Goal: Communication & Community: Answer question/provide support

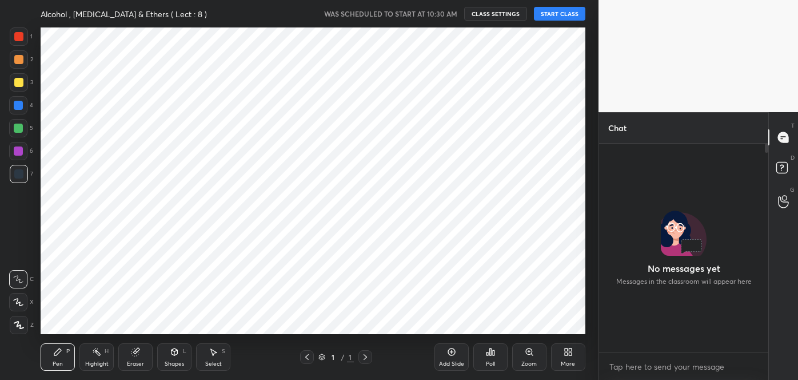
scroll to position [56857, 56610]
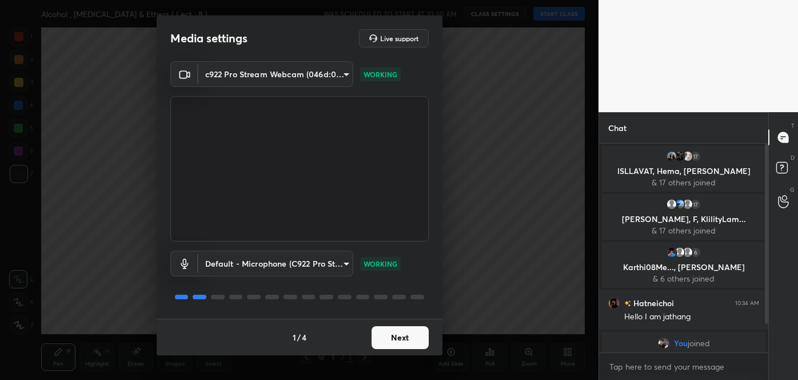
click at [401, 336] on button "Next" at bounding box center [400, 337] width 57 height 23
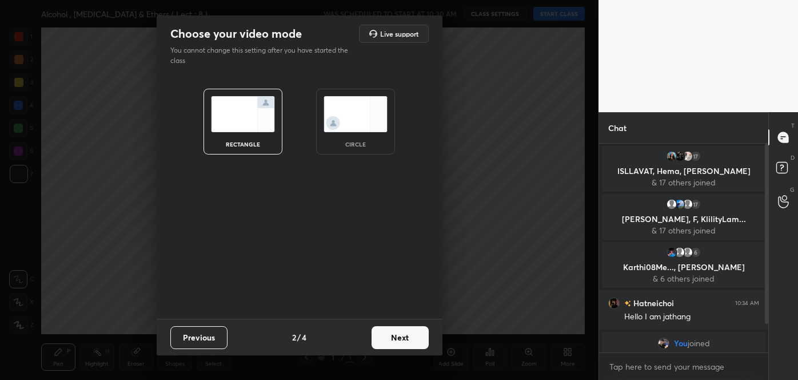
click at [401, 336] on button "Next" at bounding box center [400, 337] width 57 height 23
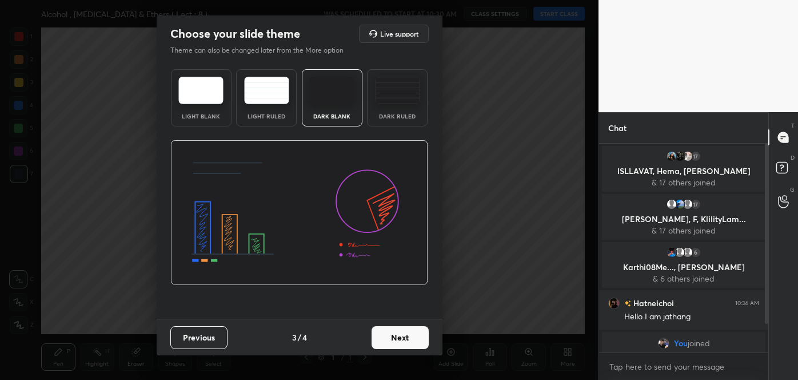
click at [403, 334] on button "Next" at bounding box center [400, 337] width 57 height 23
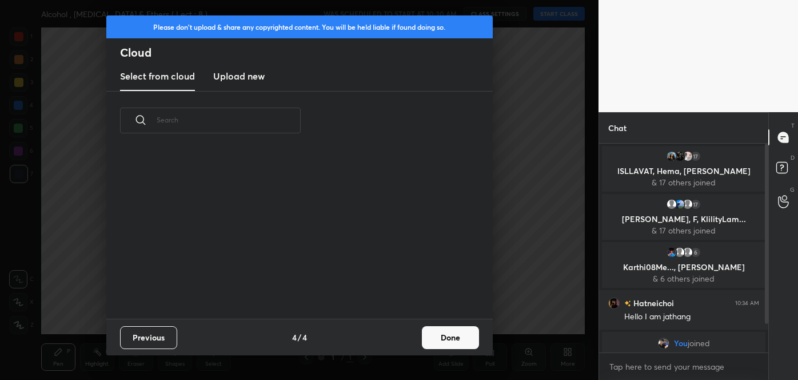
click at [403, 334] on div "Previous 4 / 4 Done" at bounding box center [299, 336] width 386 height 37
click at [440, 338] on button "Done" at bounding box center [450, 337] width 57 height 23
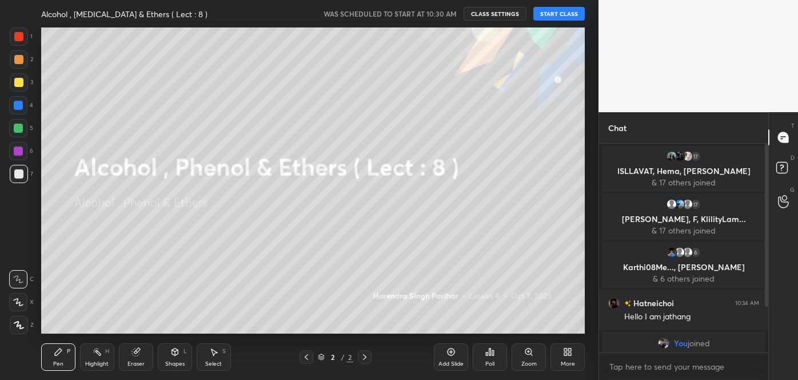
click at [553, 17] on button "START CLASS" at bounding box center [558, 14] width 51 height 14
click at [785, 204] on icon at bounding box center [783, 201] width 11 height 13
click at [785, 139] on icon at bounding box center [783, 137] width 10 height 10
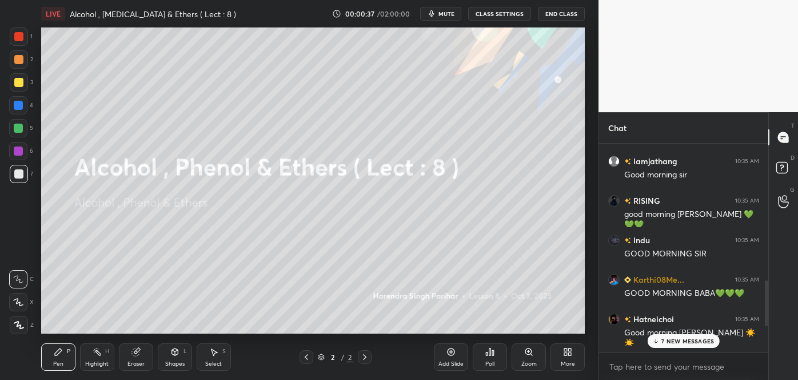
scroll to position [4, 3]
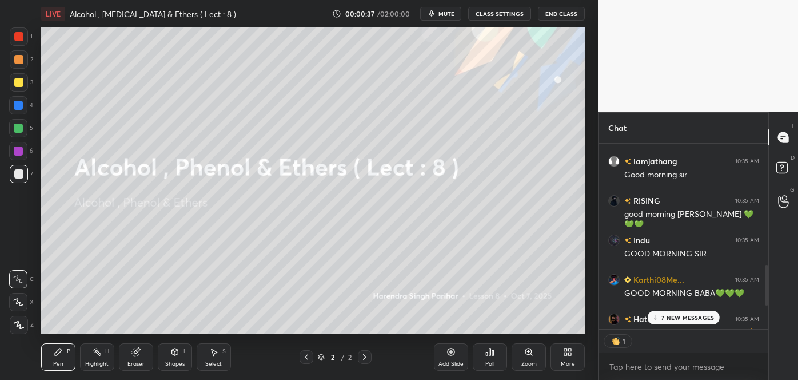
click at [665, 338] on div "[PERSON_NAME] joined [PERSON_NAME] 10:35 AM Good morning baba 💚 lamjathang 10:3…" at bounding box center [683, 261] width 169 height 236
click at [672, 314] on p "9 NEW MESSAGES" at bounding box center [687, 317] width 53 height 7
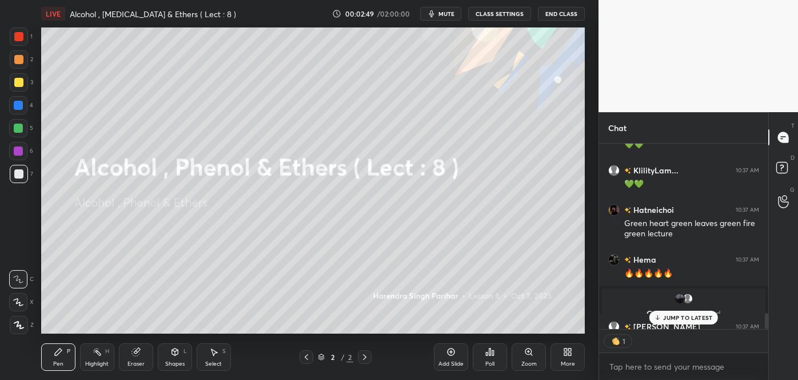
scroll to position [182, 166]
click at [454, 355] on icon at bounding box center [450, 351] width 9 height 9
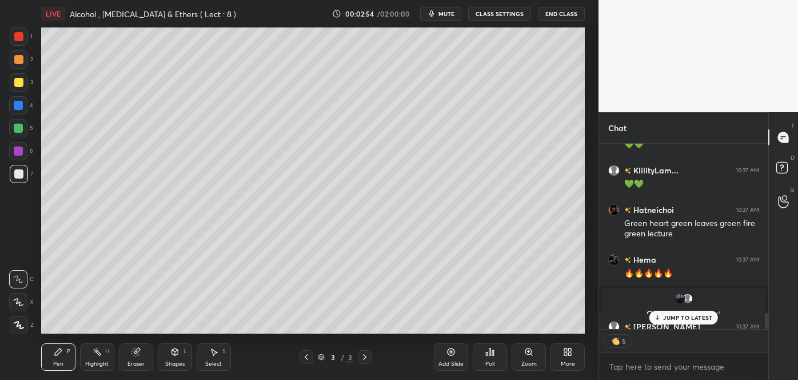
click at [19, 305] on icon at bounding box center [18, 302] width 10 height 8
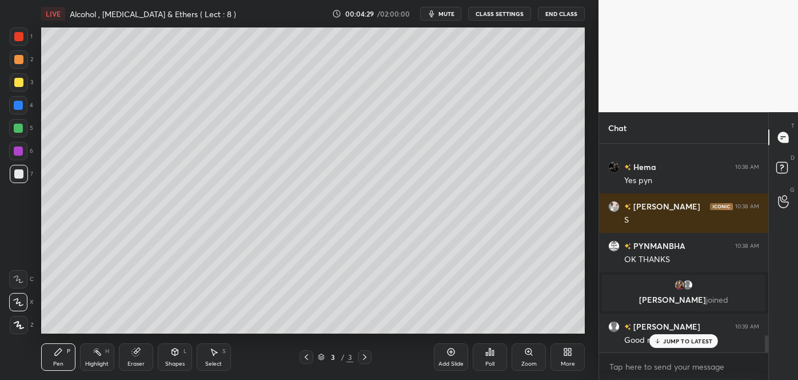
scroll to position [2319, 0]
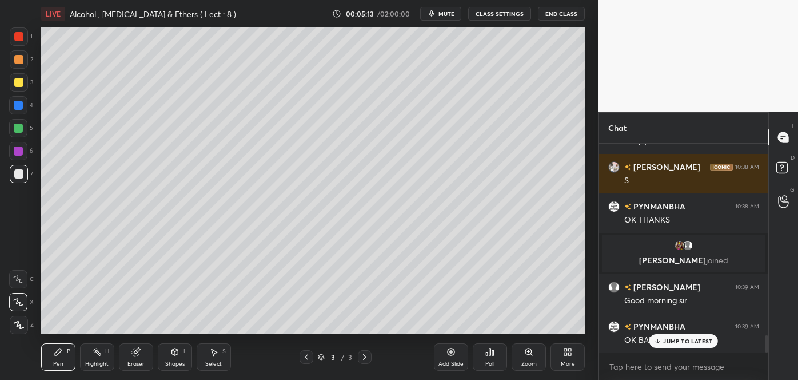
click at [15, 81] on div at bounding box center [18, 82] width 9 height 9
click at [490, 355] on icon at bounding box center [490, 351] width 2 height 7
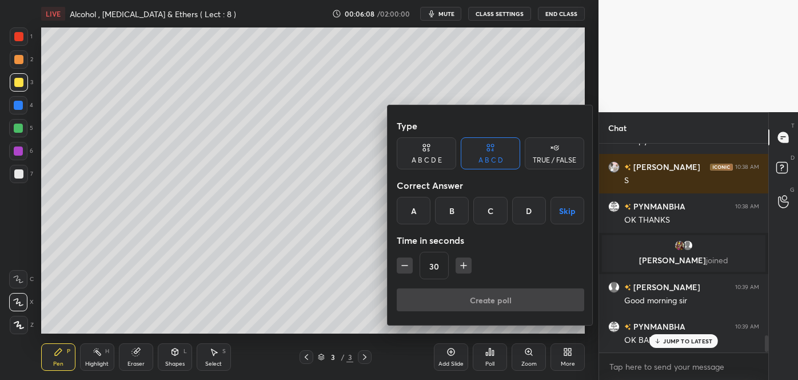
click at [459, 212] on div "B" at bounding box center [452, 210] width 34 height 27
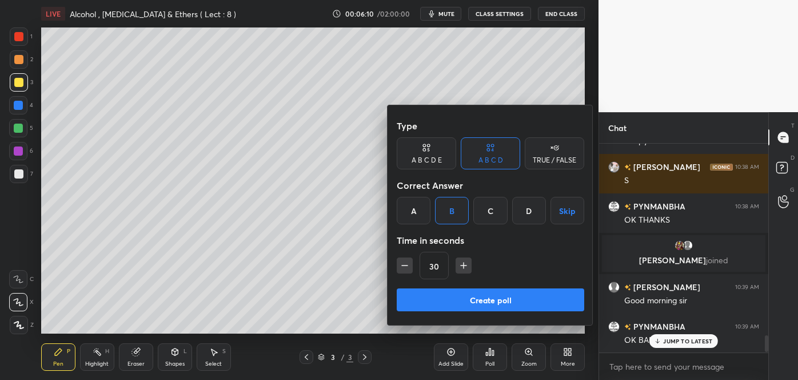
click at [472, 297] on button "Create poll" at bounding box center [490, 299] width 187 height 23
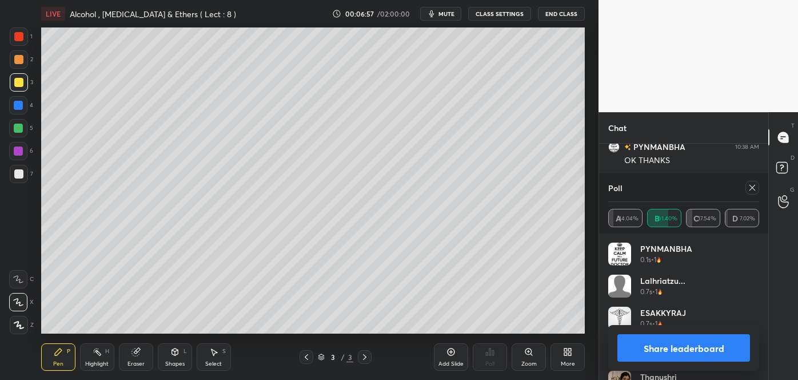
scroll to position [2417, 0]
click at [633, 346] on button "Share leaderboard" at bounding box center [683, 347] width 133 height 27
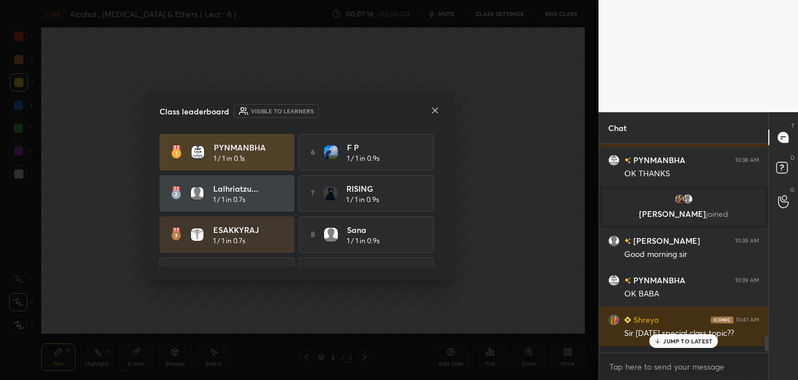
scroll to position [0, 0]
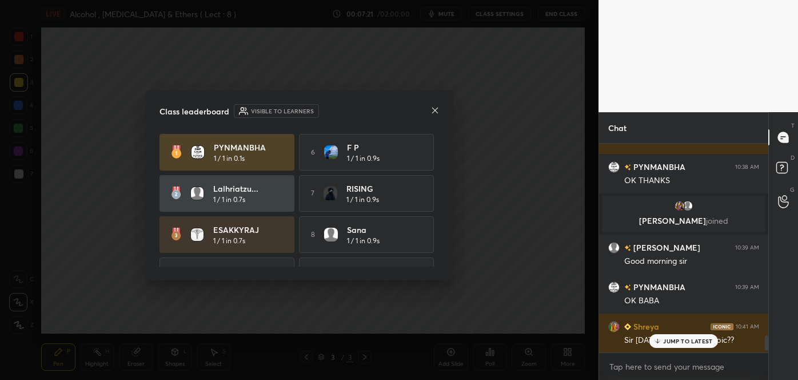
click at [685, 337] on p "JUMP TO LATEST" at bounding box center [687, 340] width 49 height 7
click at [435, 111] on icon at bounding box center [434, 110] width 9 height 9
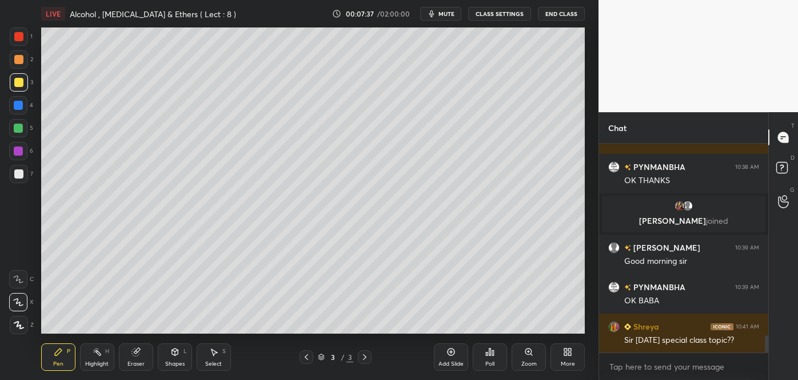
scroll to position [2397, 0]
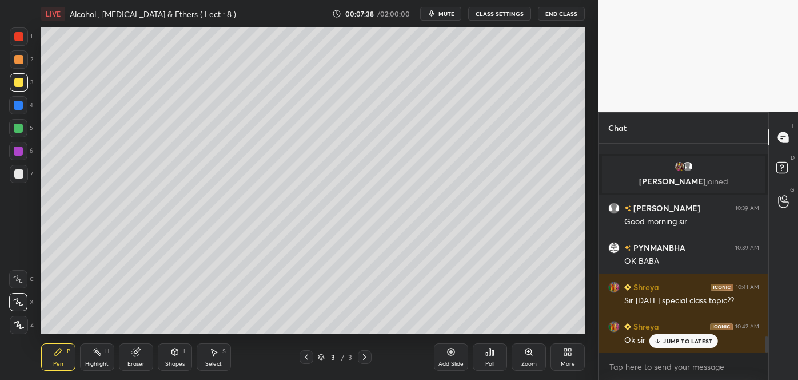
click at [19, 129] on div at bounding box center [18, 127] width 9 height 9
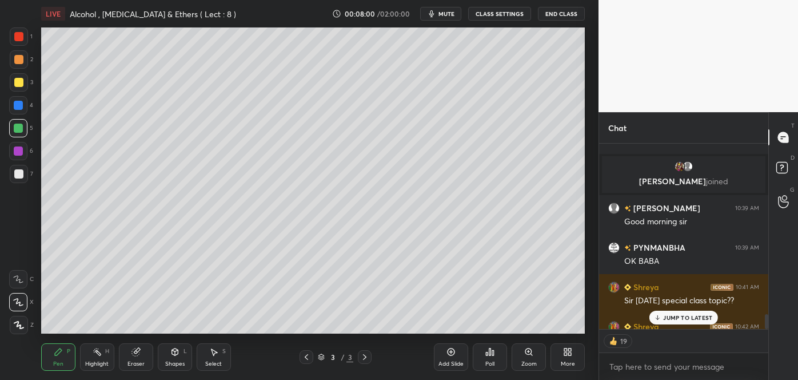
click at [453, 356] on icon at bounding box center [450, 351] width 9 height 9
click at [18, 176] on div at bounding box center [18, 173] width 9 height 9
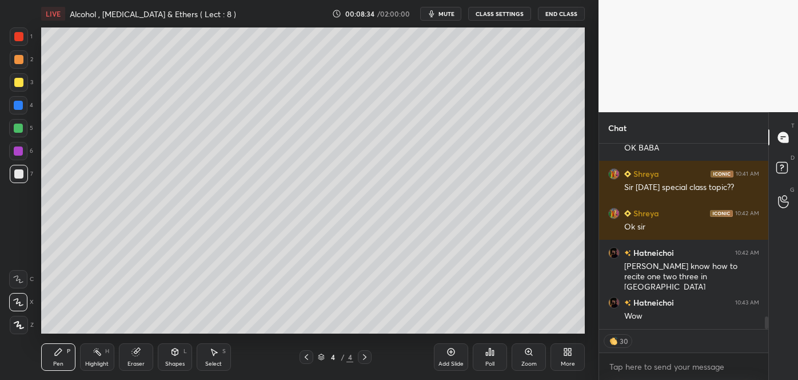
scroll to position [2549, 0]
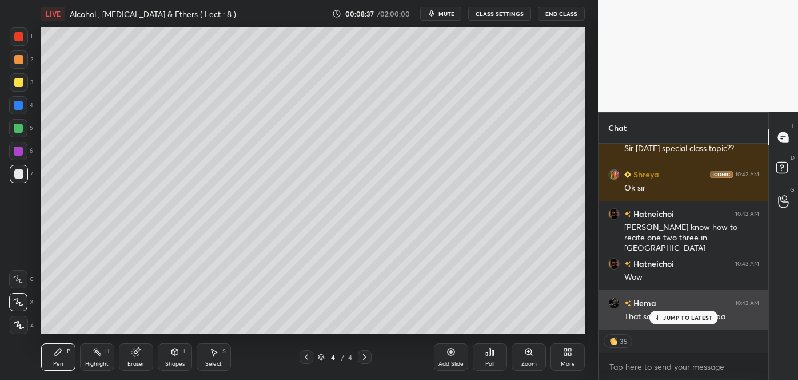
click at [662, 317] on div "JUMP TO LATEST" at bounding box center [683, 317] width 69 height 14
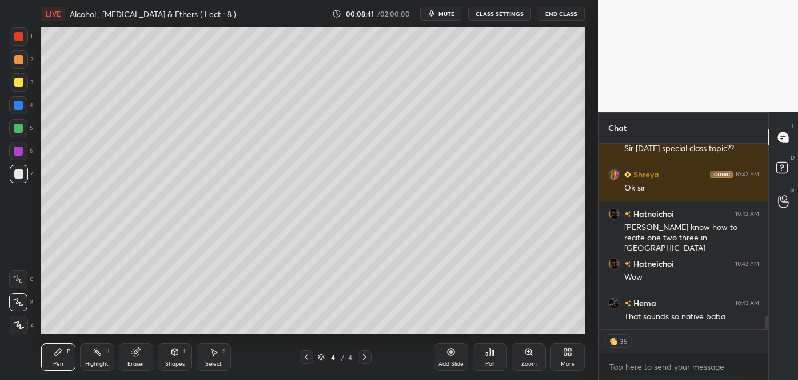
scroll to position [2561, 0]
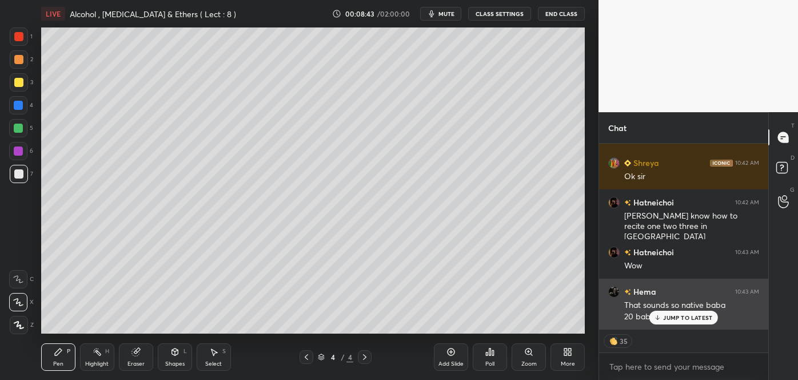
click at [673, 314] on p "JUMP TO LATEST" at bounding box center [687, 317] width 49 height 7
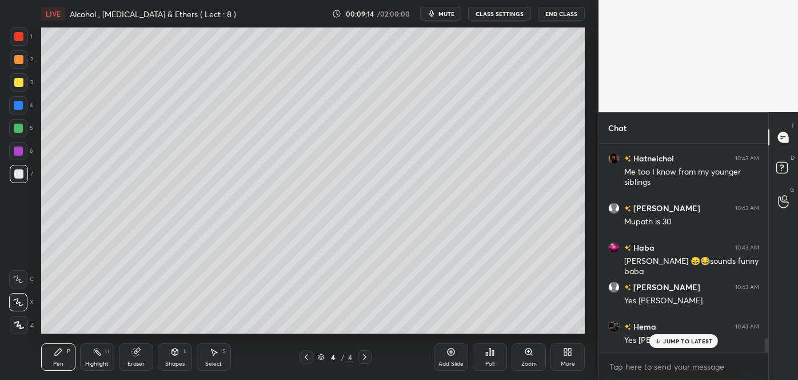
scroll to position [2835, 0]
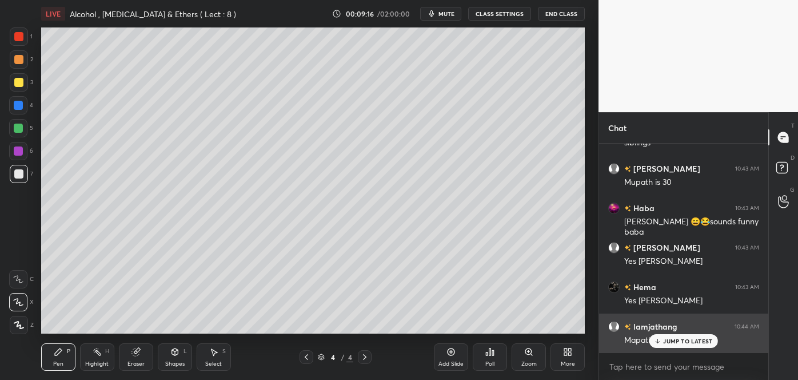
click at [671, 338] on p "JUMP TO LATEST" at bounding box center [687, 340] width 49 height 7
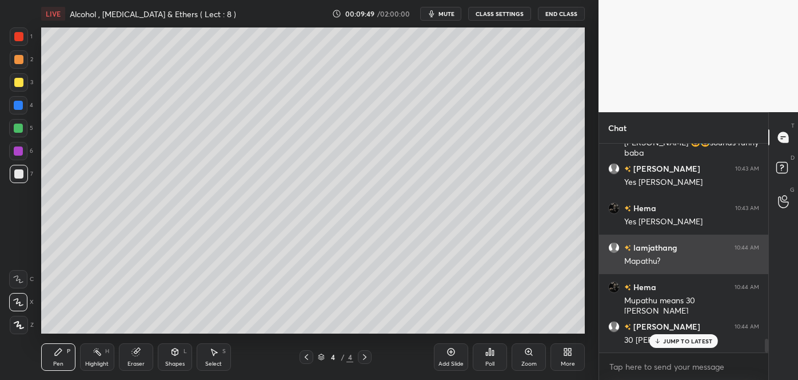
scroll to position [2954, 0]
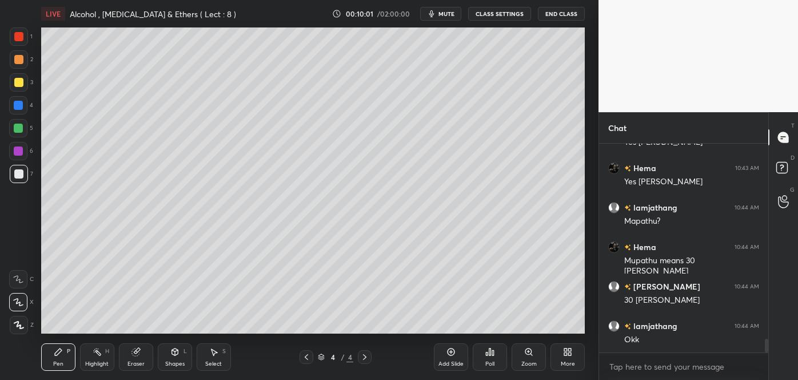
click at [21, 84] on div at bounding box center [18, 82] width 9 height 9
click at [18, 174] on div at bounding box center [18, 173] width 9 height 9
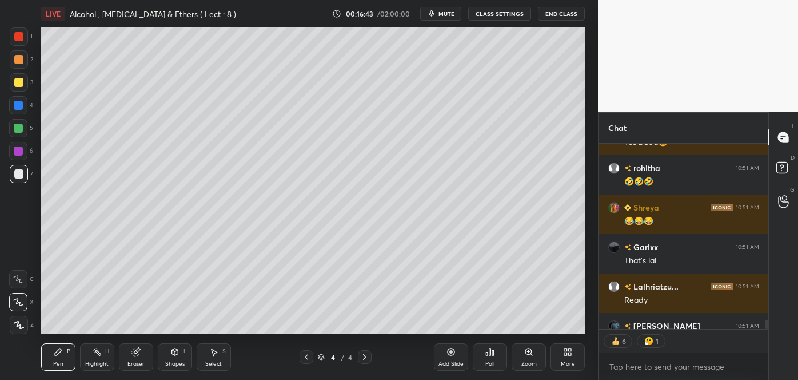
scroll to position [4072, 0]
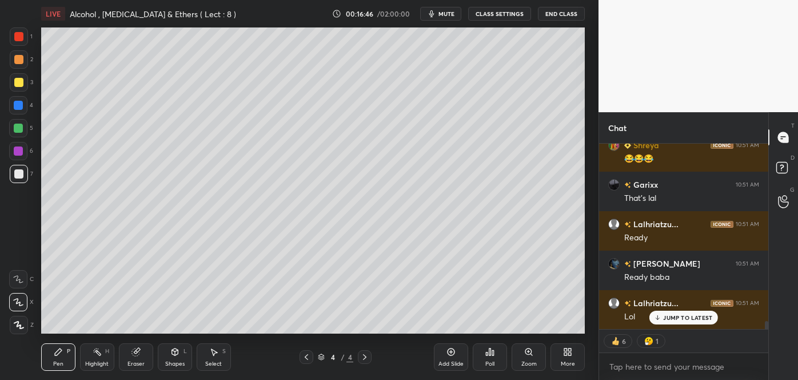
click at [493, 357] on div "Poll" at bounding box center [490, 356] width 34 height 27
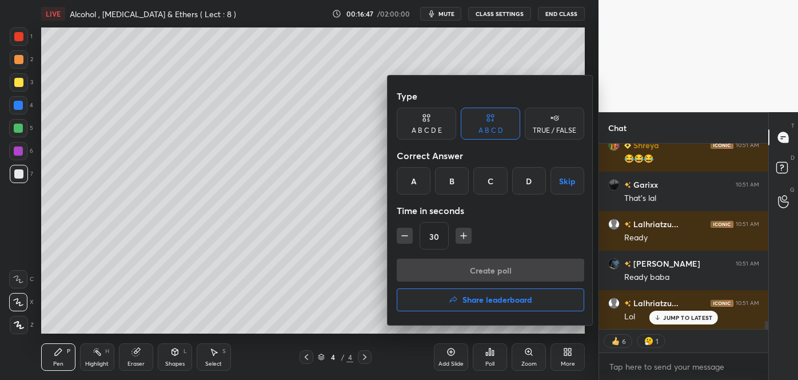
click at [490, 180] on div "C" at bounding box center [490, 180] width 34 height 27
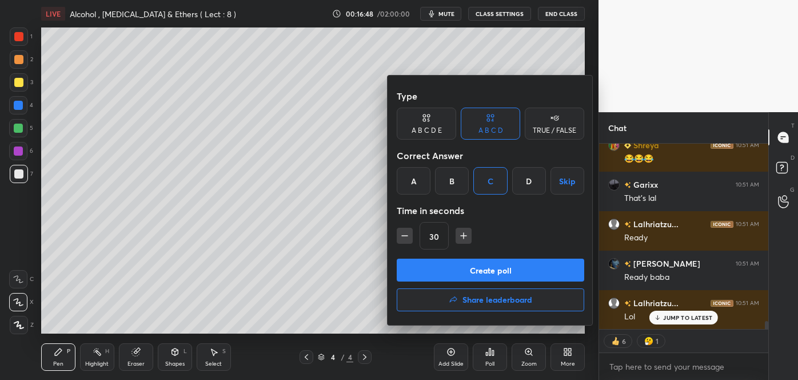
click at [477, 273] on button "Create poll" at bounding box center [490, 269] width 187 height 23
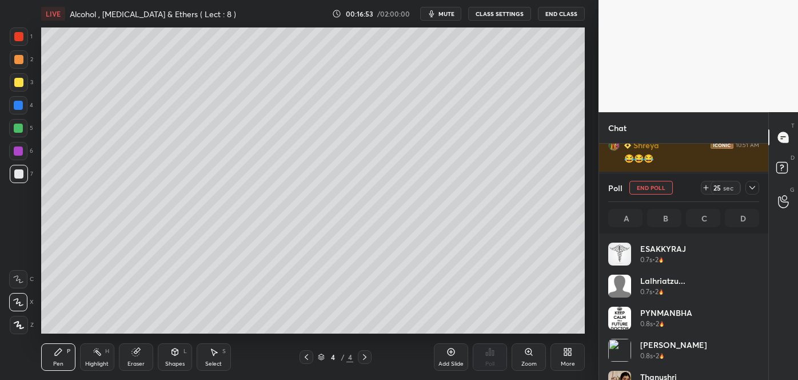
scroll to position [4108, 0]
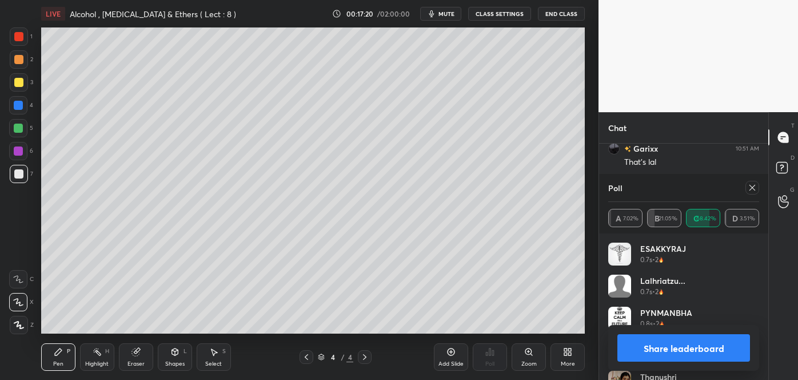
click at [657, 338] on button "Share leaderboard" at bounding box center [683, 347] width 133 height 27
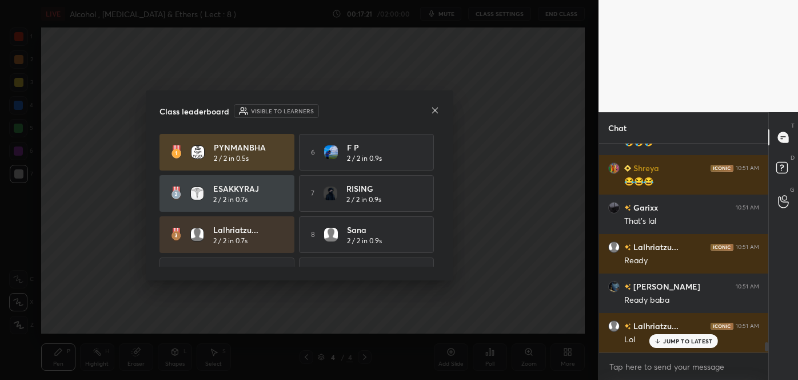
scroll to position [205, 166]
click at [436, 109] on icon at bounding box center [435, 110] width 6 height 6
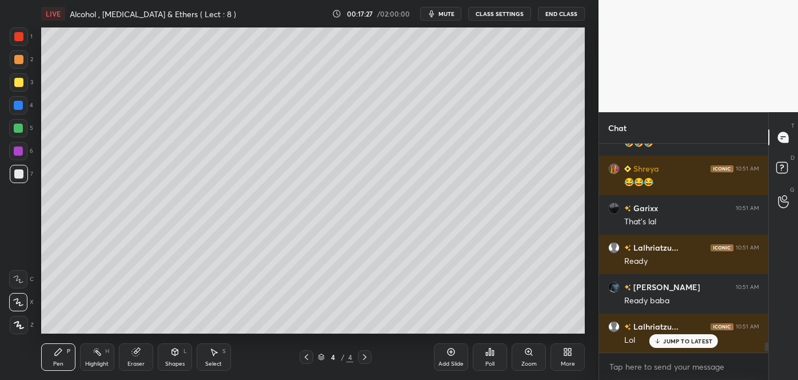
click at [19, 82] on div at bounding box center [18, 82] width 9 height 9
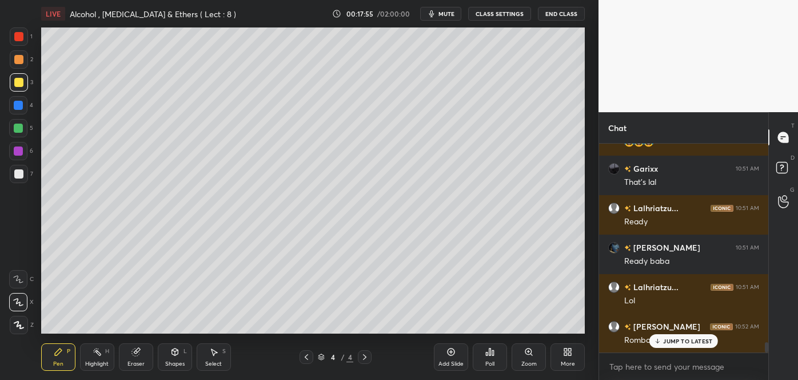
click at [660, 343] on icon at bounding box center [657, 340] width 7 height 7
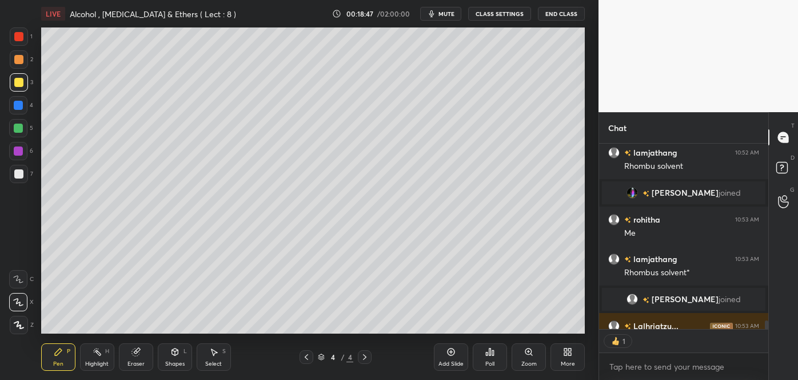
scroll to position [4, 3]
click at [450, 354] on icon at bounding box center [450, 351] width 9 height 9
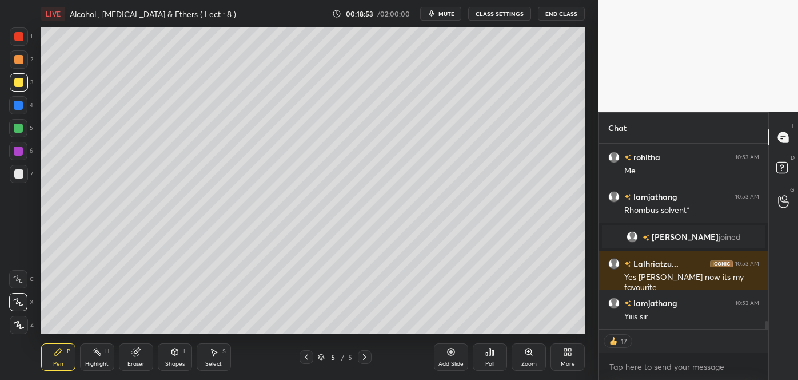
scroll to position [4259, 0]
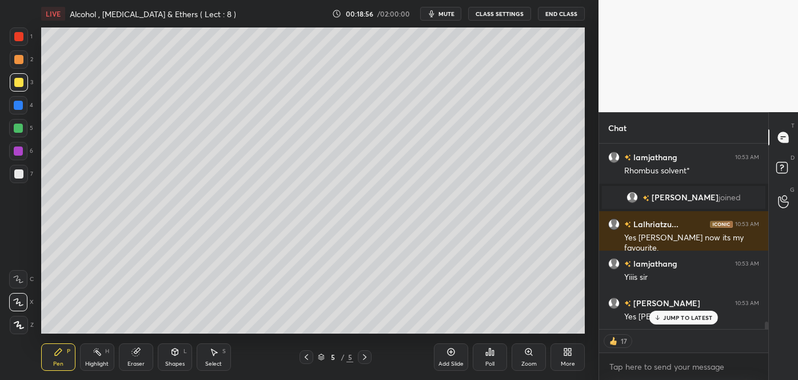
click at [18, 172] on div at bounding box center [18, 173] width 9 height 9
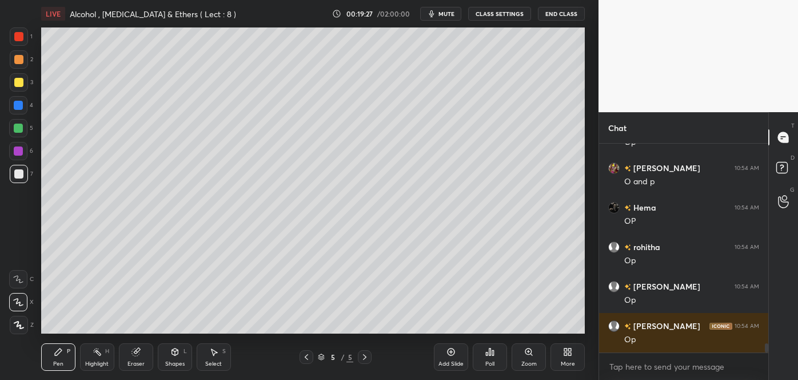
scroll to position [4671, 0]
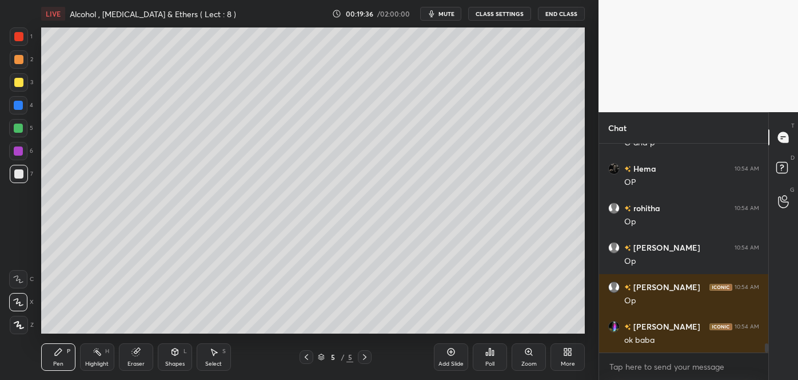
click at [19, 82] on div at bounding box center [18, 82] width 9 height 9
click at [16, 150] on div at bounding box center [18, 150] width 9 height 9
click at [178, 357] on div "Shapes L" at bounding box center [175, 356] width 34 height 27
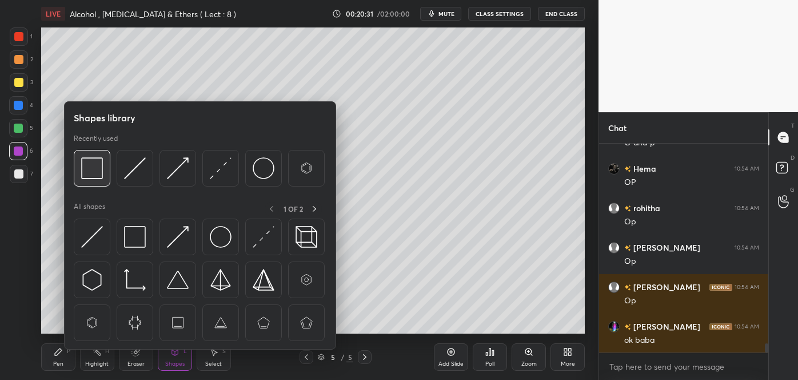
click at [94, 167] on img at bounding box center [92, 168] width 22 height 22
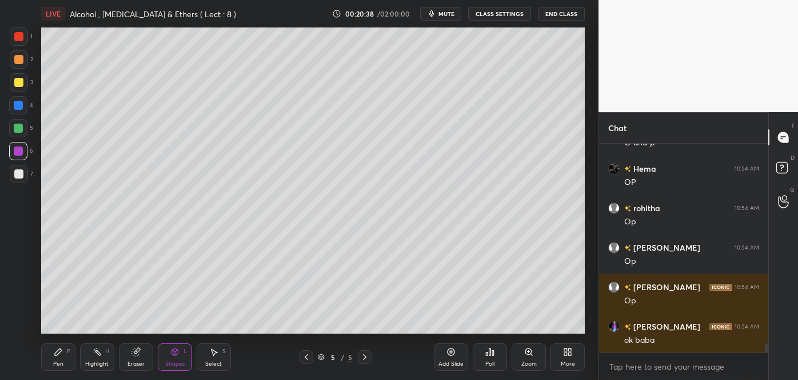
click at [55, 354] on icon at bounding box center [58, 351] width 7 height 7
click at [18, 60] on div at bounding box center [18, 59] width 9 height 9
click at [19, 132] on div at bounding box center [18, 127] width 9 height 9
click at [19, 170] on div at bounding box center [18, 173] width 9 height 9
click at [18, 105] on div at bounding box center [18, 105] width 9 height 9
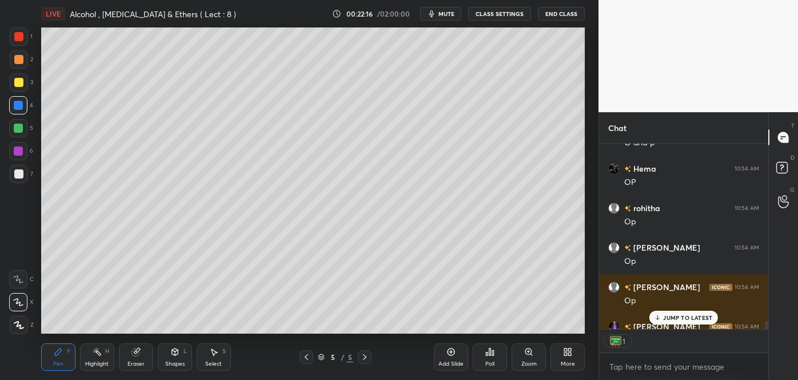
scroll to position [4, 3]
click at [18, 39] on div at bounding box center [18, 36] width 9 height 9
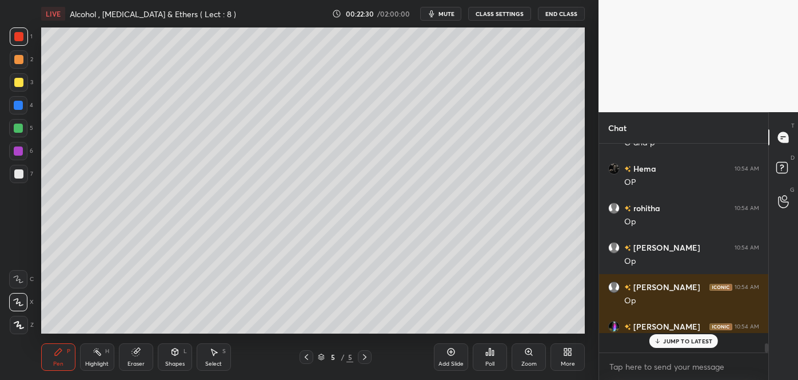
scroll to position [4671, 0]
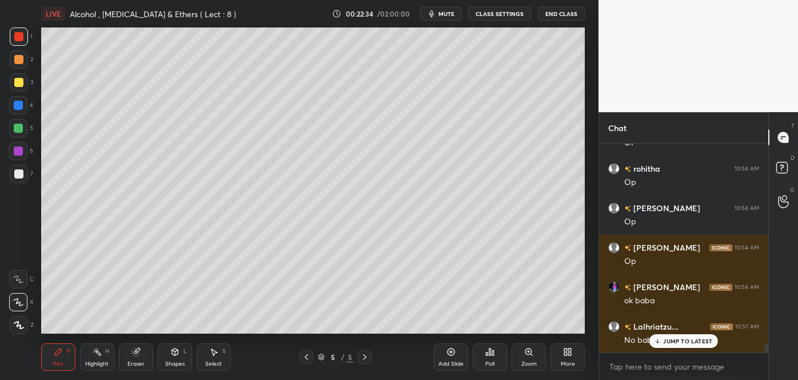
click at [18, 102] on div at bounding box center [18, 105] width 9 height 9
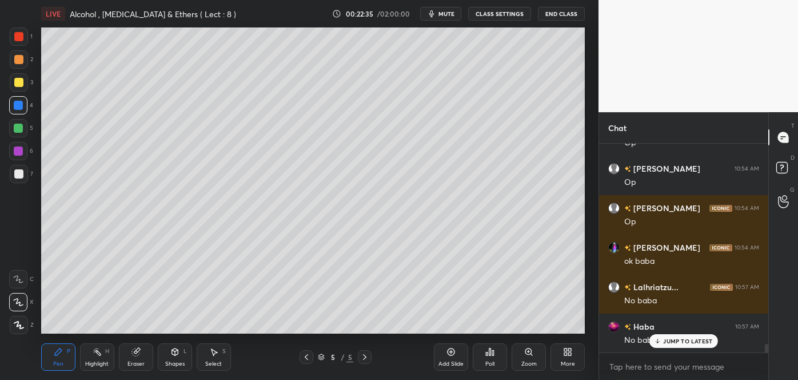
click at [180, 359] on div "Shapes L" at bounding box center [175, 356] width 34 height 27
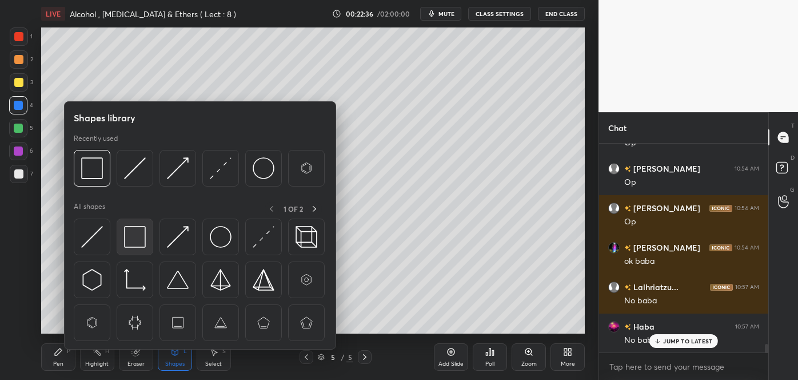
click at [137, 237] on img at bounding box center [135, 237] width 22 height 22
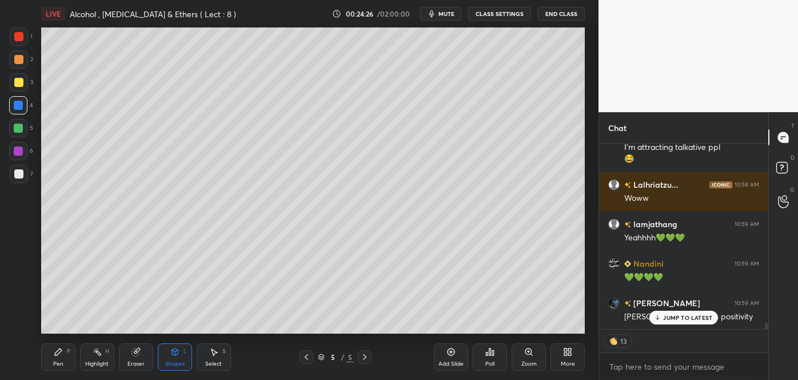
scroll to position [5239, 0]
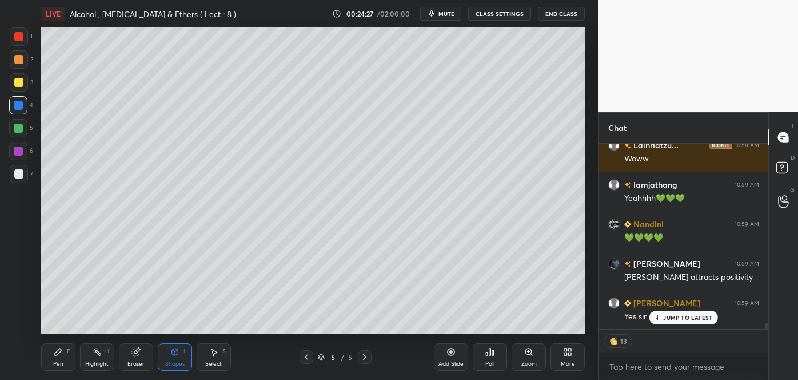
click at [664, 314] on p "JUMP TO LATEST" at bounding box center [687, 317] width 49 height 7
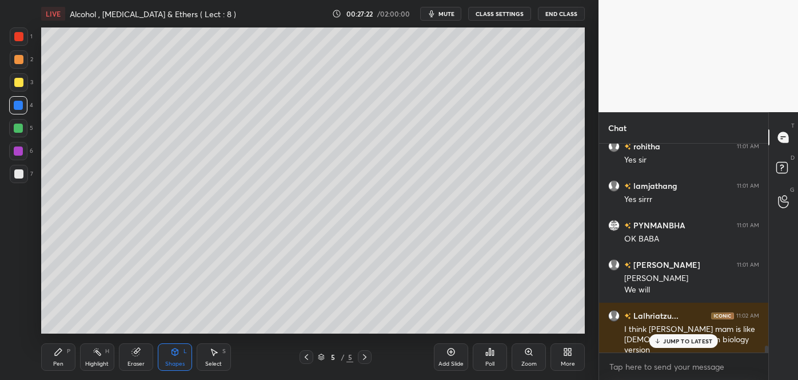
scroll to position [5977, 0]
click at [452, 357] on div "Add Slide" at bounding box center [451, 356] width 34 height 27
click at [19, 169] on div at bounding box center [18, 173] width 9 height 9
click at [64, 356] on div "Pen P" at bounding box center [58, 356] width 34 height 27
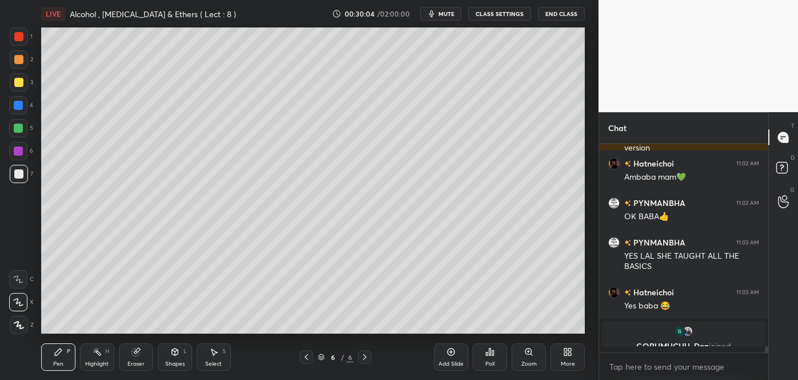
scroll to position [6172, 0]
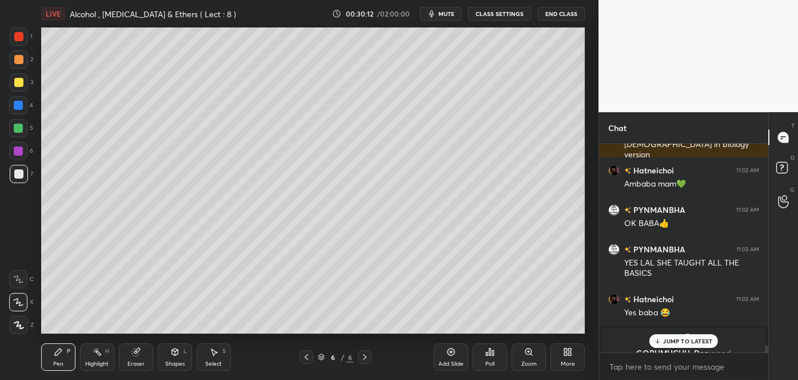
click at [673, 344] on div "JUMP TO LATEST" at bounding box center [683, 341] width 69 height 14
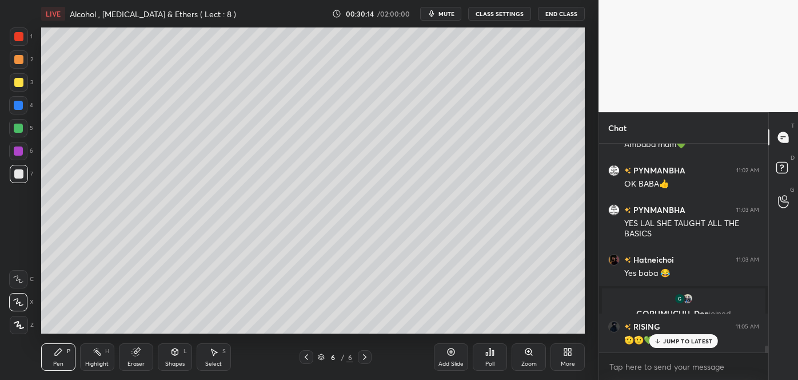
scroll to position [6251, 0]
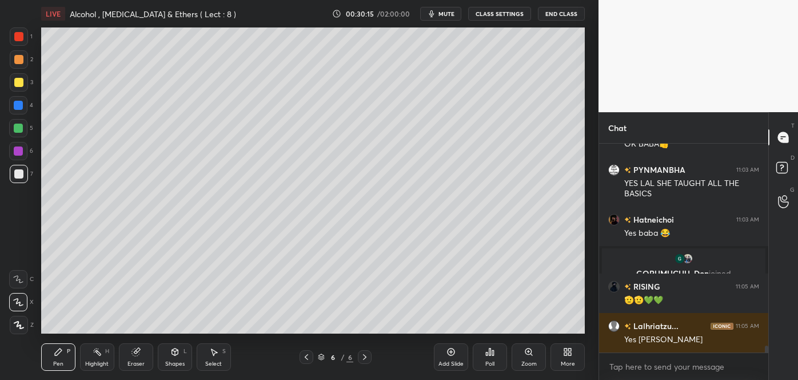
click at [21, 170] on div at bounding box center [18, 173] width 9 height 9
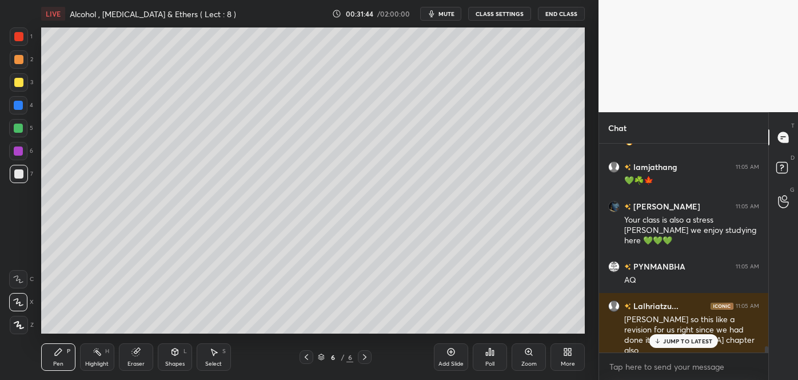
scroll to position [6668, 0]
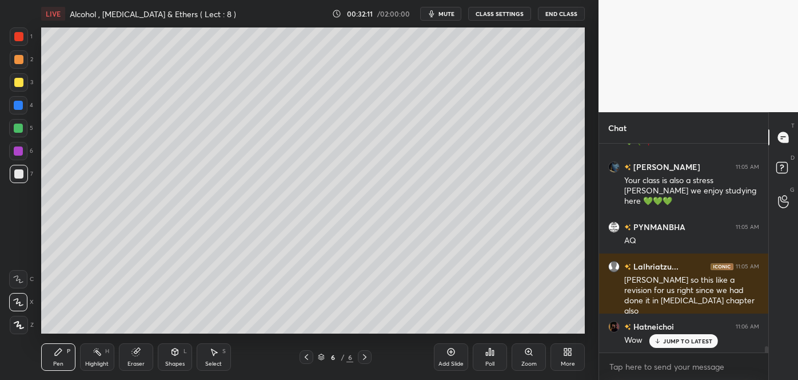
click at [19, 83] on div at bounding box center [18, 82] width 9 height 9
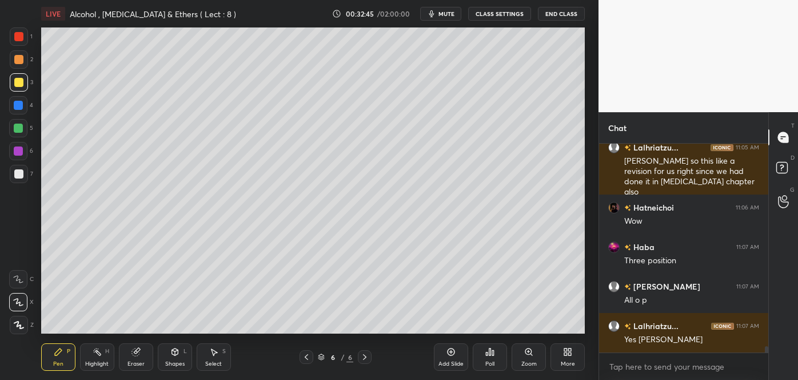
scroll to position [6826, 0]
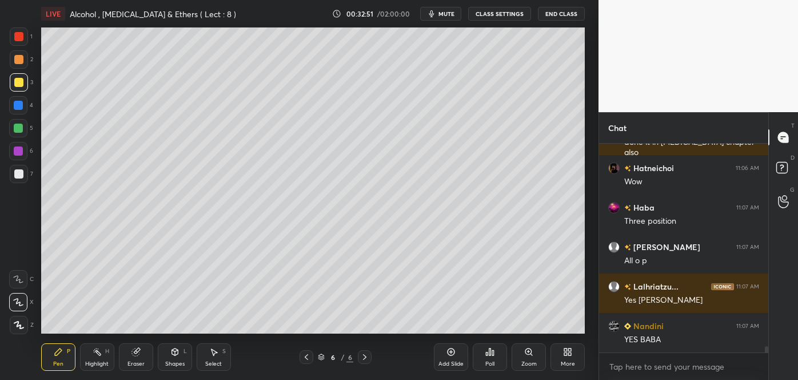
click at [455, 357] on div "Add Slide" at bounding box center [451, 356] width 34 height 27
click at [18, 174] on div at bounding box center [18, 173] width 9 height 9
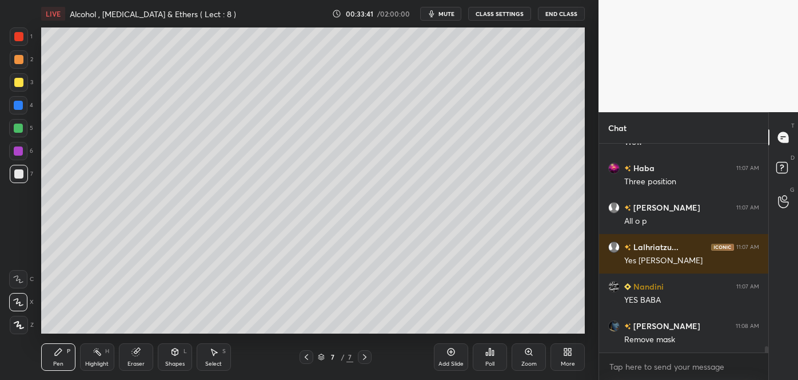
click at [308, 360] on icon at bounding box center [306, 356] width 9 height 9
click at [179, 361] on div "Shapes" at bounding box center [174, 364] width 19 height 6
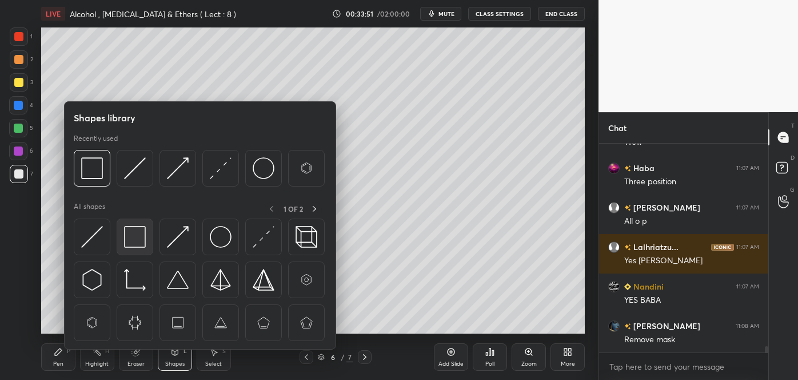
click at [138, 234] on img at bounding box center [135, 237] width 22 height 22
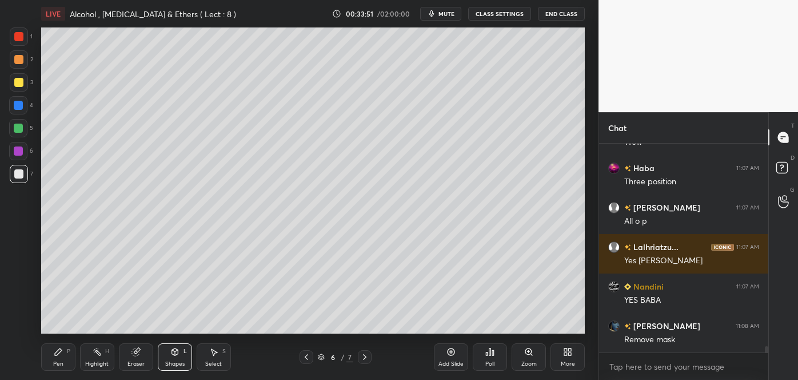
click at [13, 127] on div at bounding box center [18, 128] width 18 height 18
click at [60, 359] on div "Pen P" at bounding box center [58, 356] width 34 height 27
click at [18, 174] on div at bounding box center [18, 173] width 9 height 9
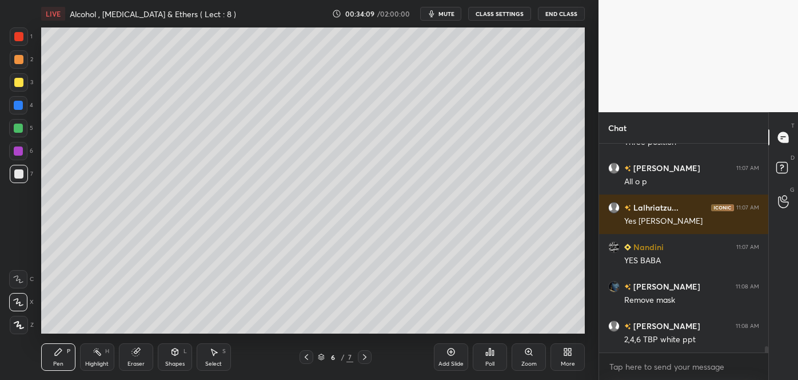
scroll to position [6944, 0]
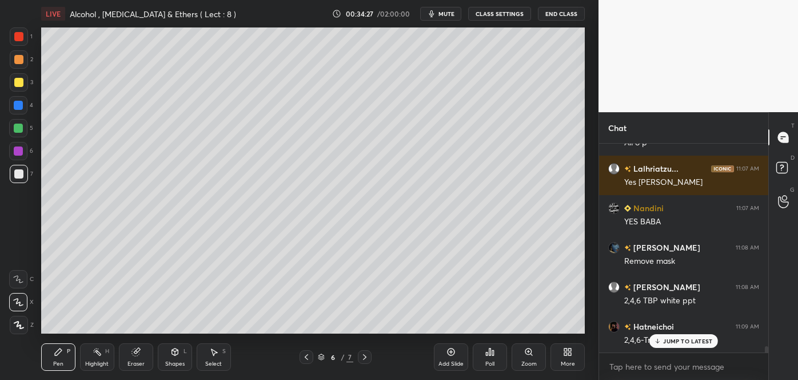
click at [21, 60] on div at bounding box center [18, 59] width 9 height 9
click at [17, 168] on div at bounding box center [19, 174] width 18 height 18
click at [15, 128] on div at bounding box center [18, 127] width 9 height 9
click at [456, 358] on div "Add Slide" at bounding box center [451, 356] width 34 height 27
click at [20, 173] on div at bounding box center [18, 173] width 9 height 9
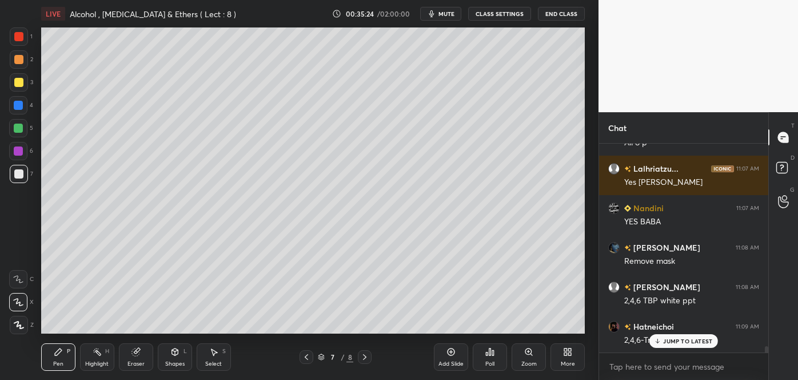
click at [310, 361] on div at bounding box center [307, 357] width 14 height 14
click at [365, 357] on icon at bounding box center [364, 356] width 9 height 9
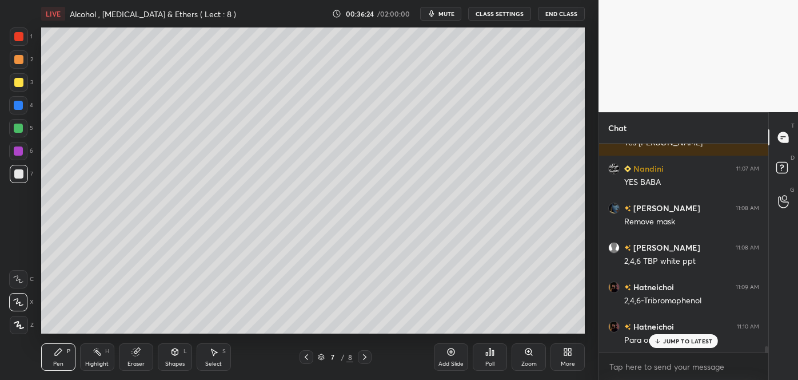
scroll to position [4, 3]
click at [175, 365] on div "Shapes" at bounding box center [174, 364] width 19 height 6
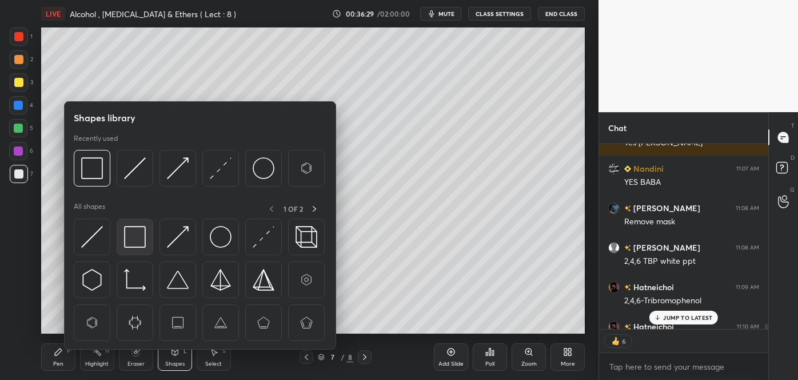
click at [134, 237] on img at bounding box center [135, 237] width 22 height 22
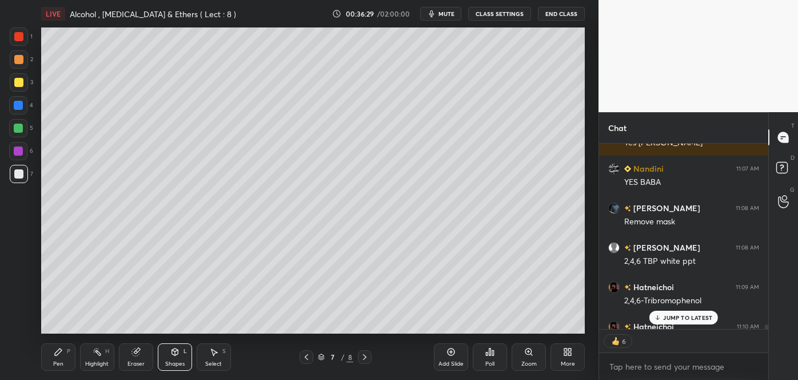
scroll to position [7046, 0]
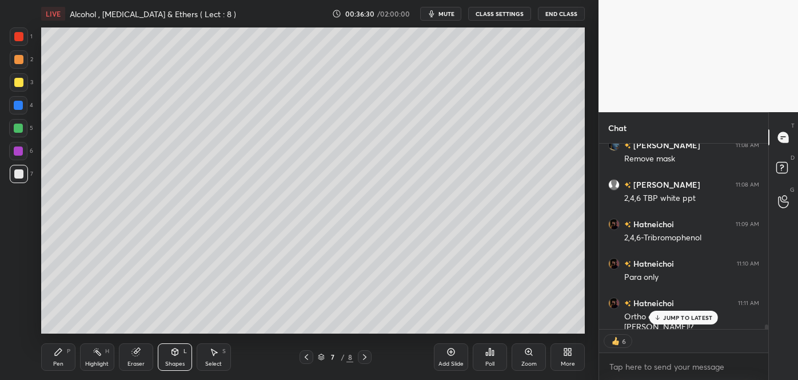
click at [14, 148] on div at bounding box center [18, 150] width 9 height 9
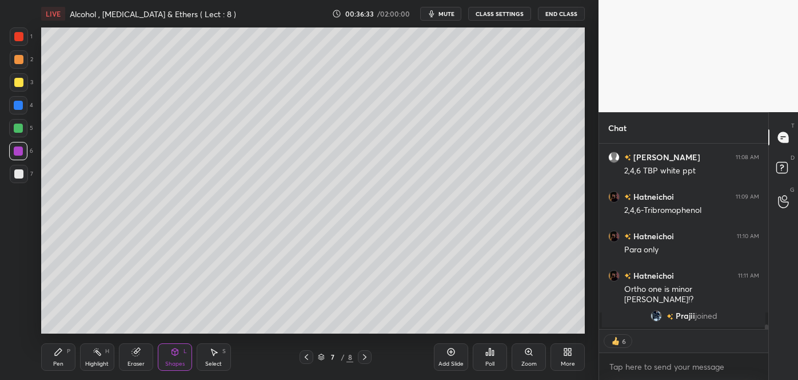
click at [61, 362] on div "Pen" at bounding box center [58, 364] width 10 height 6
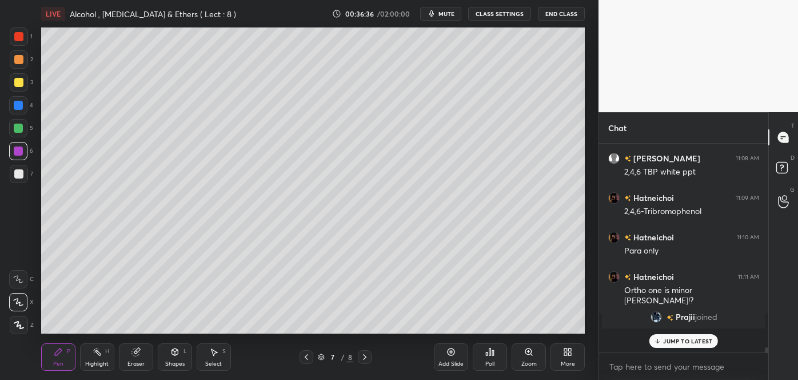
scroll to position [7050, 0]
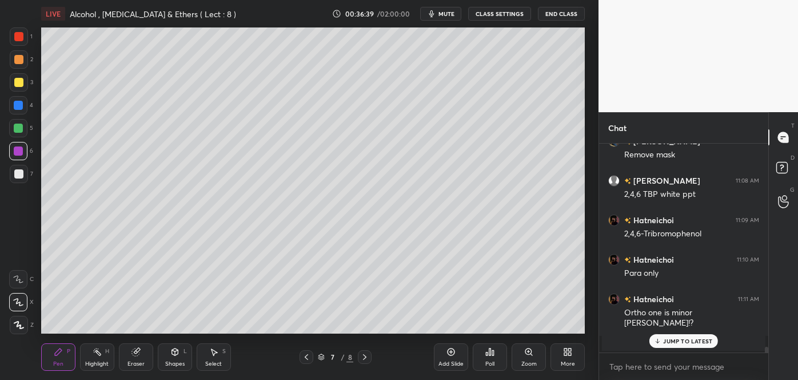
click at [21, 84] on div at bounding box center [18, 82] width 9 height 9
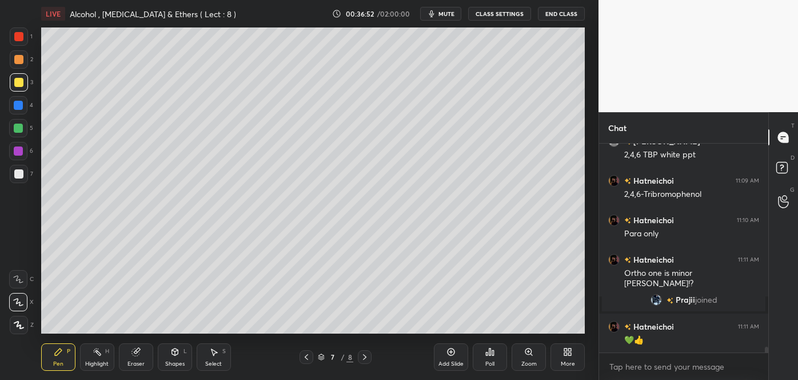
scroll to position [7129, 0]
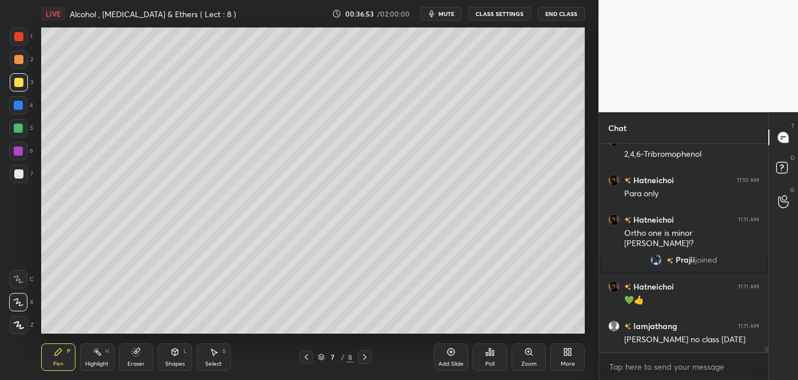
click at [17, 38] on div at bounding box center [18, 36] width 9 height 9
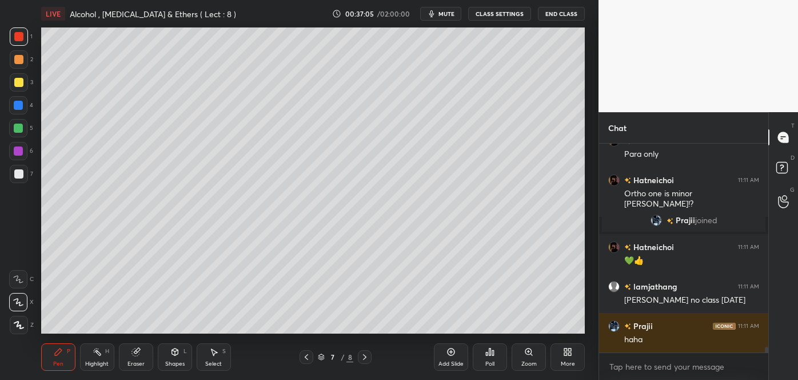
scroll to position [7208, 0]
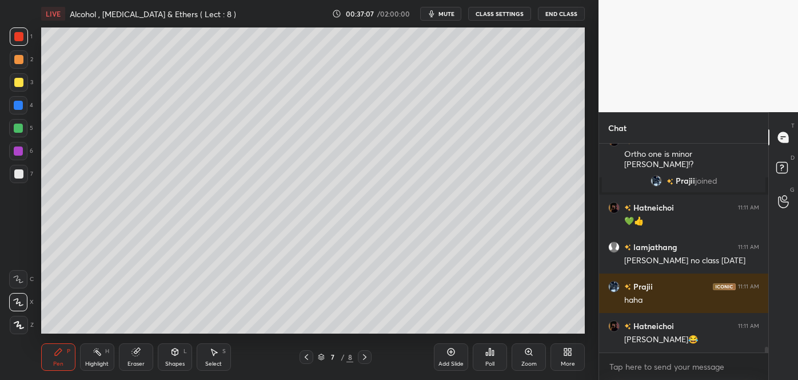
click at [19, 177] on div at bounding box center [18, 173] width 9 height 9
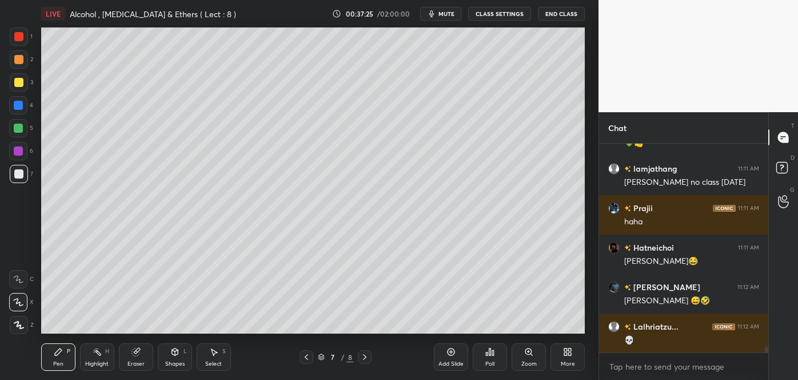
scroll to position [7326, 0]
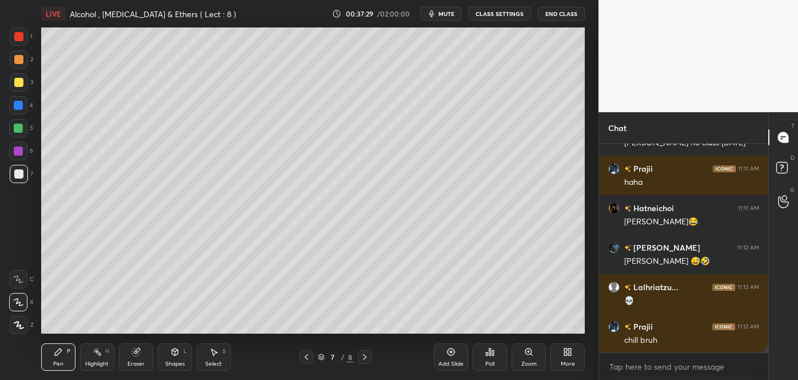
click at [19, 105] on div at bounding box center [18, 105] width 9 height 9
click at [19, 177] on div at bounding box center [18, 173] width 9 height 9
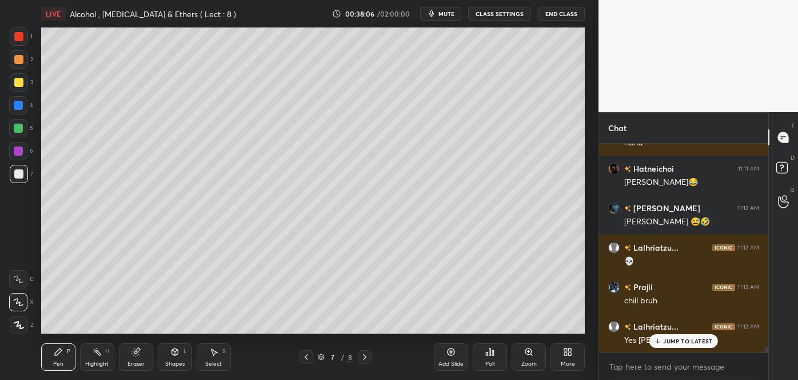
click at [454, 356] on icon at bounding box center [450, 351] width 9 height 9
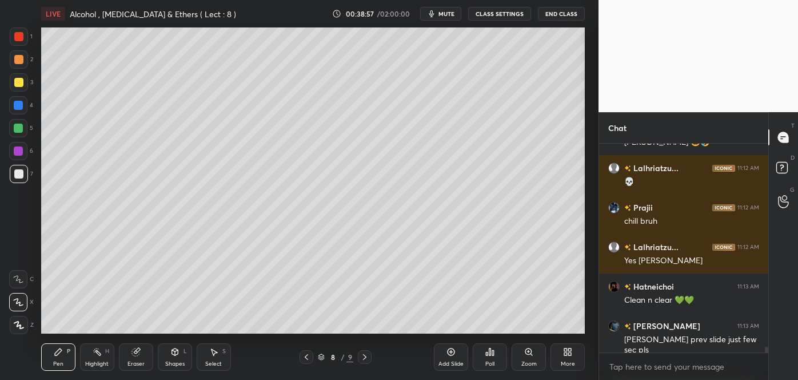
scroll to position [7484, 0]
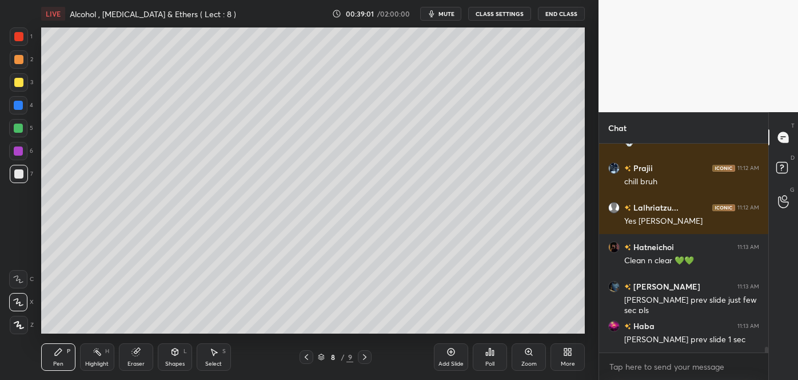
click at [310, 356] on icon at bounding box center [306, 356] width 9 height 9
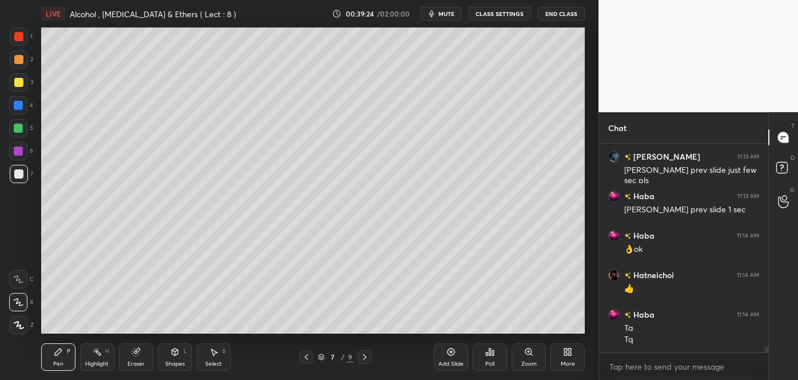
scroll to position [7654, 0]
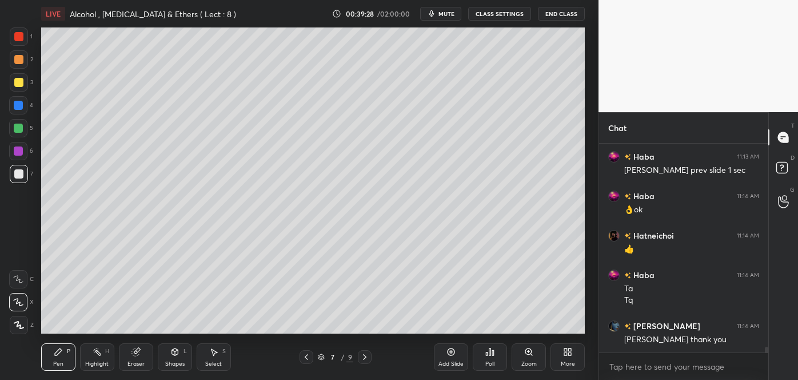
click at [365, 357] on icon at bounding box center [364, 357] width 3 height 6
click at [18, 82] on div at bounding box center [18, 82] width 9 height 9
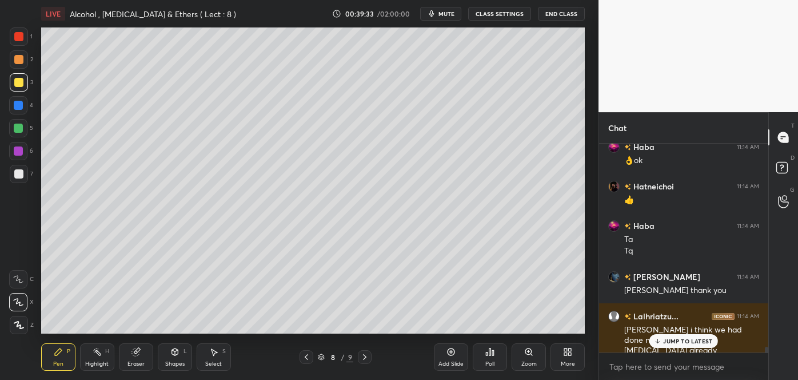
click at [665, 340] on p "JUMP TO LATEST" at bounding box center [687, 340] width 49 height 7
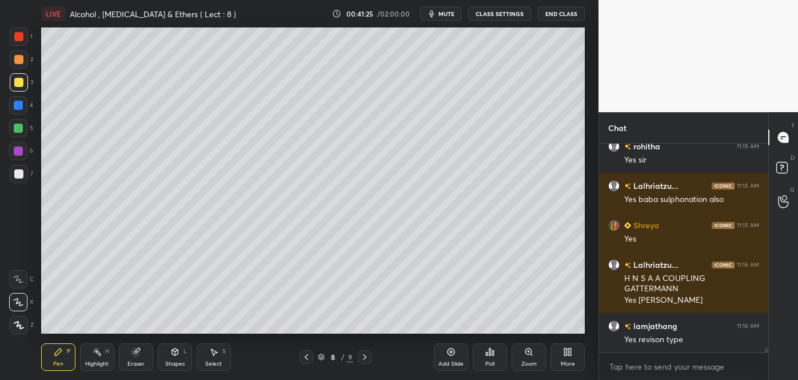
scroll to position [8683, 0]
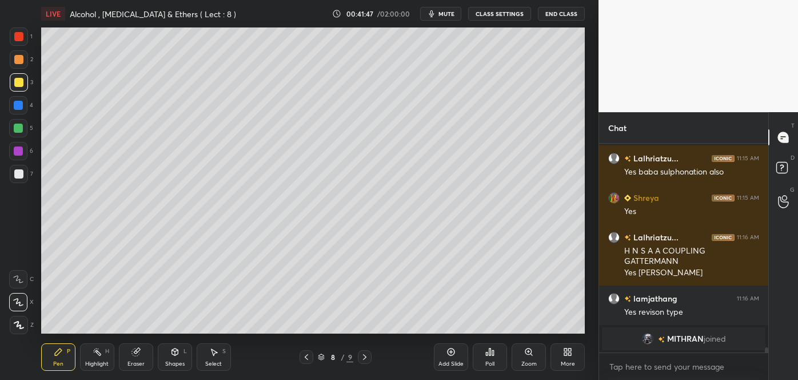
click at [18, 174] on div at bounding box center [18, 173] width 9 height 9
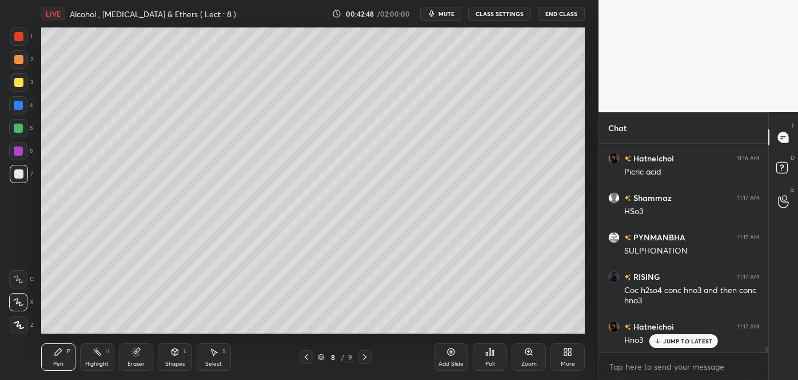
scroll to position [7617, 0]
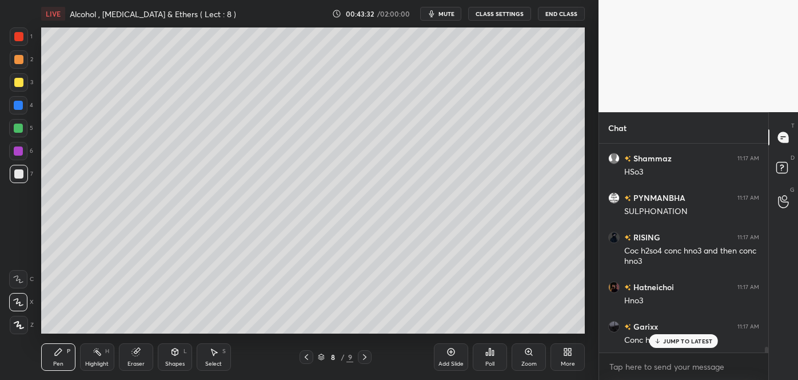
click at [450, 357] on div "Add Slide" at bounding box center [451, 356] width 34 height 27
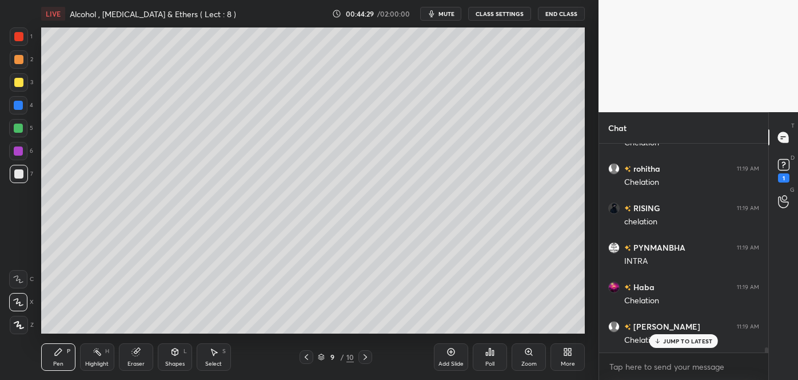
scroll to position [8209, 0]
click at [19, 84] on div at bounding box center [18, 82] width 9 height 9
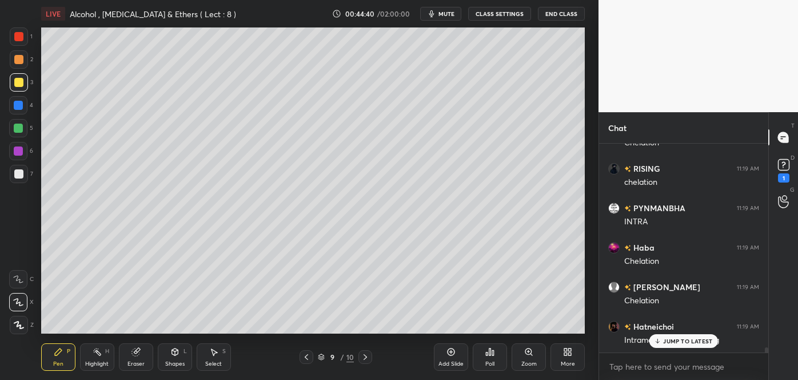
click at [19, 35] on div at bounding box center [18, 36] width 9 height 9
click at [527, 26] on div "LIVE Alcohol , [MEDICAL_DATA] & Ethers ( Lect : 8 ) 00:44:45 / 02:00:00 mute CL…" at bounding box center [313, 13] width 544 height 27
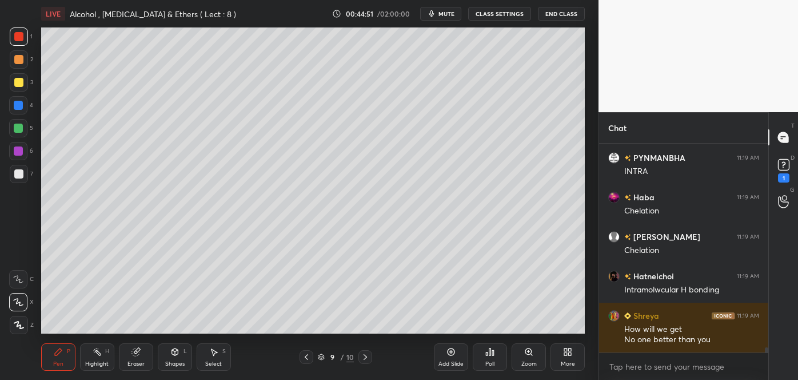
click at [528, 26] on div "LIVE Alcohol , [MEDICAL_DATA] & Ethers ( Lect : 8 ) 00:44:51 / 02:00:00 mute CL…" at bounding box center [313, 13] width 544 height 27
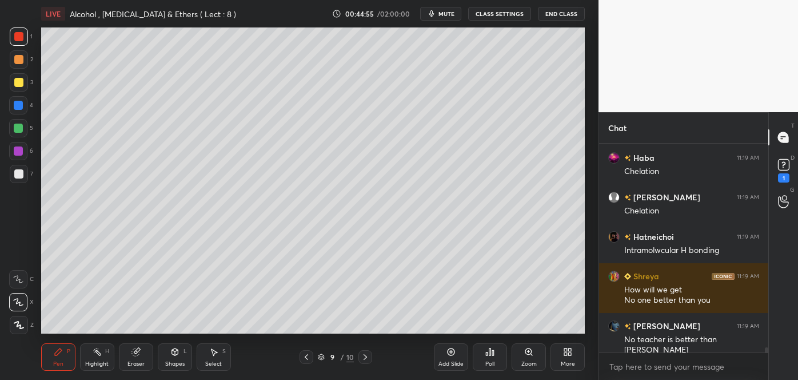
scroll to position [8338, 0]
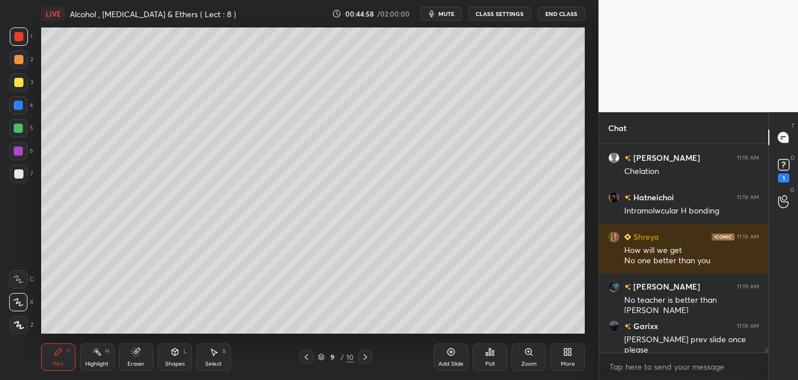
click at [22, 173] on div at bounding box center [18, 173] width 9 height 9
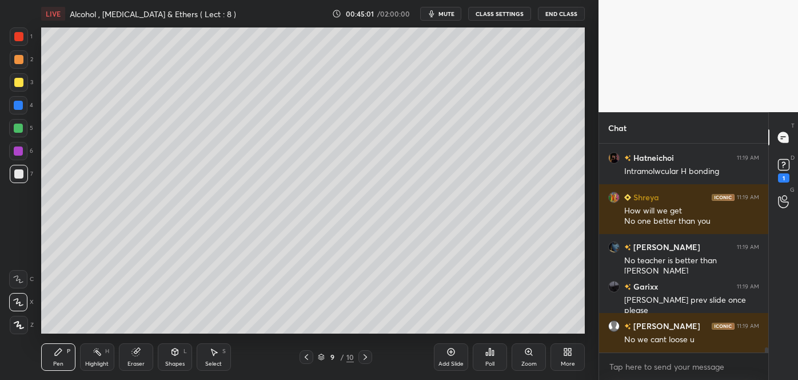
click at [306, 357] on icon at bounding box center [306, 356] width 9 height 9
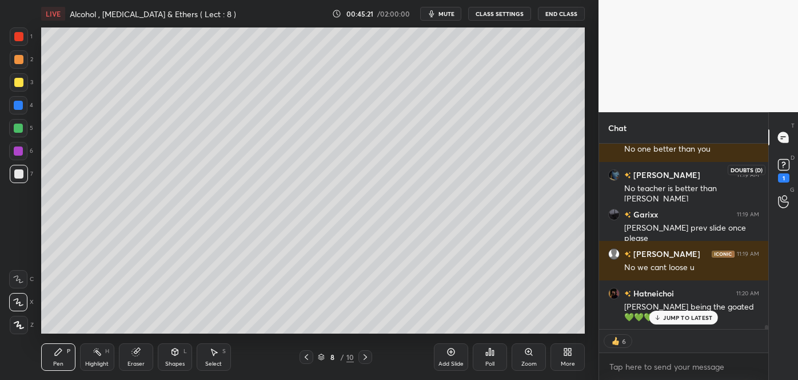
click at [783, 169] on rect at bounding box center [783, 164] width 11 height 11
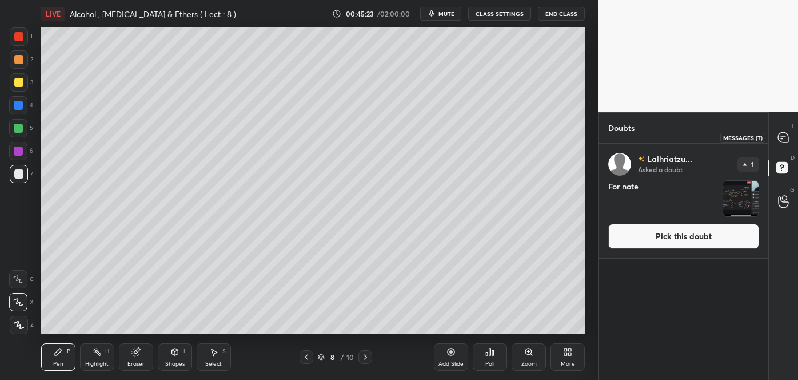
click at [784, 139] on icon at bounding box center [783, 137] width 10 height 10
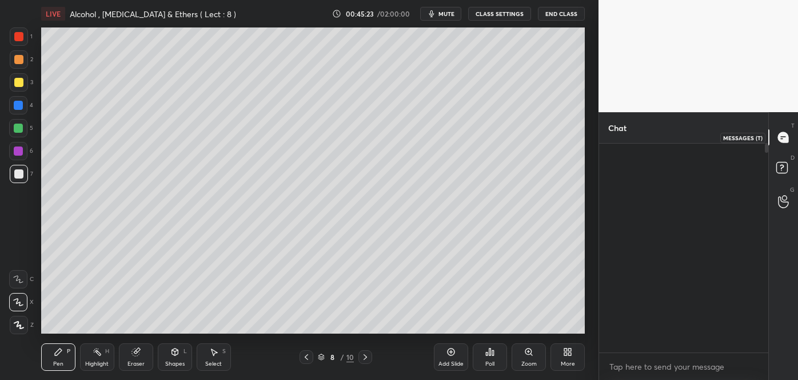
scroll to position [205, 166]
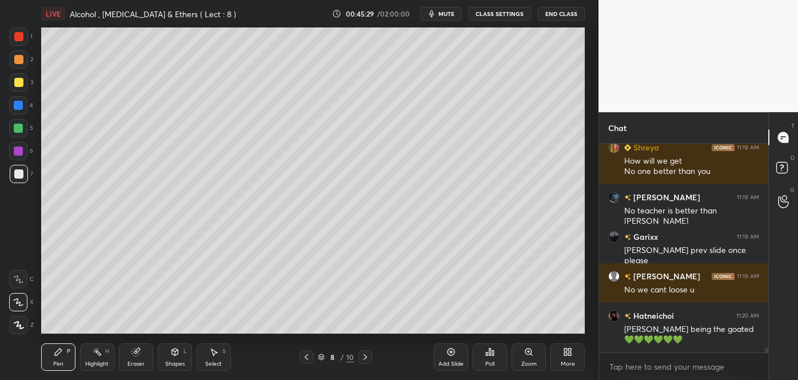
click at [365, 357] on icon at bounding box center [365, 356] width 9 height 9
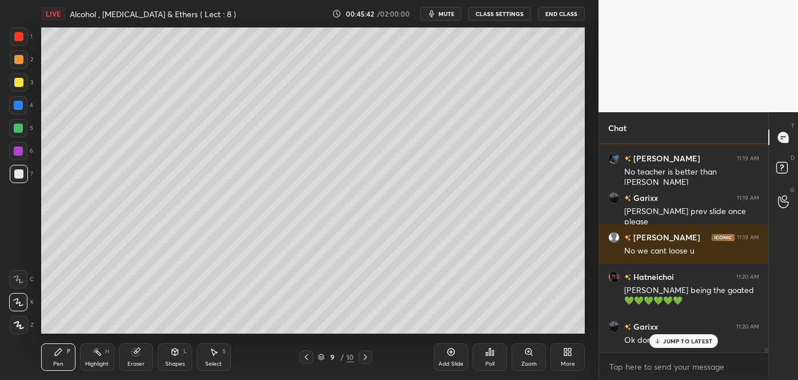
scroll to position [8703, 0]
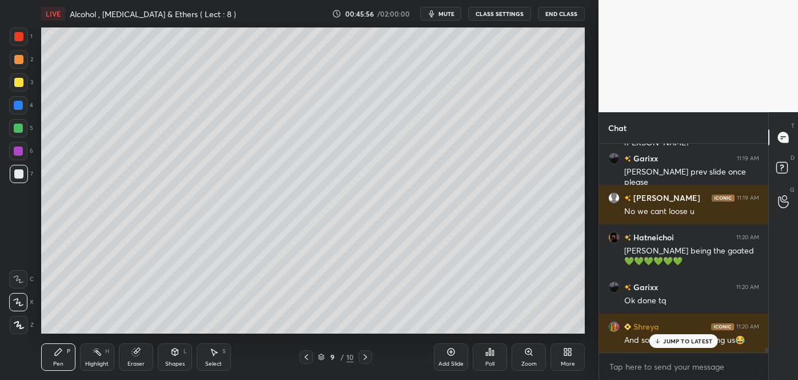
click at [177, 358] on div "Shapes L" at bounding box center [175, 356] width 34 height 27
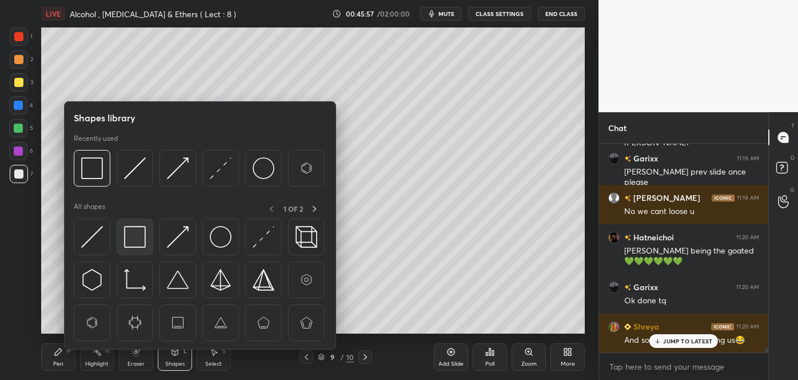
click at [130, 235] on img at bounding box center [135, 237] width 22 height 22
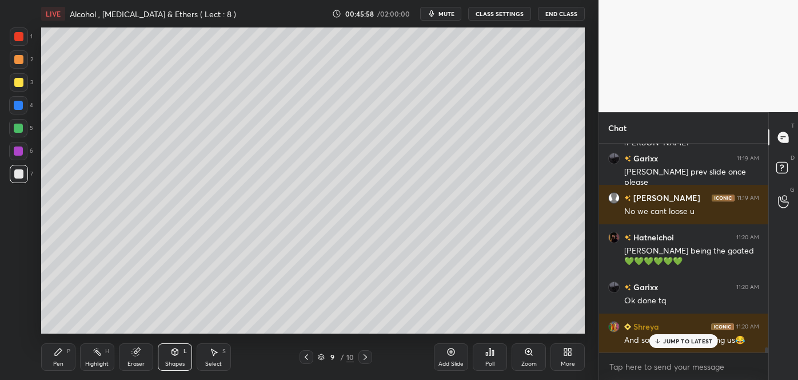
click at [17, 148] on div at bounding box center [18, 150] width 9 height 9
click at [19, 105] on div at bounding box center [18, 105] width 9 height 9
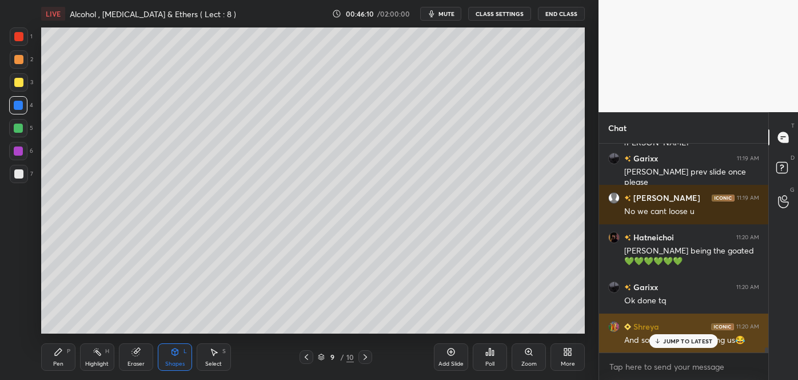
click at [660, 345] on div "JUMP TO LATEST" at bounding box center [683, 341] width 69 height 14
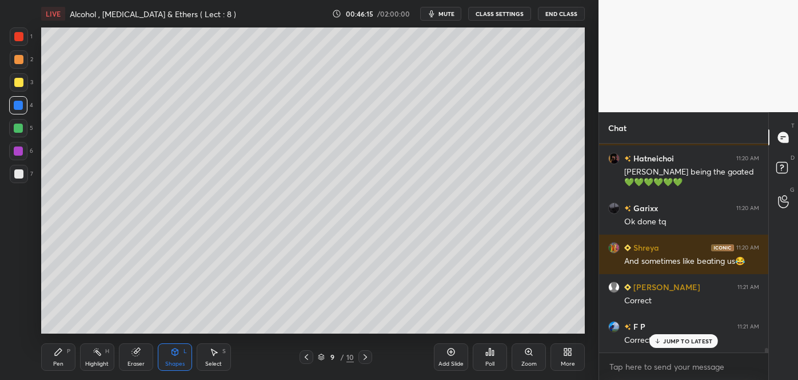
scroll to position [8821, 0]
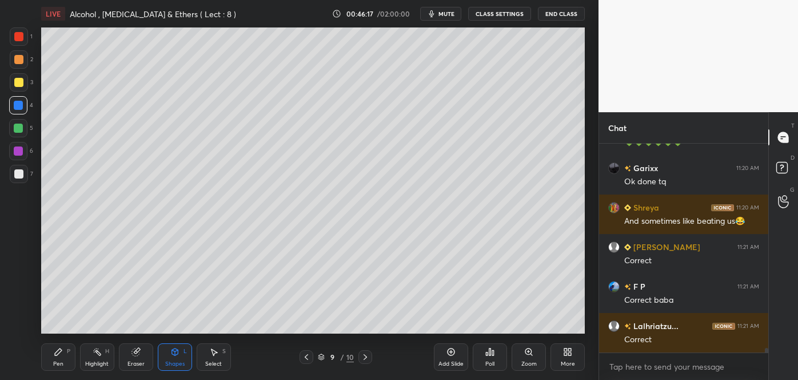
click at [18, 63] on div at bounding box center [18, 59] width 9 height 9
click at [65, 359] on div "Pen P" at bounding box center [58, 356] width 34 height 27
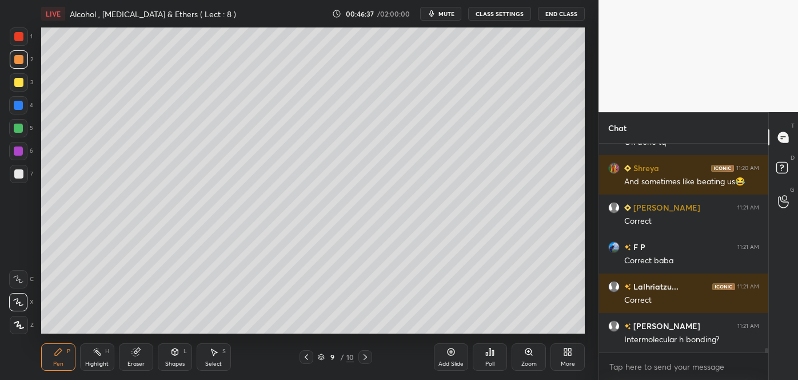
scroll to position [8900, 0]
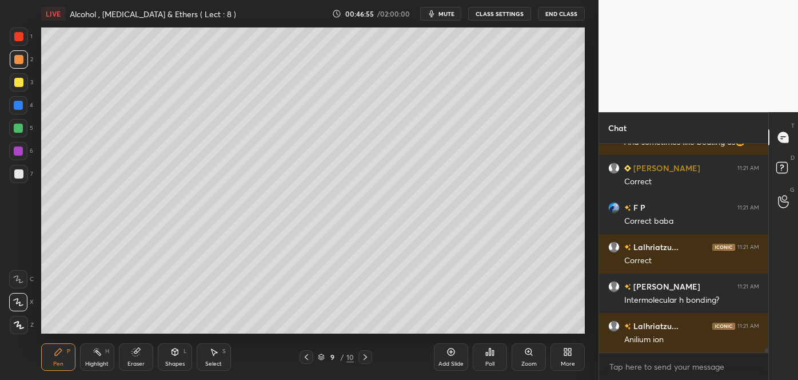
click at [20, 102] on div at bounding box center [18, 105] width 9 height 9
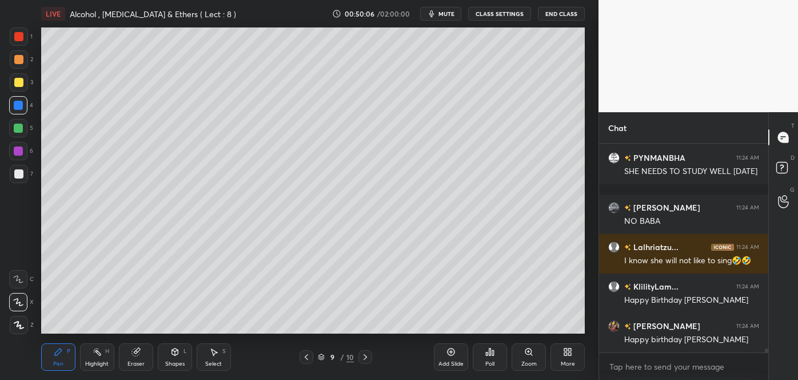
scroll to position [10480, 0]
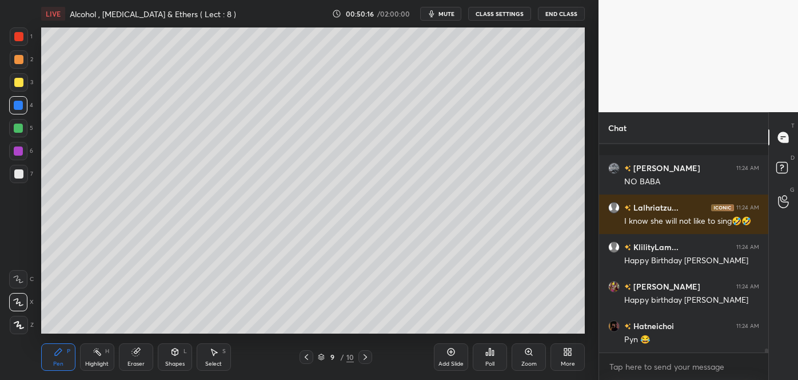
click at [452, 356] on icon at bounding box center [450, 351] width 9 height 9
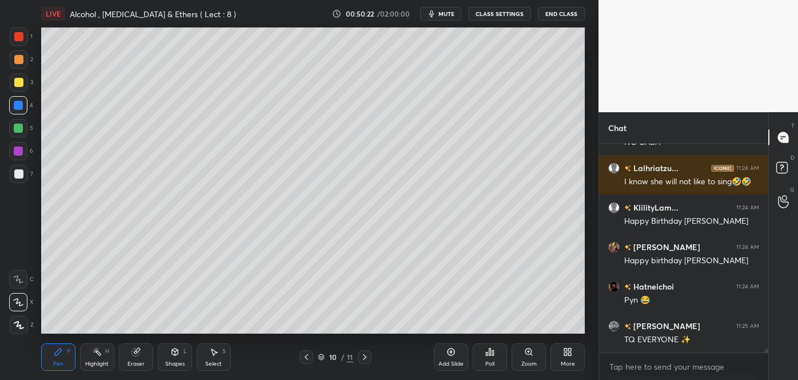
click at [17, 174] on div at bounding box center [18, 173] width 9 height 9
click at [18, 85] on div at bounding box center [18, 82] width 9 height 9
click at [19, 178] on div at bounding box center [19, 174] width 18 height 18
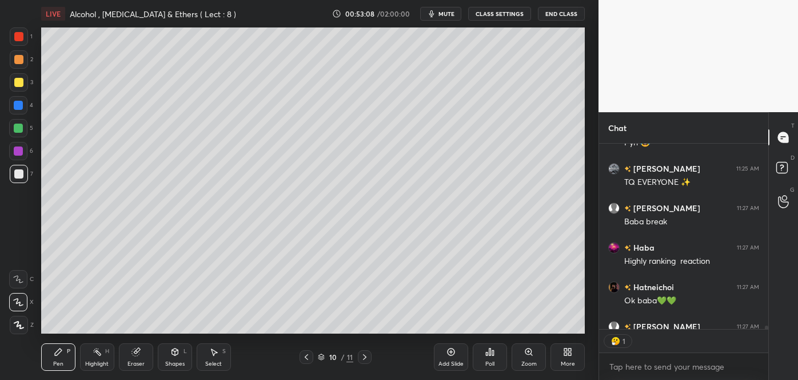
scroll to position [4, 3]
click at [16, 78] on div at bounding box center [18, 82] width 9 height 9
click at [19, 176] on div at bounding box center [18, 173] width 9 height 9
click at [21, 277] on icon at bounding box center [18, 279] width 10 height 8
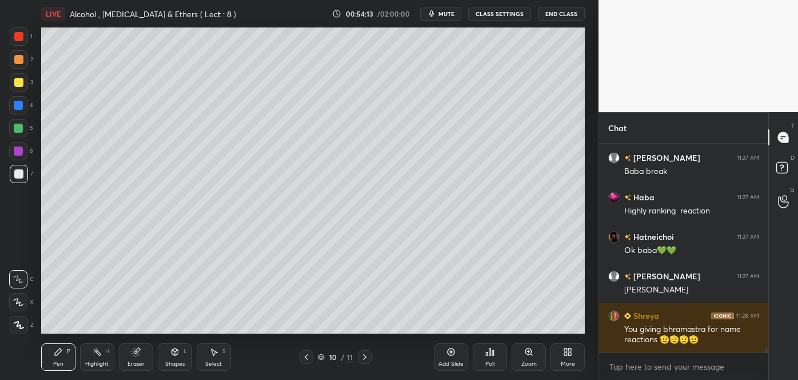
scroll to position [10754, 0]
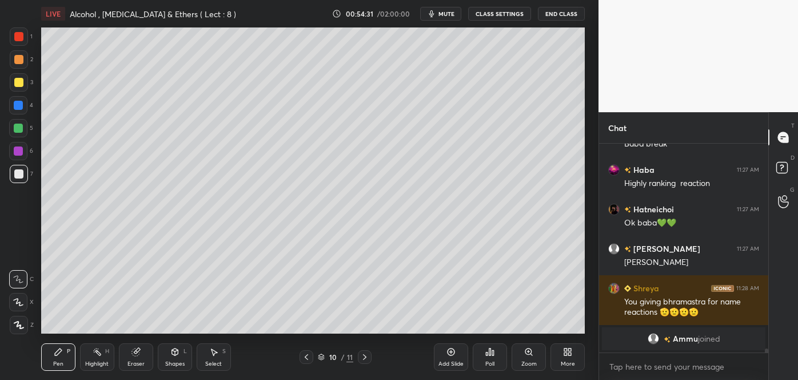
click at [19, 129] on div at bounding box center [18, 127] width 9 height 9
click at [15, 105] on div at bounding box center [18, 105] width 9 height 9
click at [18, 61] on div at bounding box center [18, 59] width 9 height 9
click at [19, 150] on div at bounding box center [18, 150] width 9 height 9
click at [19, 128] on div at bounding box center [18, 127] width 9 height 9
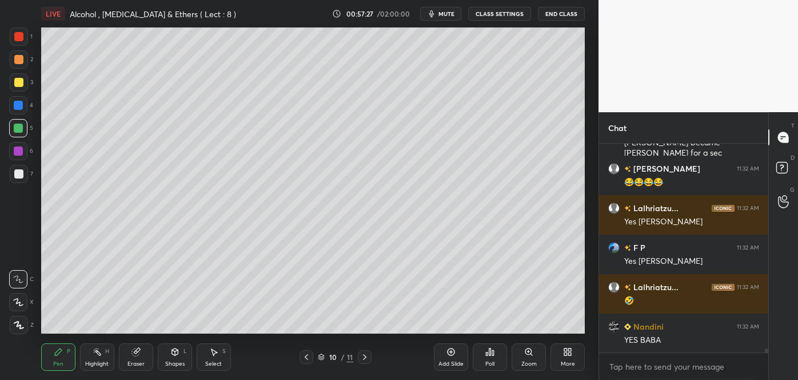
scroll to position [10352, 0]
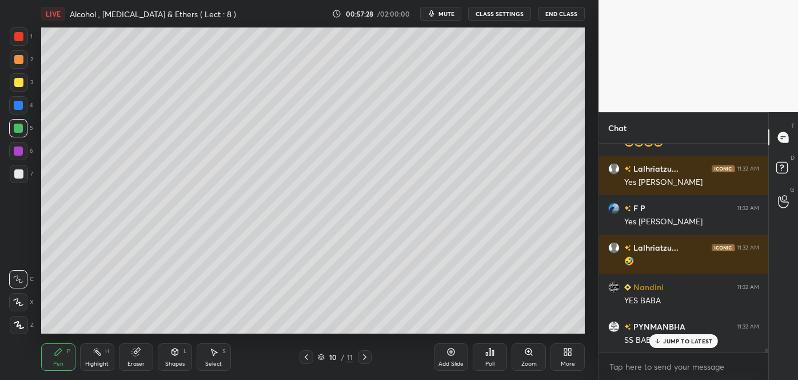
click at [181, 362] on div "Shapes" at bounding box center [174, 364] width 19 height 6
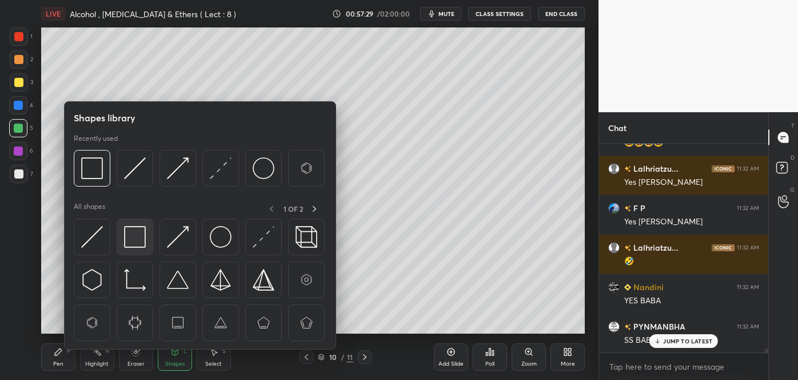
click at [133, 240] on img at bounding box center [135, 237] width 22 height 22
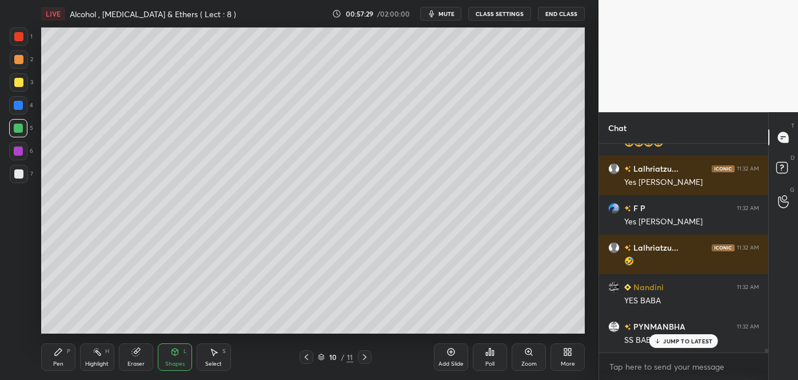
scroll to position [10391, 0]
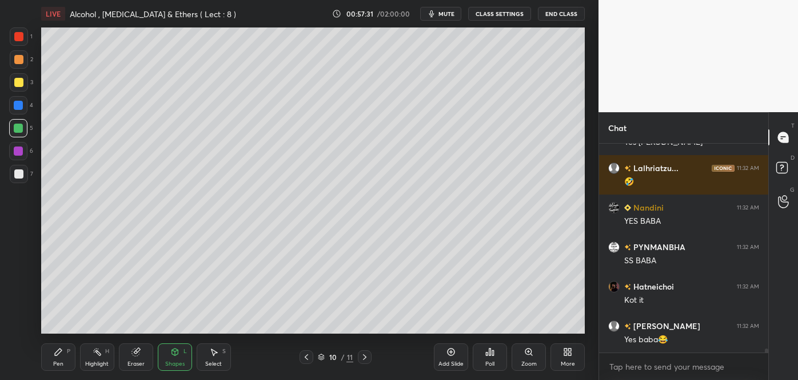
click at [18, 103] on div at bounding box center [18, 105] width 9 height 9
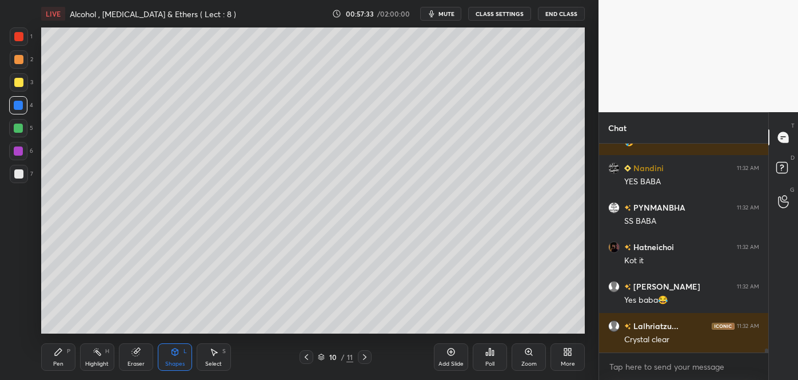
click at [19, 38] on div at bounding box center [18, 36] width 9 height 9
click at [21, 128] on div at bounding box center [18, 127] width 9 height 9
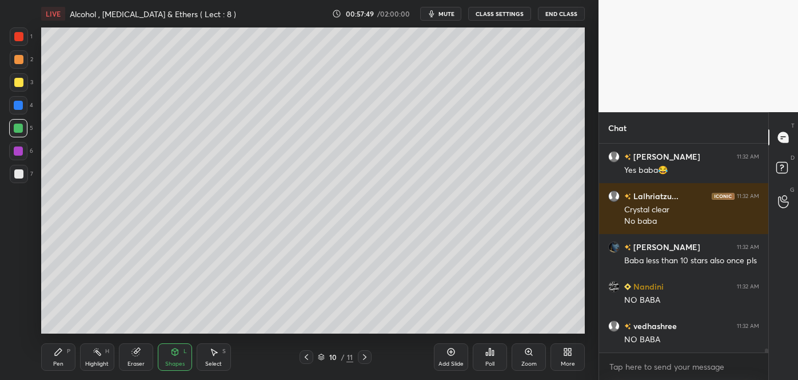
scroll to position [10640, 0]
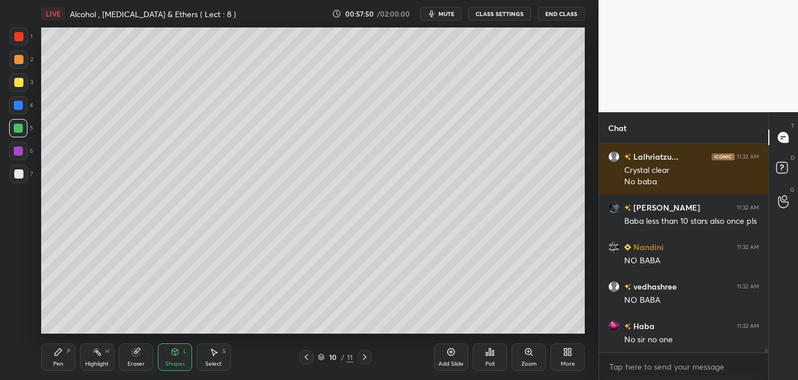
click at [15, 105] on div at bounding box center [18, 105] width 9 height 9
click at [67, 361] on div "Pen P" at bounding box center [58, 356] width 34 height 27
click at [19, 298] on icon at bounding box center [18, 302] width 10 height 8
click at [18, 105] on div at bounding box center [18, 105] width 9 height 9
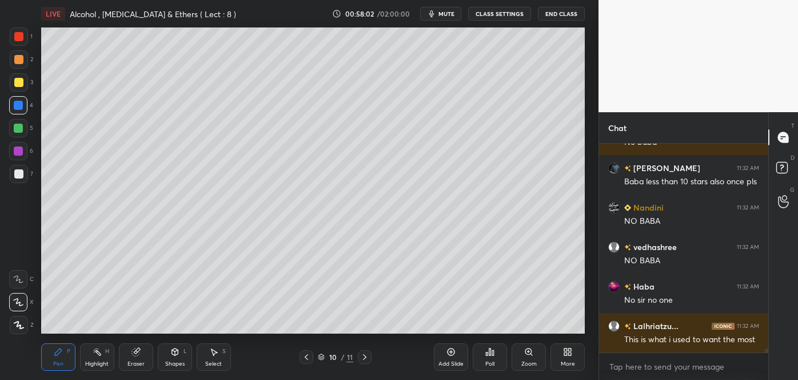
click at [170, 361] on div "Shapes" at bounding box center [174, 364] width 19 height 6
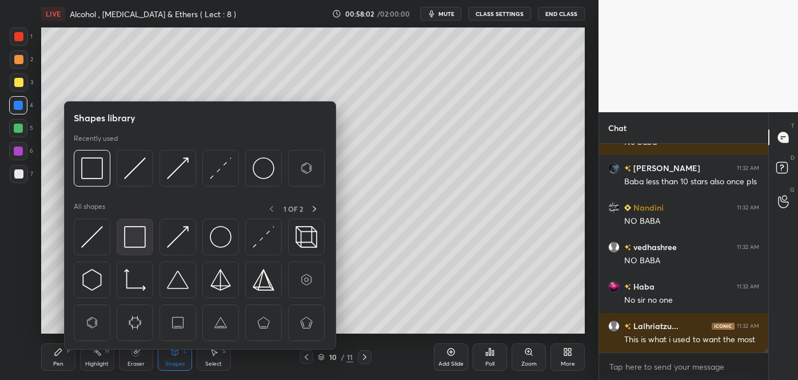
click at [129, 238] on img at bounding box center [135, 237] width 22 height 22
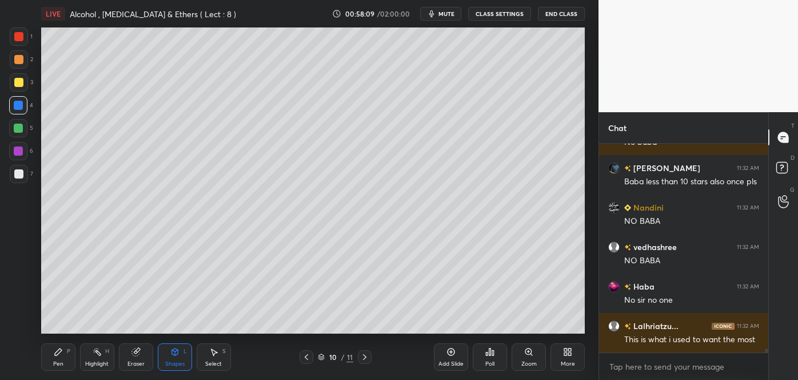
click at [69, 356] on div "Pen P" at bounding box center [58, 356] width 34 height 27
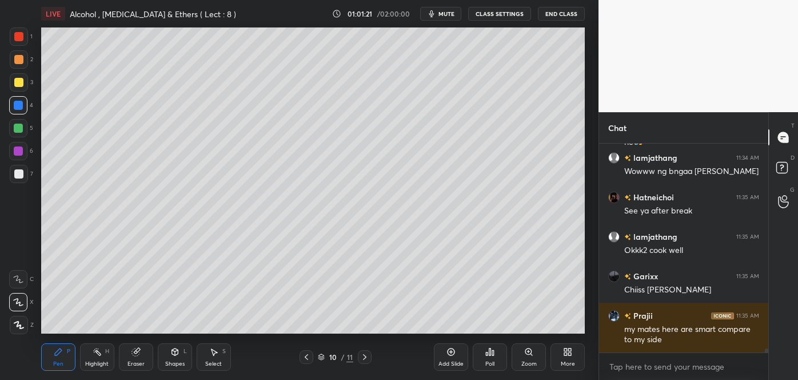
scroll to position [11423, 0]
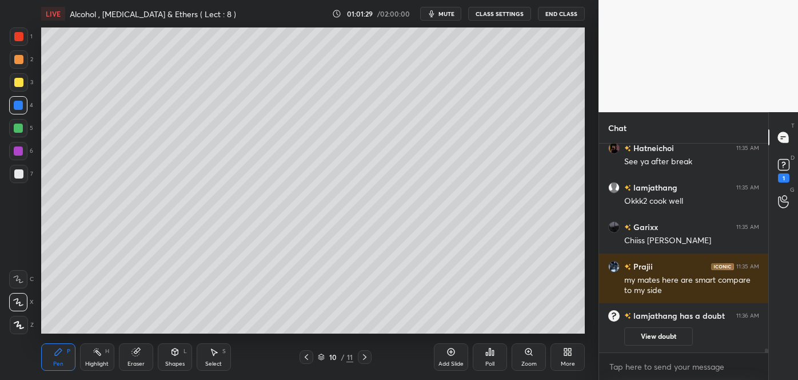
click at [441, 11] on span "mute" at bounding box center [446, 14] width 16 height 8
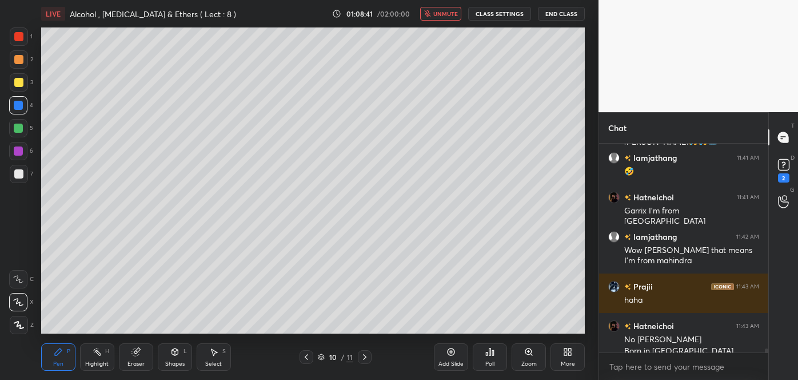
scroll to position [11457, 0]
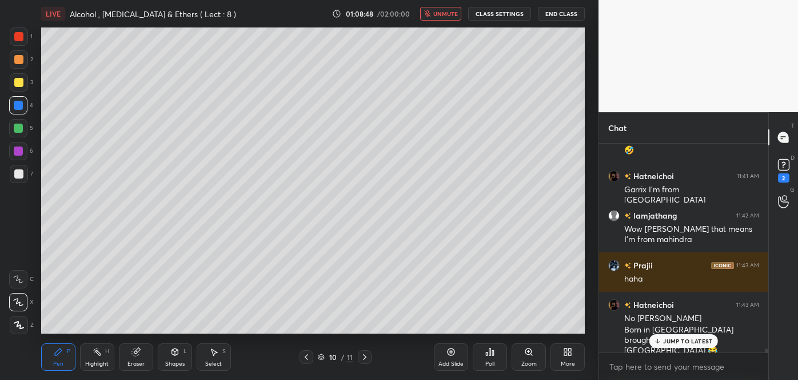
click at [450, 13] on span "unmute" at bounding box center [445, 14] width 25 height 8
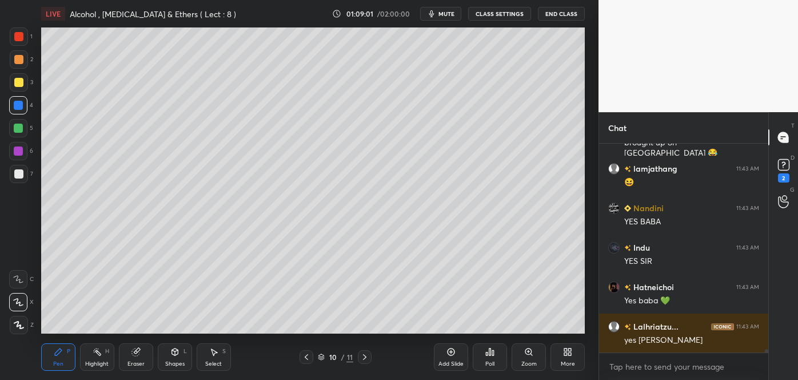
scroll to position [11574, 0]
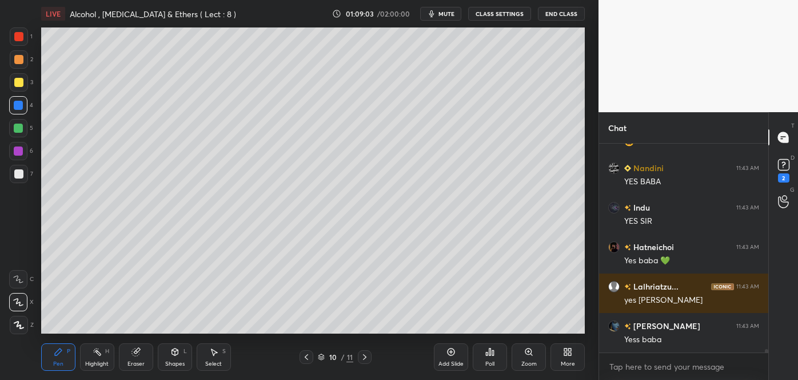
click at [451, 353] on icon at bounding box center [450, 351] width 9 height 9
click at [17, 171] on div at bounding box center [18, 173] width 9 height 9
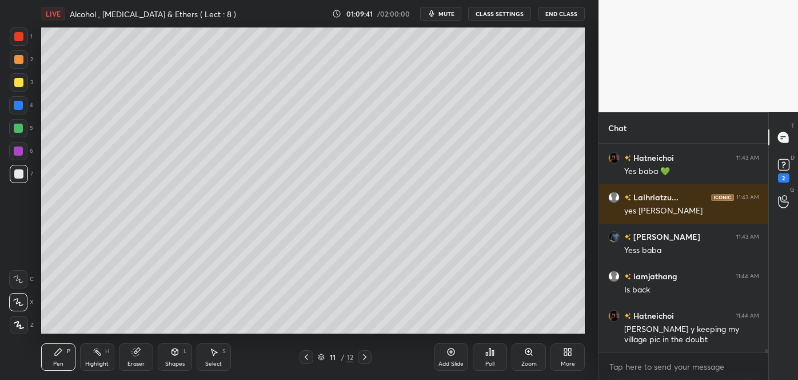
scroll to position [11649, 0]
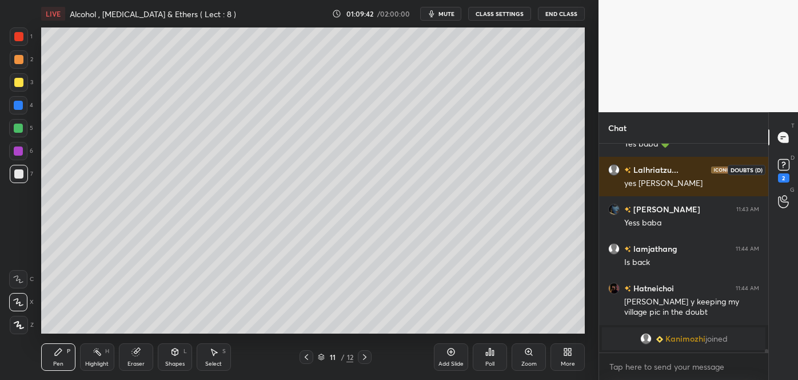
click at [781, 165] on rect at bounding box center [783, 164] width 11 height 11
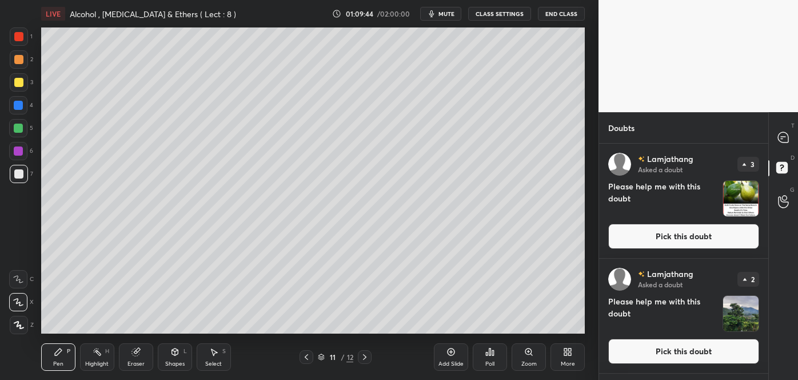
click at [708, 236] on button "Pick this doubt" at bounding box center [683, 236] width 151 height 25
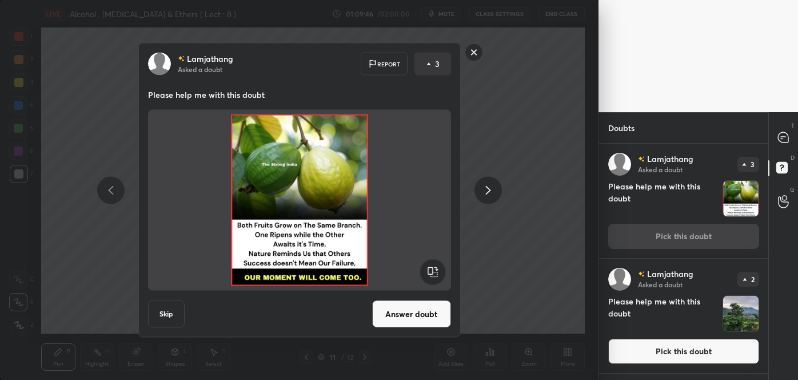
click at [398, 313] on button "Answer doubt" at bounding box center [411, 313] width 79 height 27
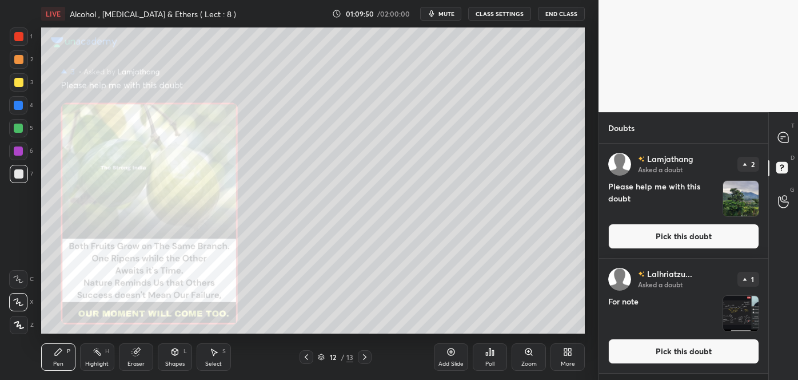
click at [450, 12] on span "mute" at bounding box center [446, 14] width 16 height 8
click at [664, 236] on button "Pick this doubt" at bounding box center [683, 236] width 151 height 25
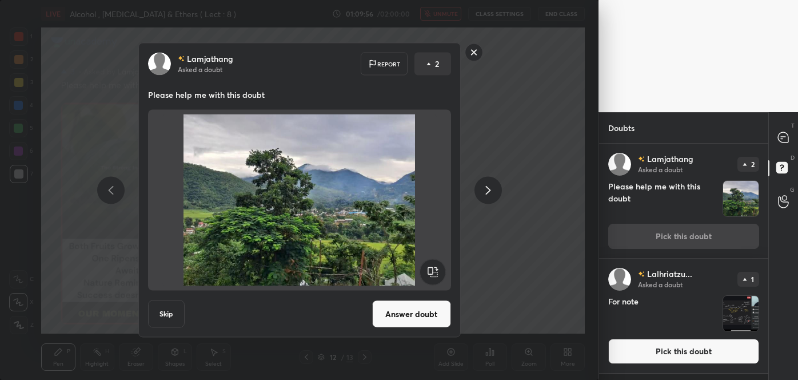
click at [414, 310] on button "Answer doubt" at bounding box center [411, 313] width 79 height 27
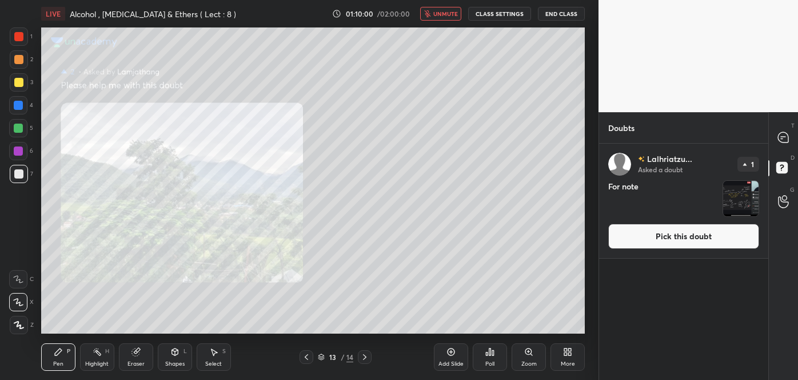
click at [449, 15] on span "unmute" at bounding box center [445, 14] width 25 height 8
click at [529, 359] on div "Zoom" at bounding box center [529, 356] width 34 height 27
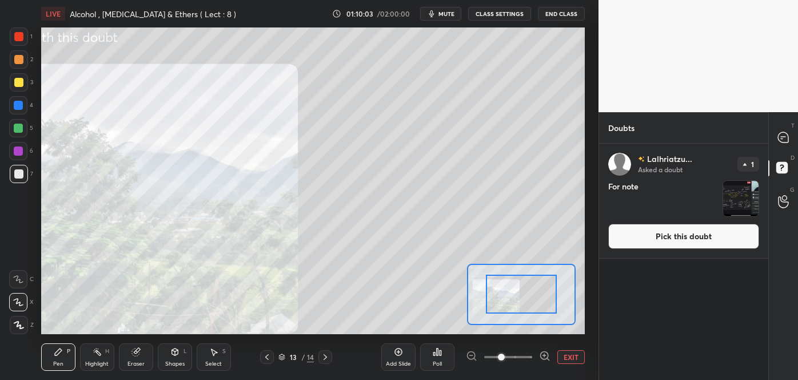
click at [544, 357] on icon at bounding box center [544, 355] width 0 height 3
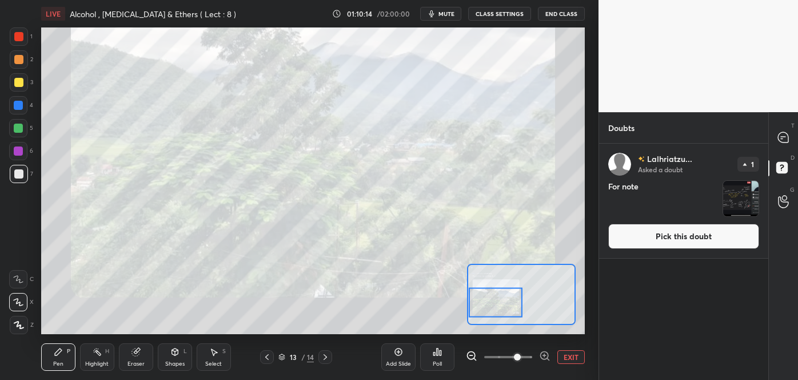
click at [675, 229] on button "Pick this doubt" at bounding box center [683, 236] width 151 height 25
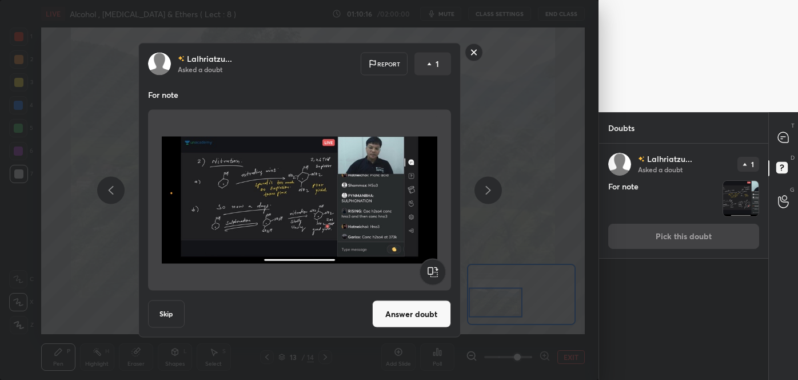
click at [424, 313] on button "Answer doubt" at bounding box center [411, 313] width 79 height 27
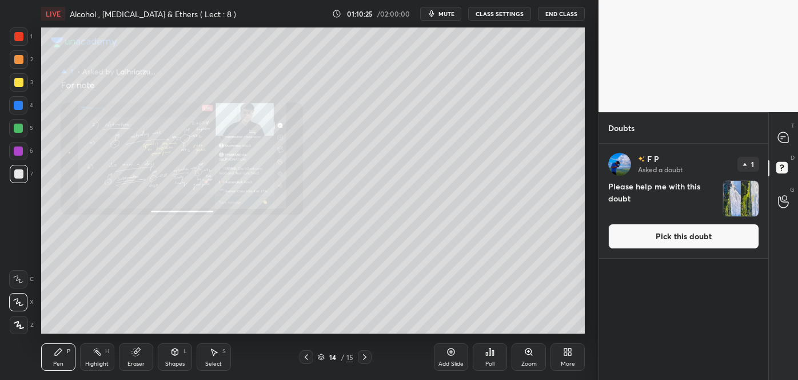
click at [660, 244] on button "Pick this doubt" at bounding box center [683, 236] width 151 height 25
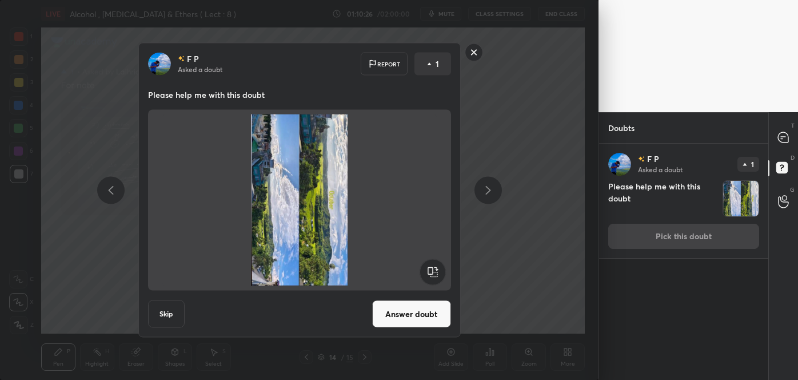
click at [431, 317] on button "Answer doubt" at bounding box center [411, 313] width 79 height 27
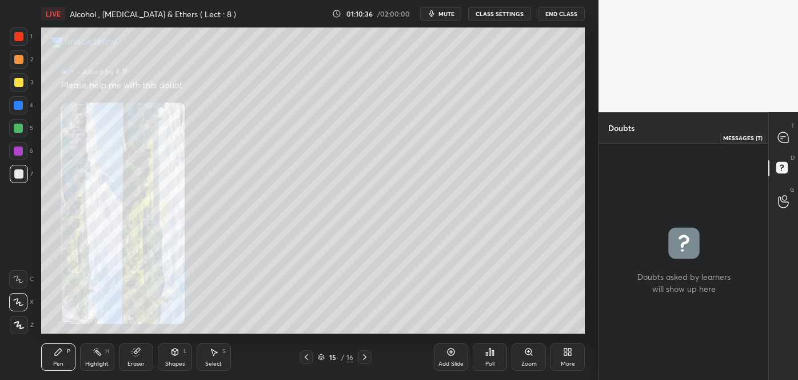
click at [783, 139] on icon at bounding box center [783, 137] width 10 height 10
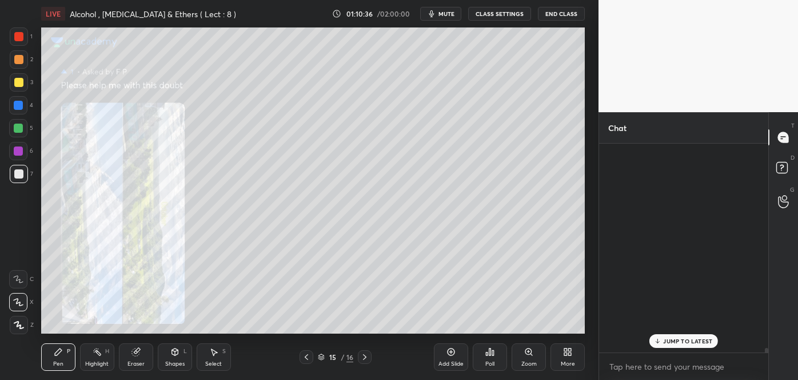
scroll to position [205, 166]
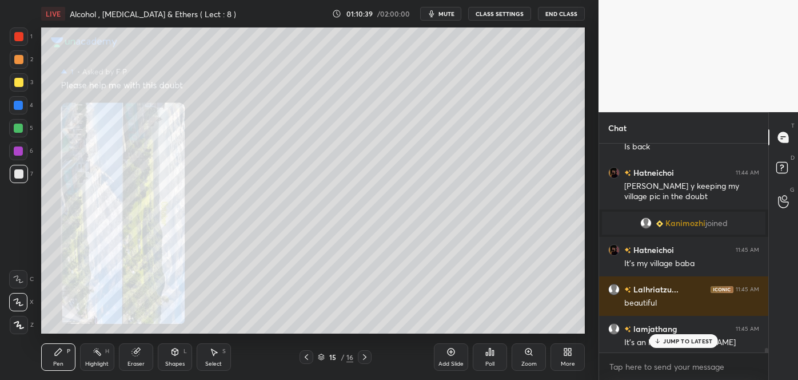
click at [308, 359] on icon at bounding box center [306, 357] width 3 height 6
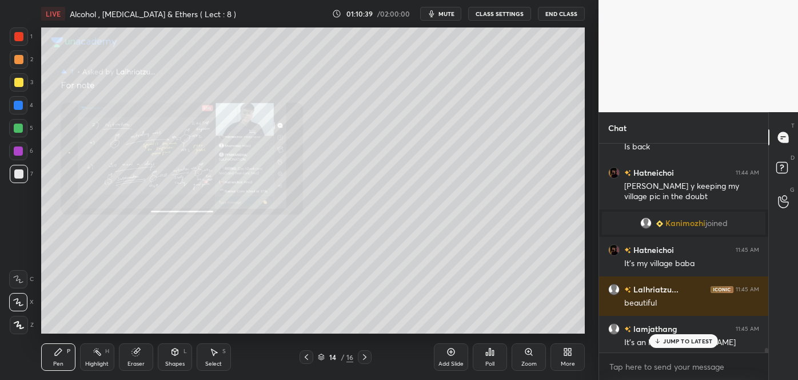
click at [308, 358] on icon at bounding box center [306, 356] width 9 height 9
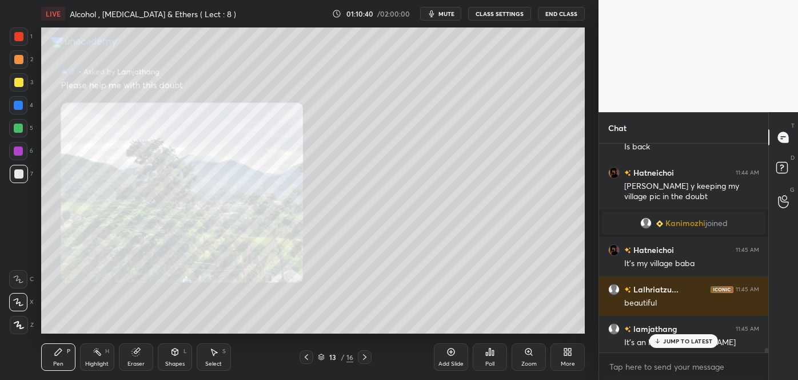
click at [308, 357] on icon at bounding box center [306, 356] width 9 height 9
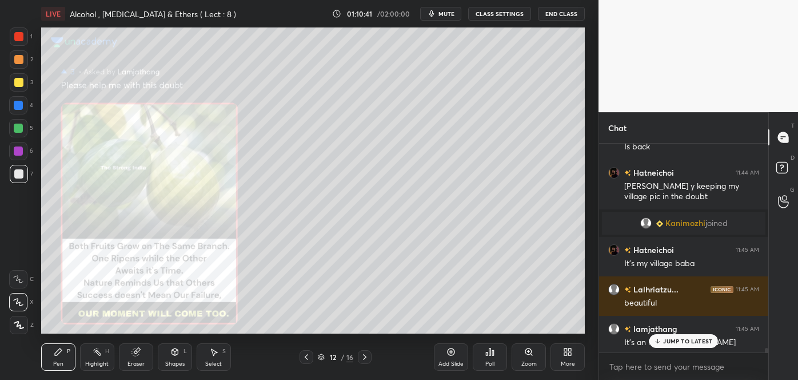
click at [307, 357] on icon at bounding box center [306, 356] width 9 height 9
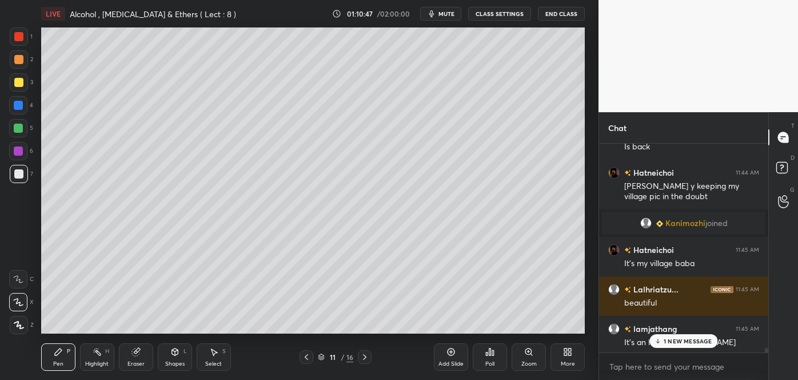
click at [15, 174] on div at bounding box center [18, 173] width 9 height 9
click at [445, 17] on span "mute" at bounding box center [446, 14] width 16 height 8
click at [17, 82] on div at bounding box center [18, 82] width 9 height 9
click at [447, 17] on span "unmute" at bounding box center [445, 14] width 25 height 8
click at [19, 107] on div at bounding box center [18, 105] width 9 height 9
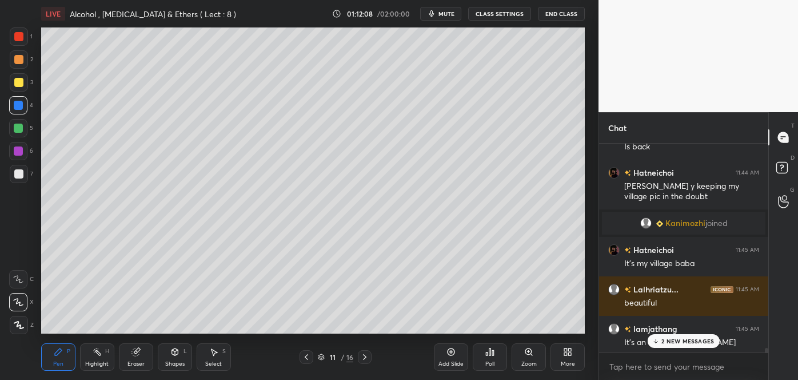
click at [23, 175] on div at bounding box center [19, 174] width 18 height 18
click at [15, 108] on div at bounding box center [18, 105] width 9 height 9
click at [442, 17] on span "mute" at bounding box center [446, 14] width 16 height 8
click at [18, 173] on div at bounding box center [18, 173] width 9 height 9
click at [451, 15] on span "unmute" at bounding box center [445, 14] width 25 height 8
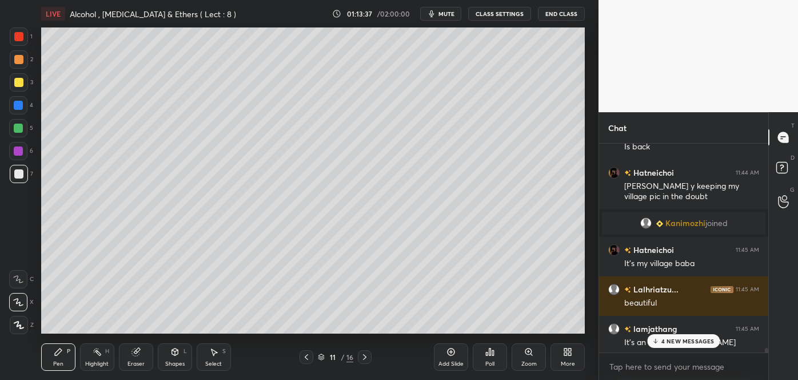
click at [676, 345] on div "4 NEW MESSAGES" at bounding box center [683, 341] width 73 height 14
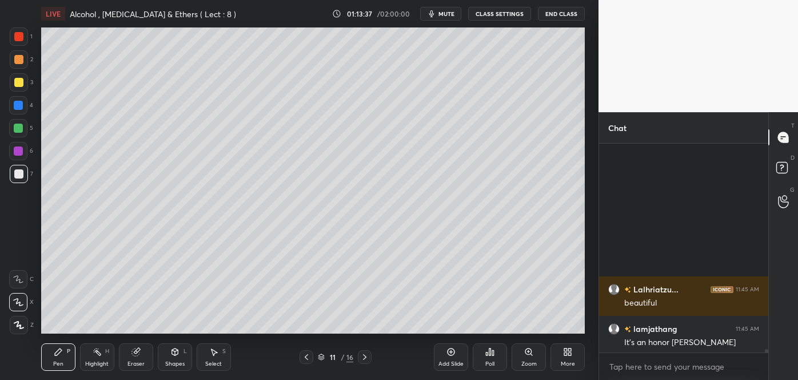
scroll to position [11850, 0]
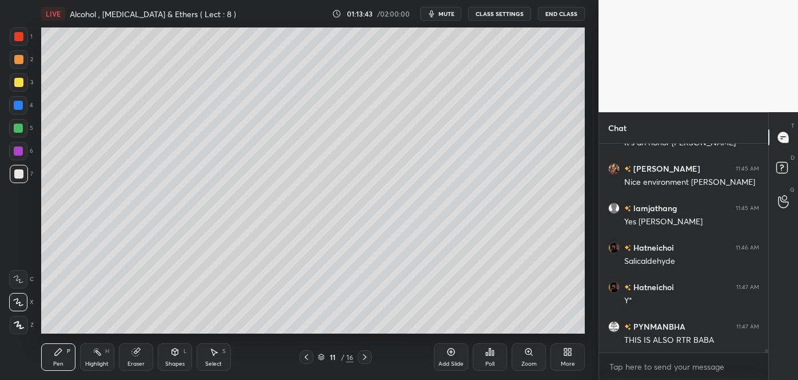
click at [21, 82] on div at bounding box center [18, 82] width 9 height 9
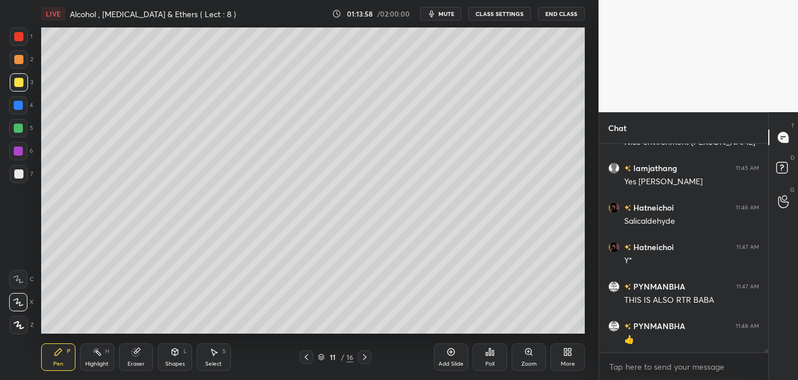
click at [453, 13] on span "mute" at bounding box center [446, 14] width 16 height 8
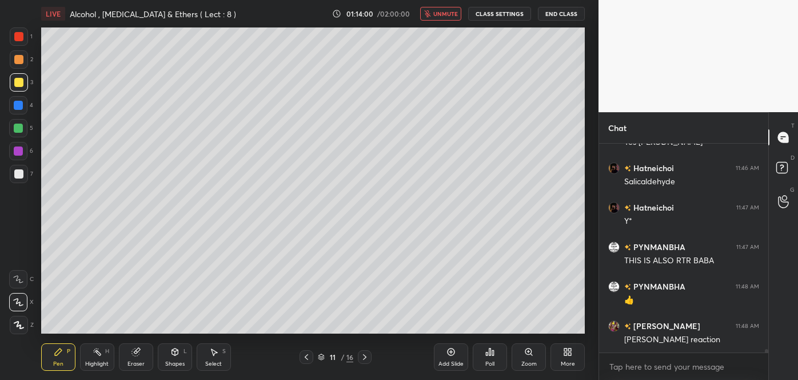
click at [455, 357] on div "Add Slide" at bounding box center [451, 356] width 34 height 27
click at [445, 13] on span "unmute" at bounding box center [445, 14] width 25 height 8
click at [450, 13] on span "mute" at bounding box center [446, 14] width 16 height 8
click at [18, 175] on div at bounding box center [18, 173] width 9 height 9
click at [19, 81] on div at bounding box center [18, 82] width 9 height 9
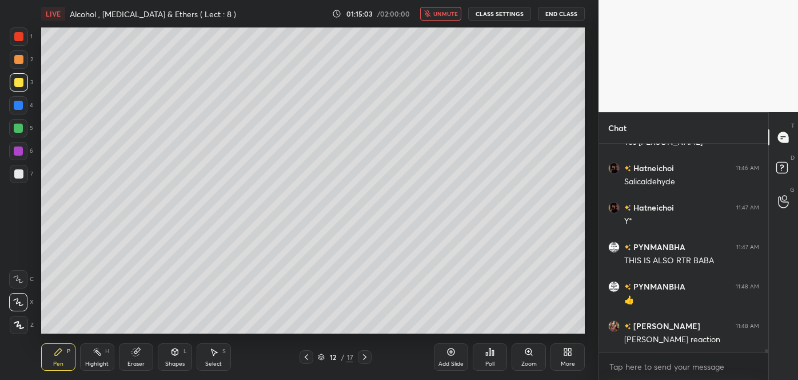
click at [17, 62] on div at bounding box center [18, 59] width 9 height 9
click at [19, 83] on div at bounding box center [18, 82] width 9 height 9
click at [440, 15] on span "unmute" at bounding box center [445, 14] width 25 height 8
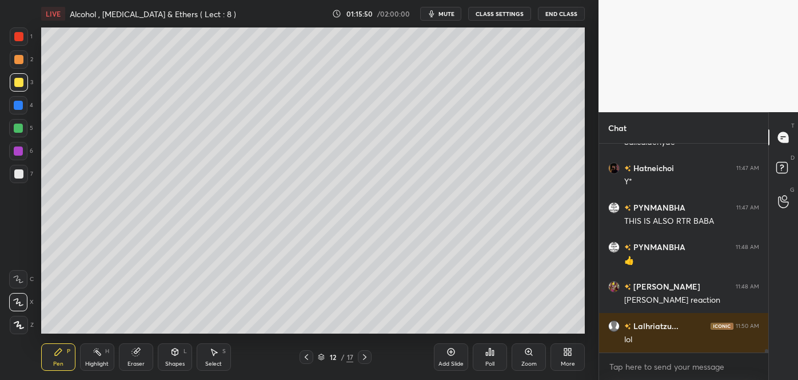
click at [450, 14] on span "mute" at bounding box center [446, 14] width 16 height 8
click at [19, 130] on div at bounding box center [18, 127] width 9 height 9
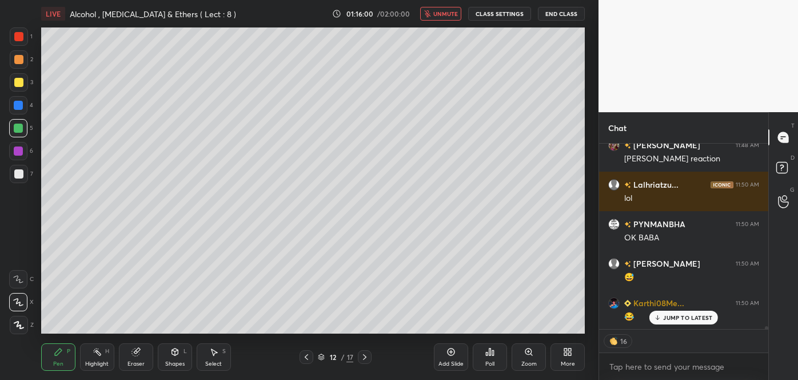
scroll to position [12149, 0]
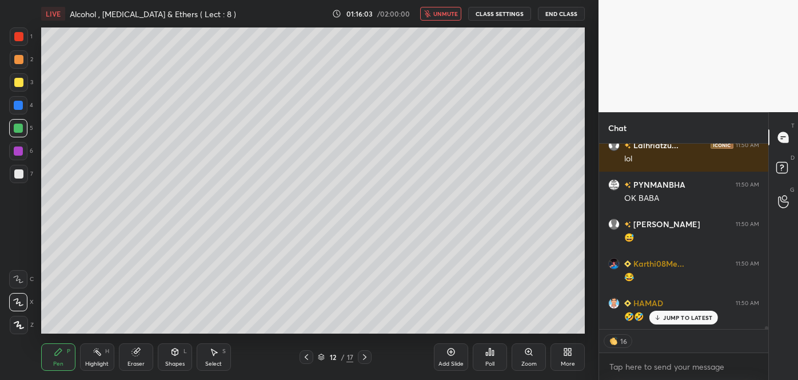
click at [21, 175] on div at bounding box center [18, 173] width 9 height 9
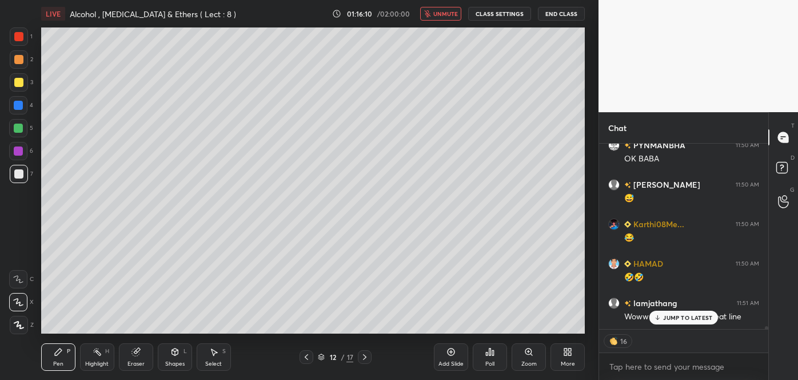
click at [656, 320] on icon at bounding box center [657, 317] width 7 height 7
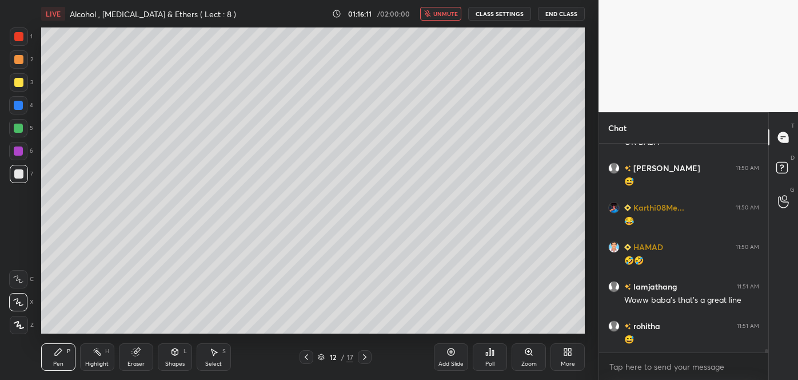
scroll to position [12245, 0]
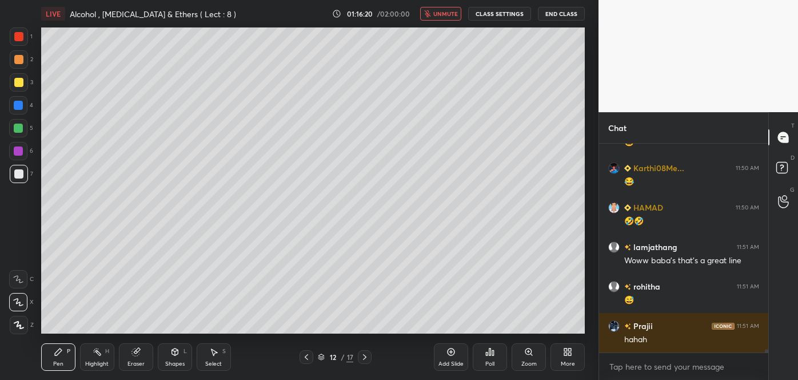
click at [17, 82] on div at bounding box center [18, 82] width 9 height 9
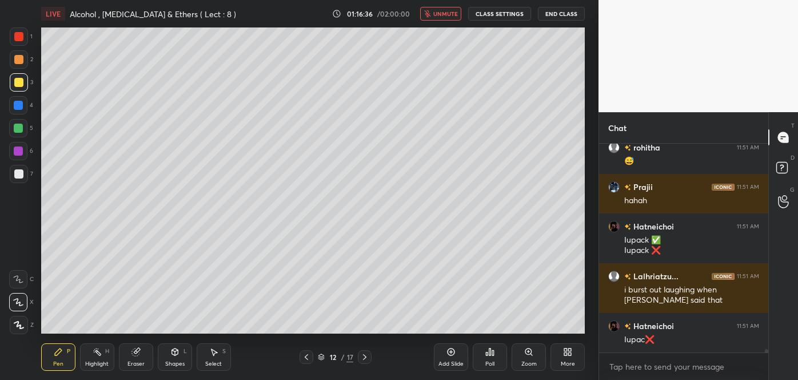
scroll to position [12434, 0]
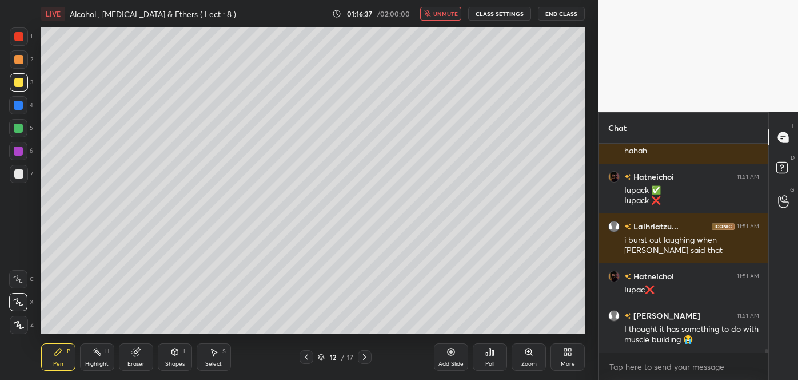
click at [442, 13] on span "unmute" at bounding box center [445, 14] width 25 height 8
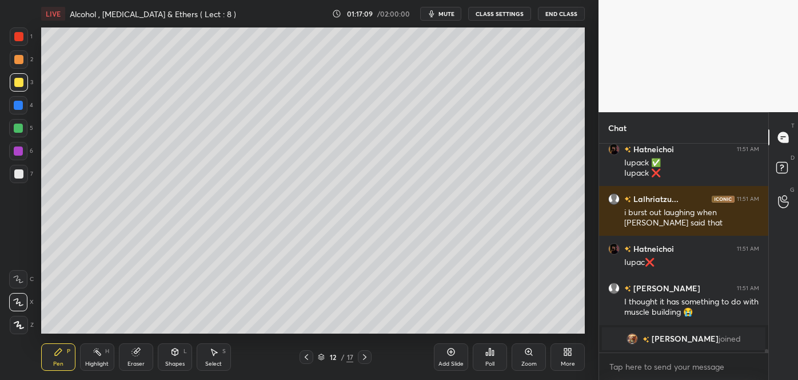
click at [17, 173] on div at bounding box center [18, 173] width 9 height 9
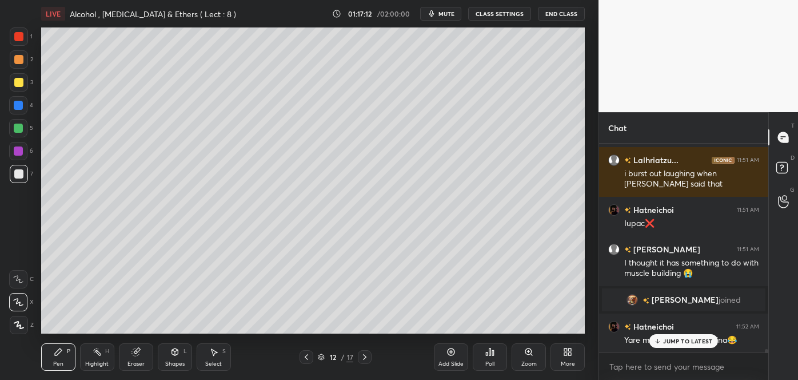
click at [667, 343] on p "JUMP TO LATEST" at bounding box center [687, 340] width 49 height 7
click at [17, 125] on div at bounding box center [18, 127] width 9 height 9
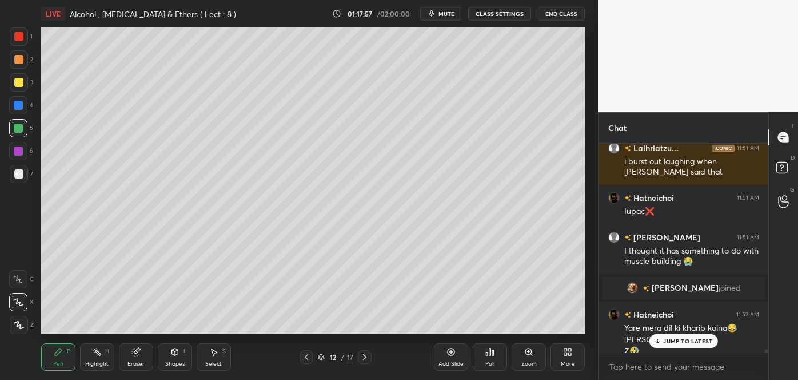
scroll to position [12175, 0]
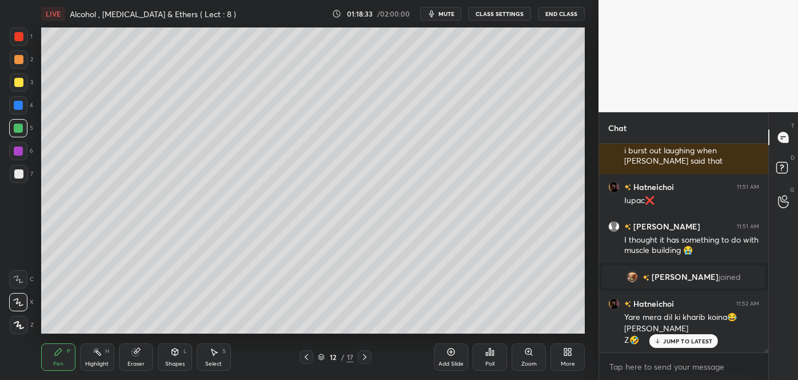
click at [15, 80] on div at bounding box center [18, 82] width 9 height 9
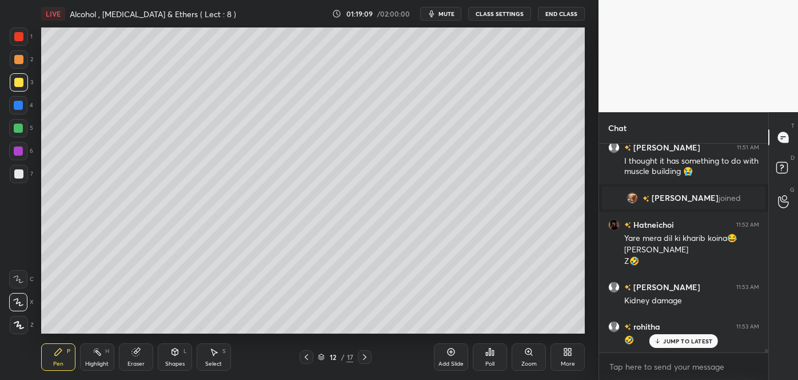
scroll to position [12294, 0]
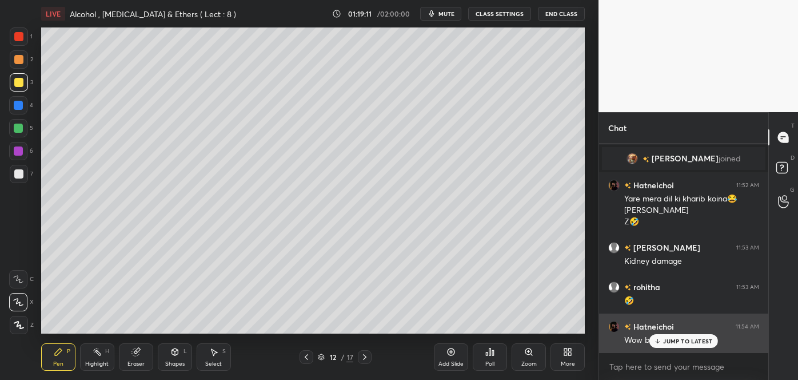
click at [664, 342] on p "JUMP TO LATEST" at bounding box center [687, 340] width 49 height 7
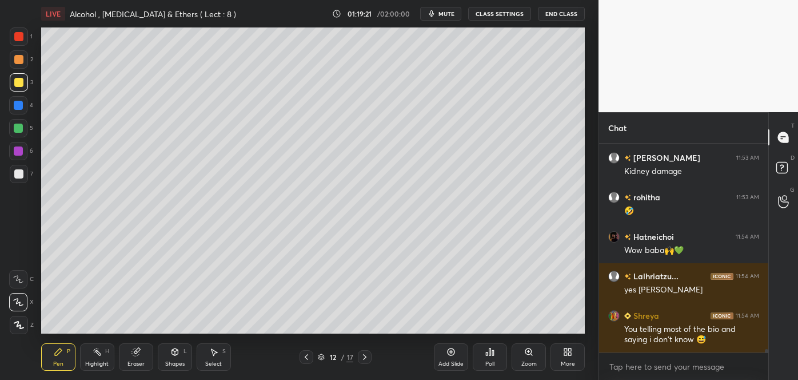
scroll to position [12422, 0]
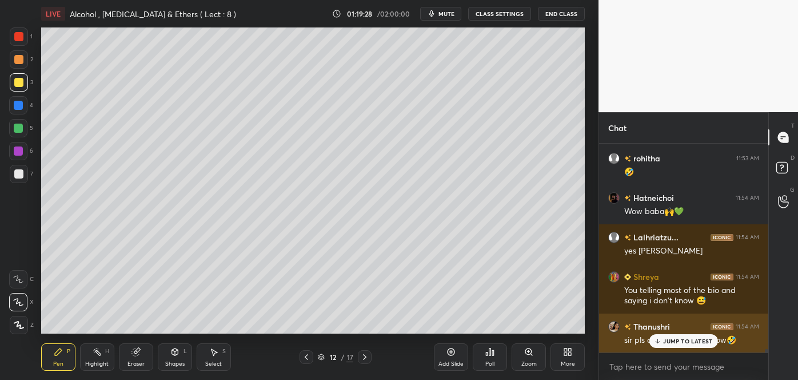
click at [661, 341] on icon at bounding box center [657, 340] width 7 height 7
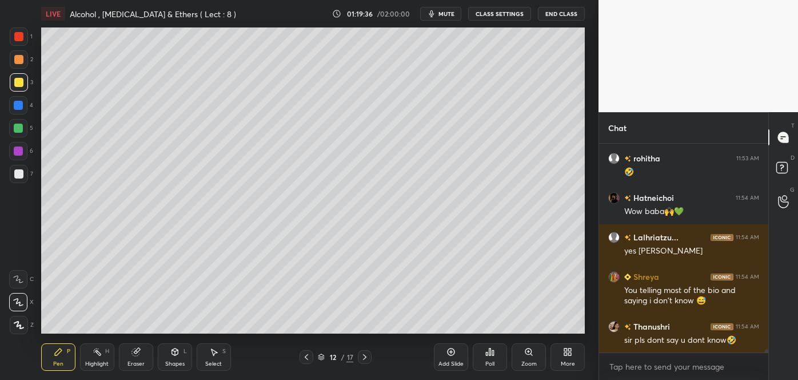
click at [23, 174] on div at bounding box center [18, 173] width 9 height 9
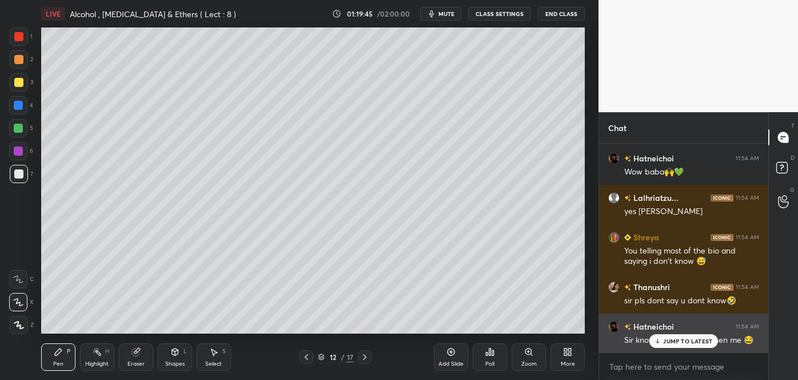
click at [656, 342] on icon at bounding box center [657, 340] width 7 height 7
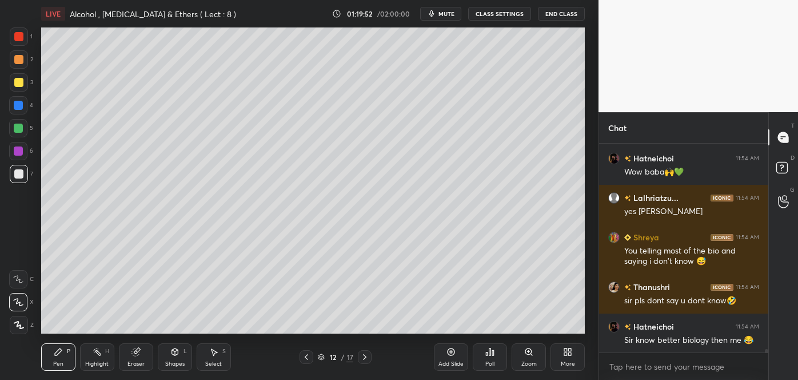
click at [448, 357] on div "Add Slide" at bounding box center [451, 356] width 34 height 27
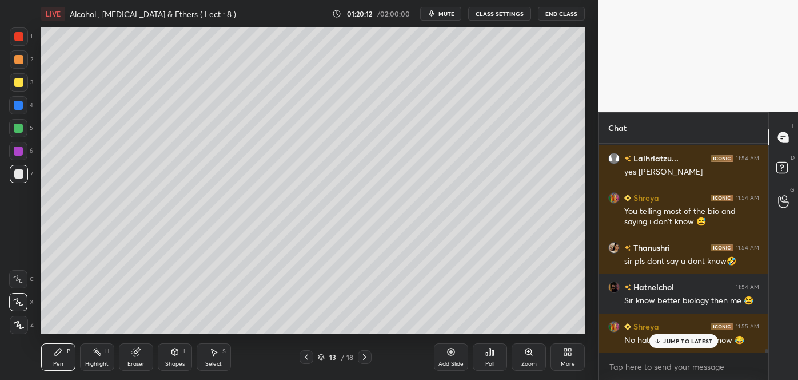
click at [667, 346] on div "JUMP TO LATEST" at bounding box center [683, 341] width 69 height 14
click at [306, 356] on icon at bounding box center [306, 357] width 3 height 6
click at [19, 58] on div at bounding box center [18, 59] width 9 height 9
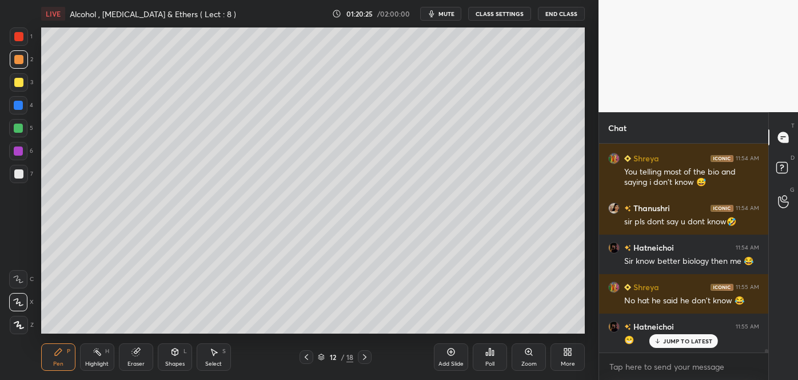
click at [17, 173] on div at bounding box center [18, 173] width 9 height 9
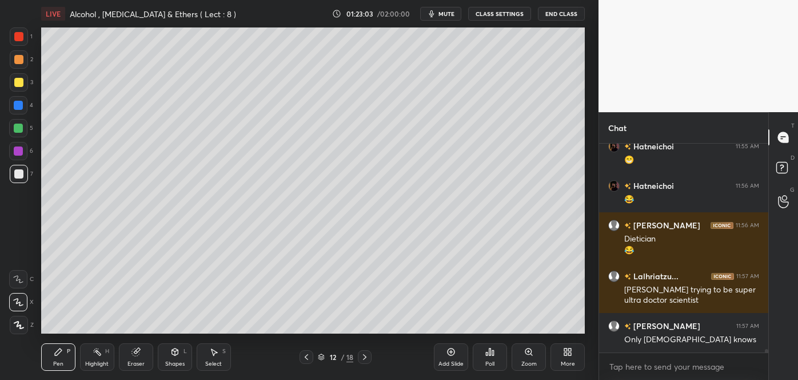
scroll to position [12760, 0]
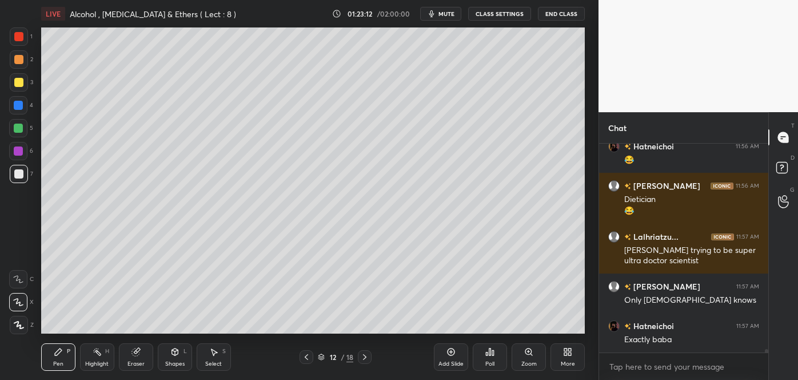
click at [19, 81] on div at bounding box center [18, 82] width 9 height 9
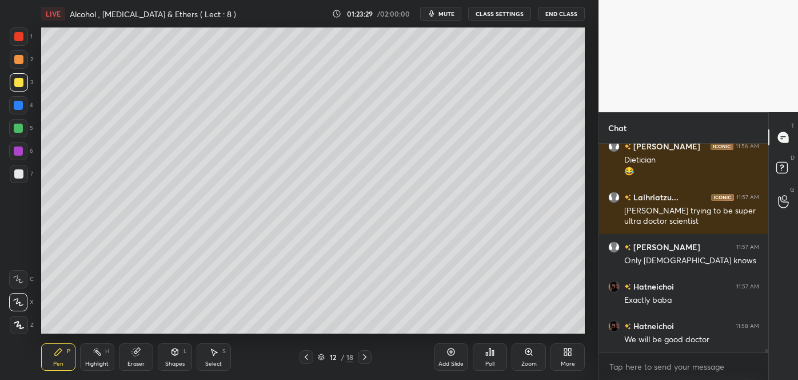
click at [21, 130] on div at bounding box center [18, 127] width 9 height 9
click at [19, 173] on div at bounding box center [18, 173] width 9 height 9
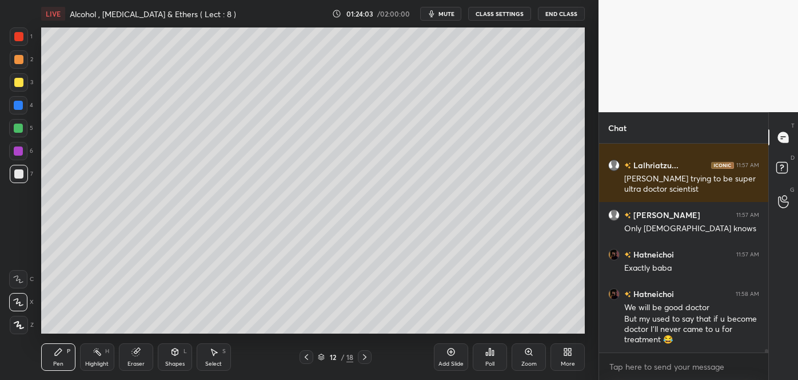
scroll to position [12842, 0]
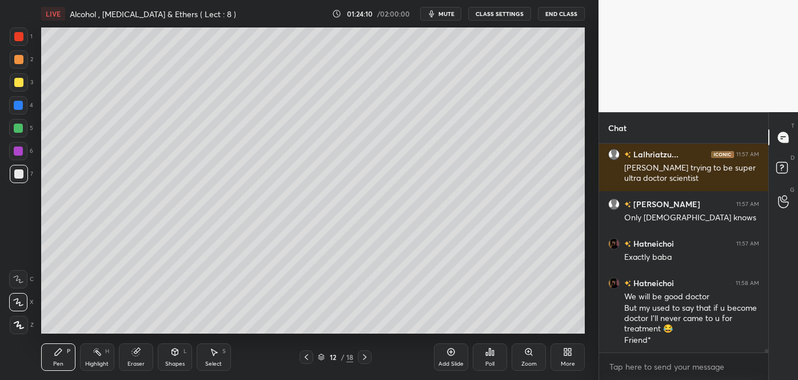
click at [19, 82] on div at bounding box center [18, 82] width 9 height 9
click at [18, 179] on div at bounding box center [19, 174] width 18 height 18
click at [449, 354] on icon at bounding box center [451, 351] width 7 height 7
click at [18, 79] on div at bounding box center [18, 82] width 9 height 9
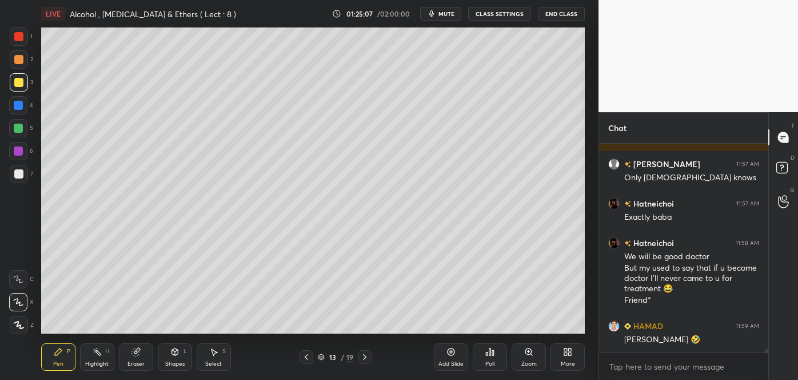
click at [17, 175] on div at bounding box center [18, 173] width 9 height 9
click at [305, 356] on icon at bounding box center [306, 357] width 3 height 6
click at [364, 357] on icon at bounding box center [364, 356] width 9 height 9
click at [366, 358] on icon at bounding box center [364, 356] width 9 height 9
click at [18, 63] on div at bounding box center [18, 59] width 9 height 9
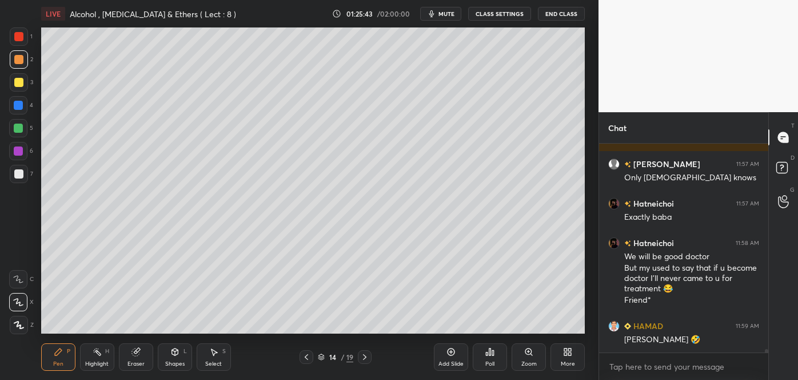
click at [310, 357] on icon at bounding box center [306, 356] width 9 height 9
click at [309, 353] on icon at bounding box center [306, 356] width 9 height 9
click at [18, 107] on div at bounding box center [18, 105] width 9 height 9
click at [364, 354] on icon at bounding box center [364, 357] width 3 height 6
click at [366, 356] on icon at bounding box center [364, 357] width 3 height 6
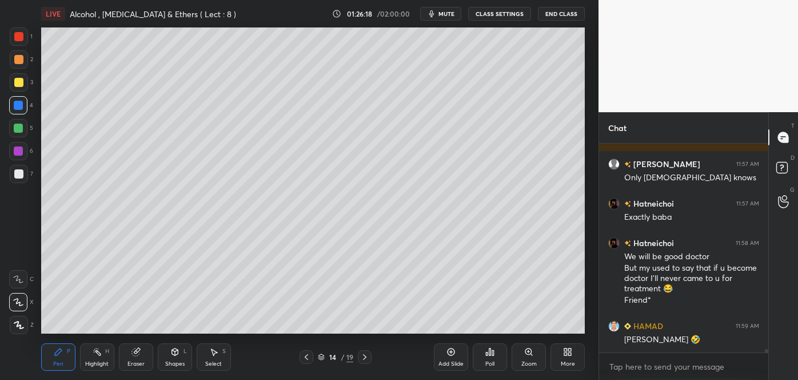
scroll to position [12922, 0]
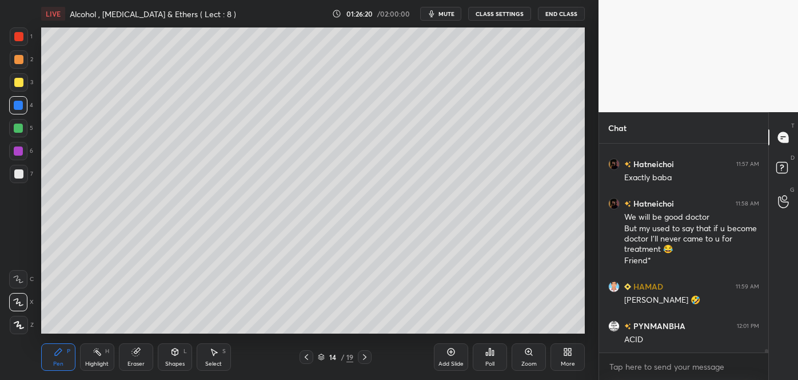
click at [23, 151] on div at bounding box center [18, 151] width 18 height 18
click at [21, 171] on div at bounding box center [18, 173] width 9 height 9
click at [17, 55] on div at bounding box center [18, 59] width 9 height 9
click at [18, 175] on div at bounding box center [18, 173] width 9 height 9
click at [18, 81] on div at bounding box center [18, 82] width 9 height 9
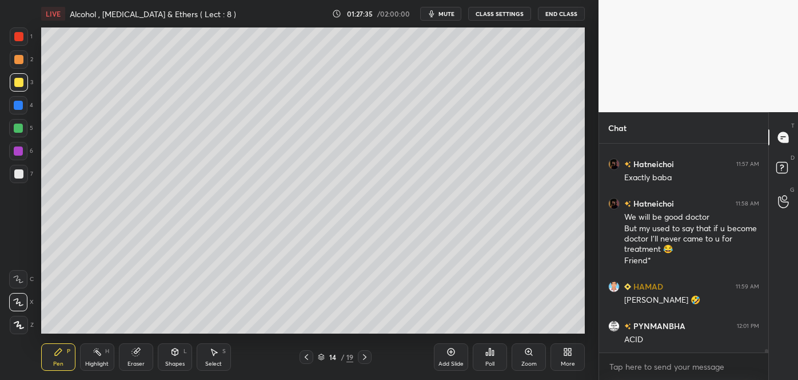
click at [311, 356] on div at bounding box center [307, 357] width 14 height 14
click at [313, 357] on div at bounding box center [307, 357] width 14 height 14
click at [364, 358] on icon at bounding box center [364, 356] width 9 height 9
click at [365, 356] on icon at bounding box center [364, 357] width 3 height 6
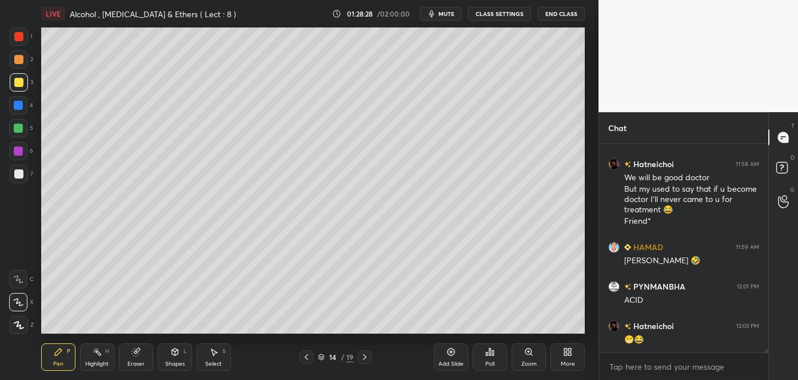
scroll to position [13010, 0]
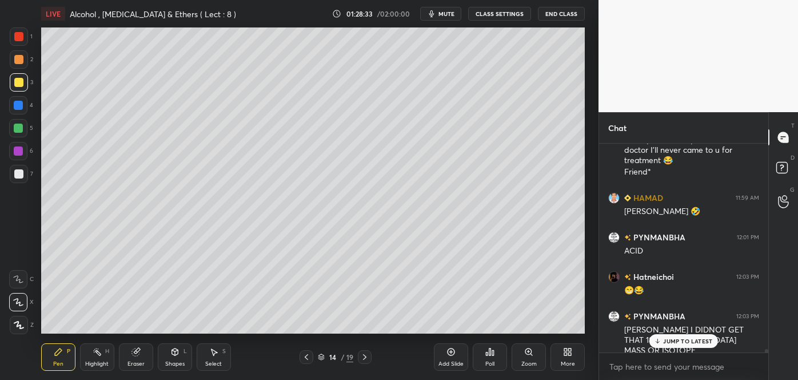
click at [666, 343] on p "JUMP TO LATEST" at bounding box center [687, 340] width 49 height 7
click at [449, 353] on icon at bounding box center [450, 351] width 9 height 9
click at [16, 173] on div at bounding box center [18, 173] width 9 height 9
click at [15, 84] on div at bounding box center [18, 82] width 9 height 9
click at [18, 128] on div at bounding box center [18, 127] width 9 height 9
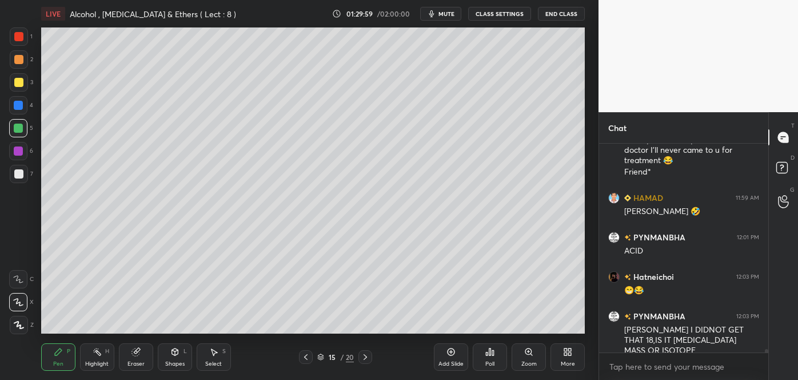
click at [18, 175] on div at bounding box center [18, 173] width 9 height 9
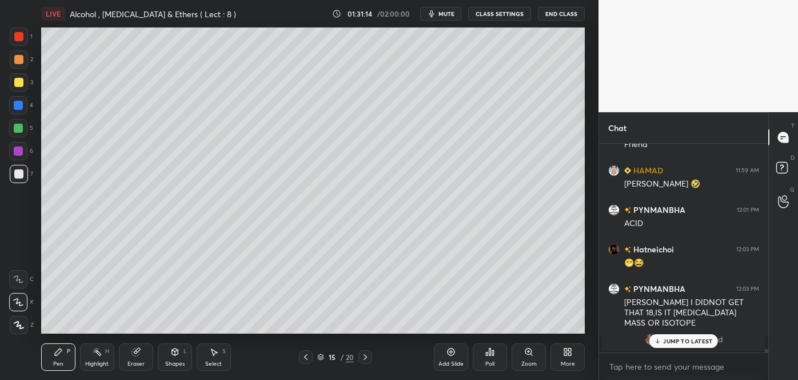
click at [18, 82] on div at bounding box center [18, 82] width 9 height 9
click at [453, 356] on icon at bounding box center [450, 351] width 9 height 9
click at [15, 107] on div at bounding box center [18, 105] width 9 height 9
click at [17, 174] on div at bounding box center [18, 173] width 9 height 9
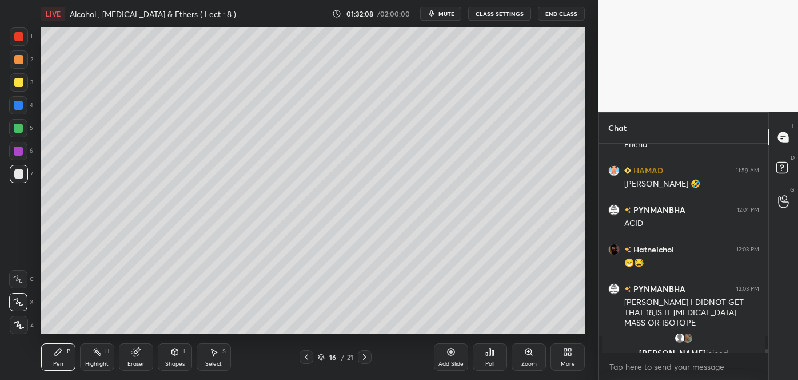
scroll to position [3, 3]
click at [19, 169] on div at bounding box center [18, 173] width 9 height 9
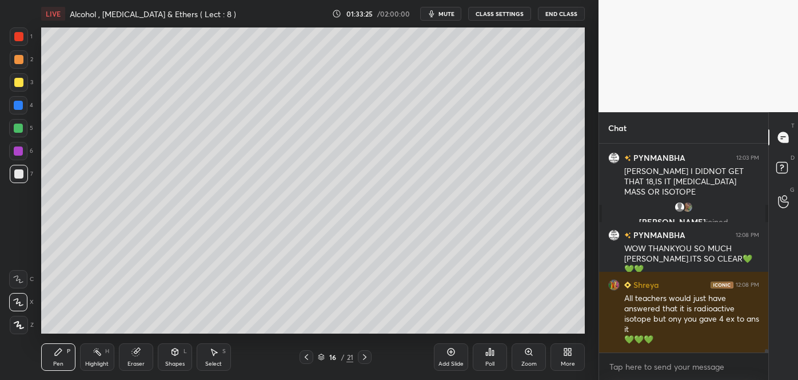
scroll to position [12927, 0]
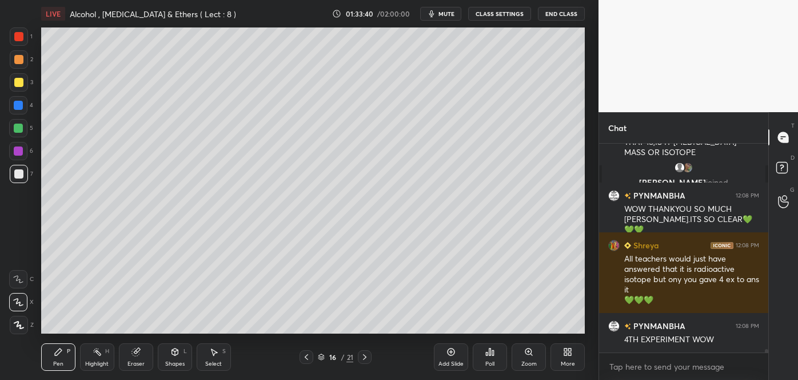
click at [305, 356] on icon at bounding box center [306, 356] width 9 height 9
click at [453, 356] on div "Add Slide" at bounding box center [451, 356] width 34 height 27
click at [22, 175] on div at bounding box center [18, 173] width 9 height 9
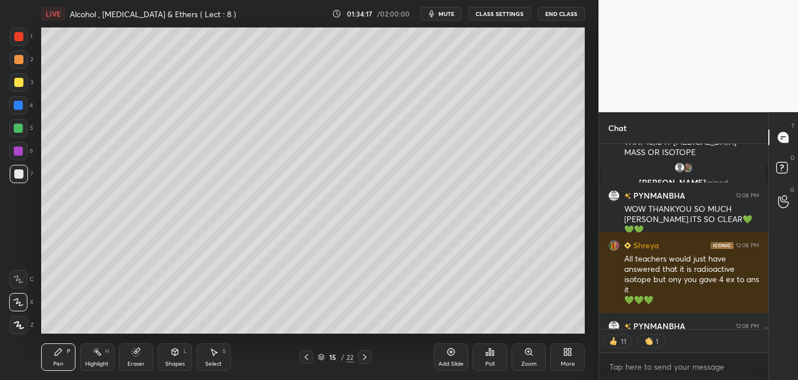
click at [17, 83] on div at bounding box center [18, 82] width 9 height 9
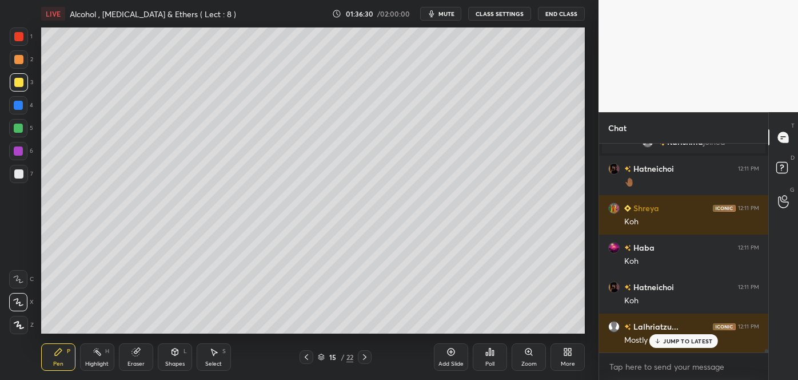
scroll to position [13349, 0]
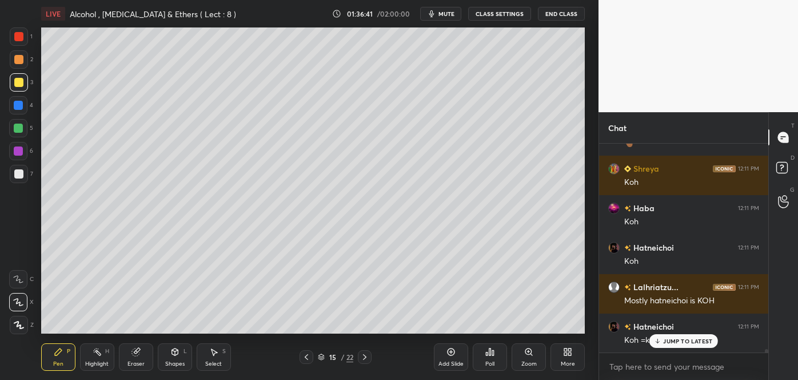
click at [21, 171] on div at bounding box center [18, 173] width 9 height 9
click at [22, 81] on div at bounding box center [18, 82] width 9 height 9
click at [17, 279] on icon at bounding box center [18, 279] width 10 height 8
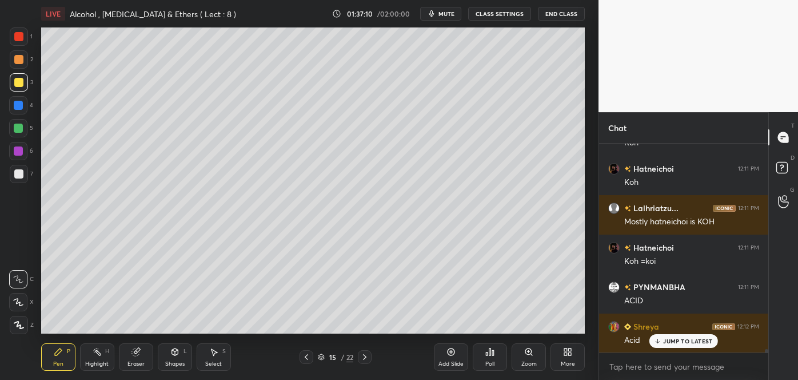
scroll to position [13468, 0]
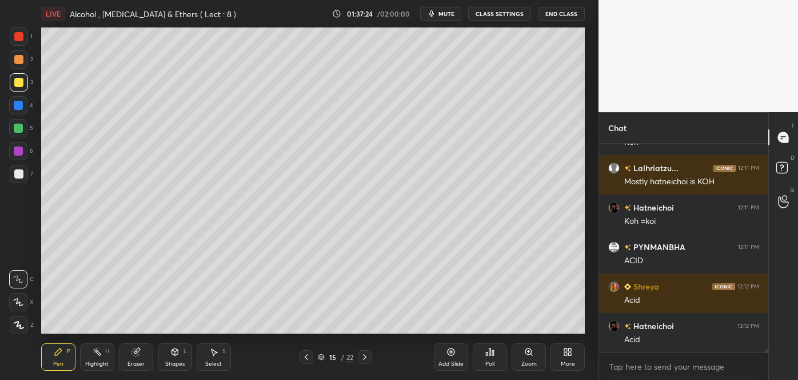
click at [181, 361] on div "Shapes" at bounding box center [174, 364] width 19 height 6
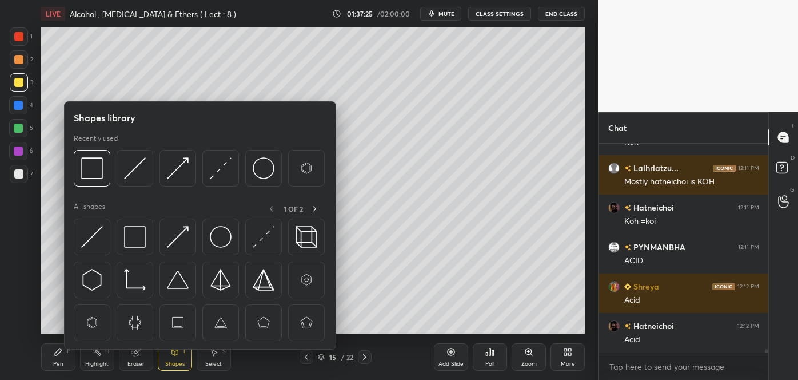
click at [134, 240] on img at bounding box center [135, 237] width 22 height 22
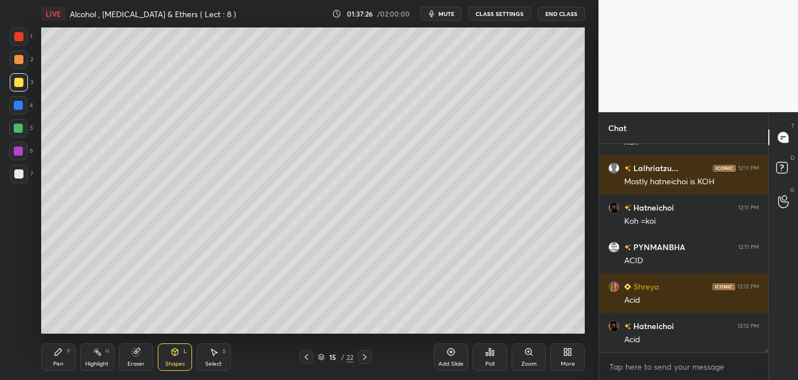
click at [15, 153] on div at bounding box center [18, 150] width 9 height 9
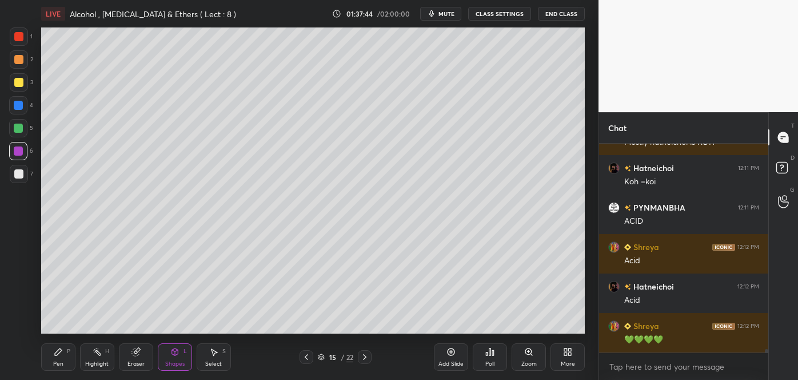
click at [17, 174] on div at bounding box center [18, 173] width 9 height 9
click at [64, 356] on div "Pen P" at bounding box center [58, 356] width 34 height 27
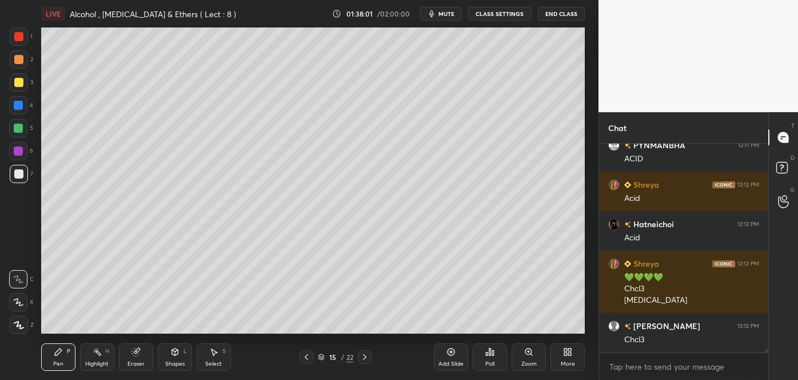
scroll to position [13609, 0]
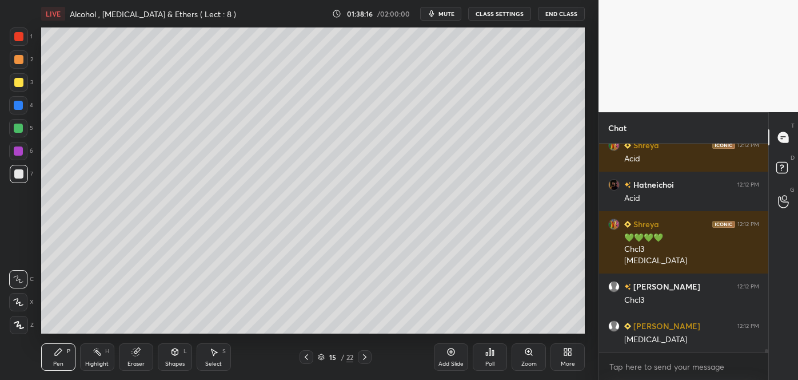
click at [18, 78] on div at bounding box center [18, 82] width 9 height 9
click at [21, 130] on div at bounding box center [18, 127] width 9 height 9
click at [17, 298] on icon at bounding box center [18, 301] width 9 height 7
click at [21, 175] on div at bounding box center [18, 173] width 9 height 9
click at [19, 78] on div at bounding box center [18, 82] width 9 height 9
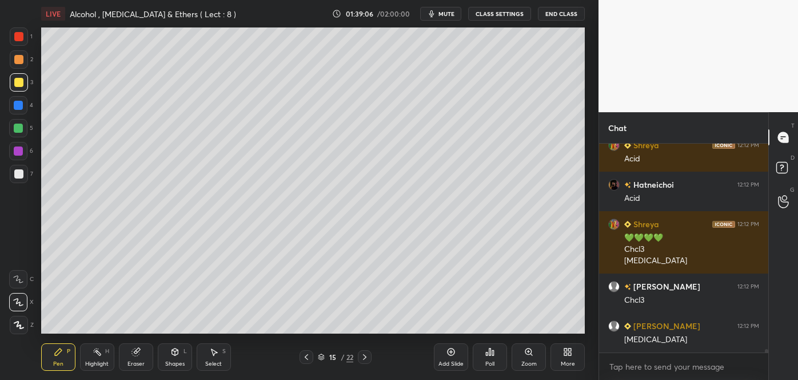
click at [18, 99] on div at bounding box center [18, 105] width 18 height 18
click at [20, 171] on div at bounding box center [18, 173] width 9 height 9
click at [22, 81] on div at bounding box center [18, 82] width 9 height 9
click at [23, 128] on div at bounding box center [18, 127] width 9 height 9
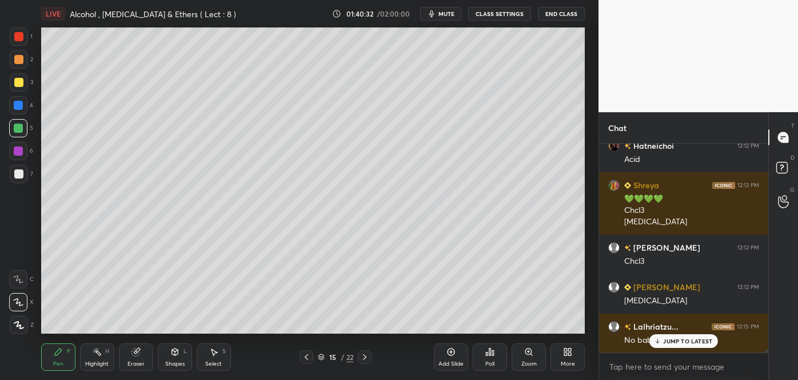
scroll to position [13660, 0]
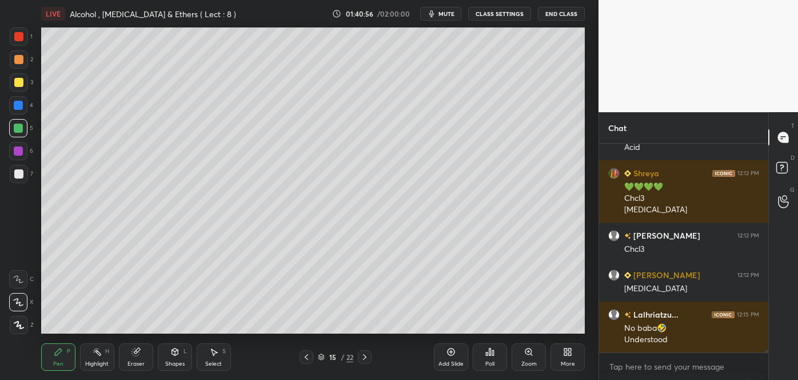
click at [453, 14] on span "mute" at bounding box center [446, 14] width 16 height 8
click at [449, 19] on button "unmute" at bounding box center [440, 14] width 41 height 14
click at [450, 358] on div "Add Slide" at bounding box center [451, 356] width 34 height 27
click at [19, 171] on div at bounding box center [18, 173] width 9 height 9
click at [22, 82] on div at bounding box center [18, 82] width 9 height 9
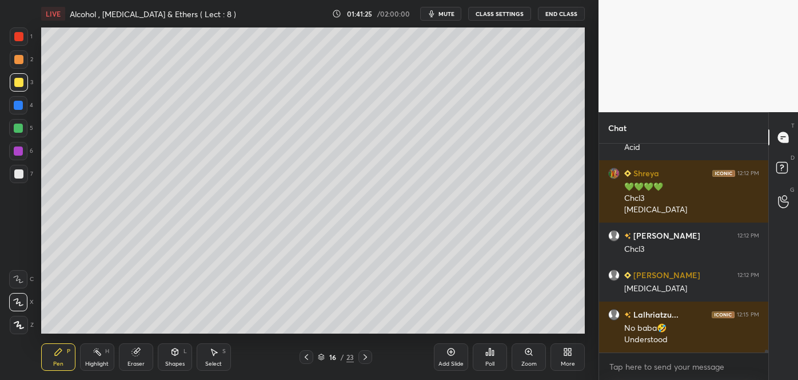
click at [21, 105] on div at bounding box center [18, 105] width 9 height 9
click at [19, 173] on div at bounding box center [18, 173] width 9 height 9
click at [18, 83] on div at bounding box center [18, 82] width 9 height 9
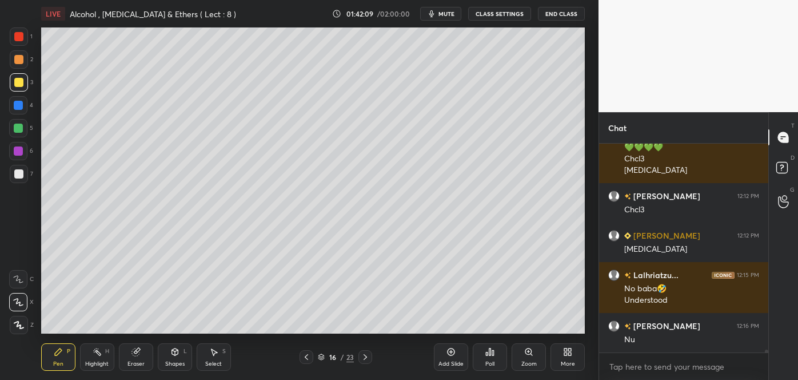
click at [454, 361] on div "Add Slide" at bounding box center [450, 364] width 25 height 6
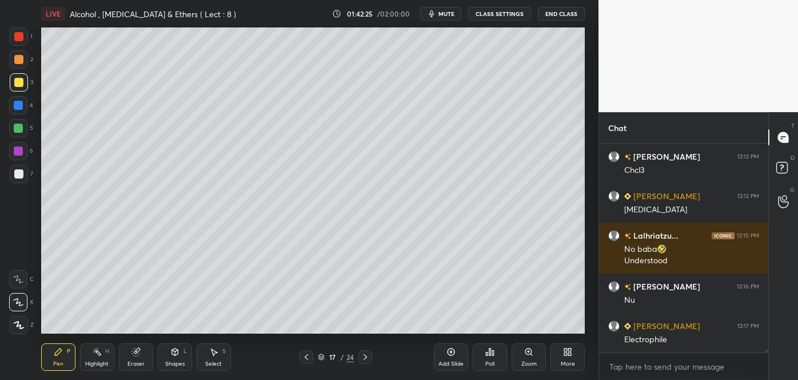
scroll to position [13778, 0]
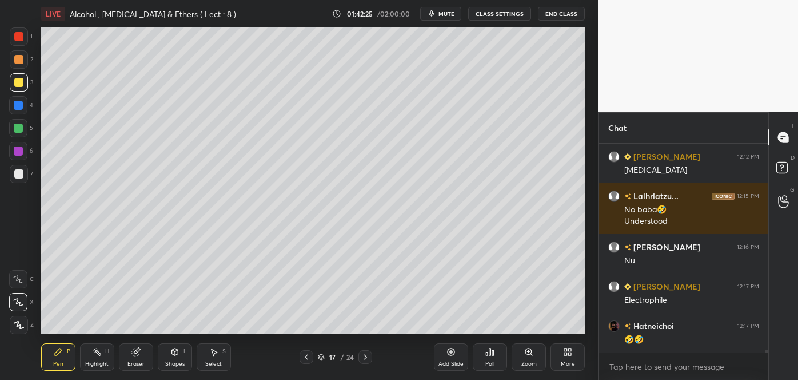
click at [19, 129] on div at bounding box center [18, 127] width 9 height 9
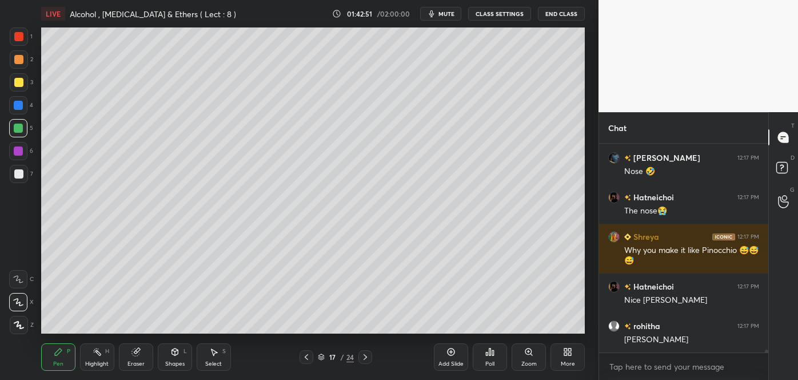
scroll to position [13996, 0]
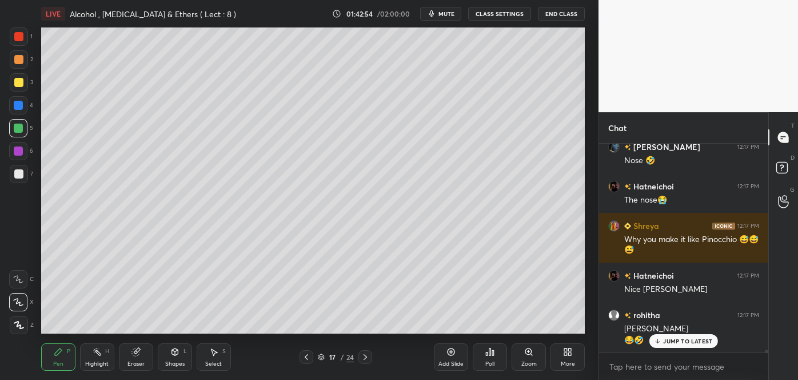
click at [311, 354] on div at bounding box center [307, 357] width 14 height 14
click at [15, 77] on div at bounding box center [19, 82] width 18 height 18
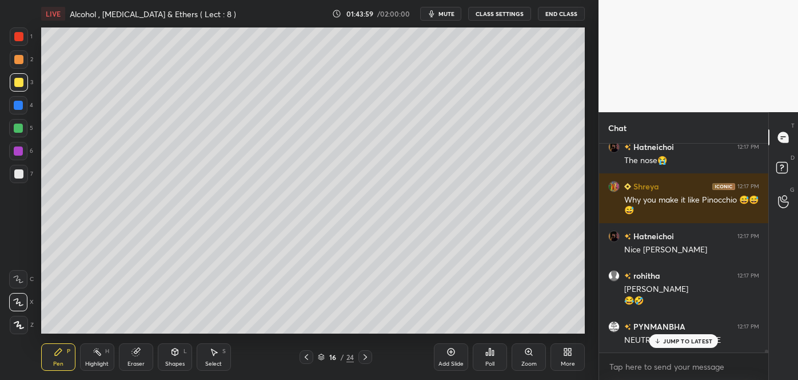
click at [305, 358] on icon at bounding box center [306, 356] width 9 height 9
click at [366, 357] on icon at bounding box center [365, 357] width 3 height 6
click at [461, 358] on div "Add Slide" at bounding box center [451, 356] width 34 height 27
click at [19, 172] on div at bounding box center [18, 173] width 9 height 9
click at [18, 105] on div at bounding box center [18, 105] width 9 height 9
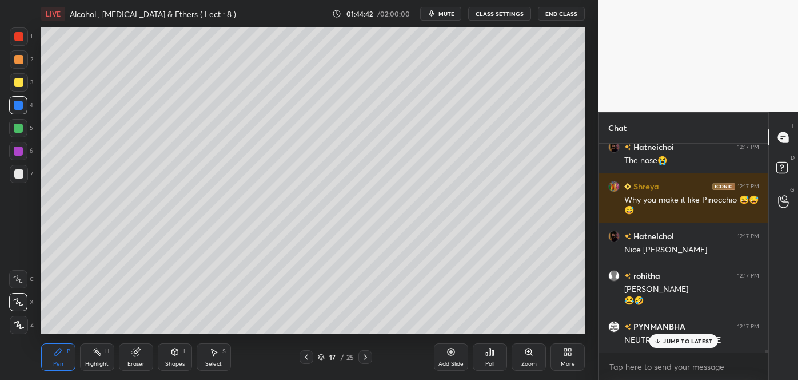
click at [19, 174] on div at bounding box center [18, 173] width 9 height 9
click at [18, 58] on div at bounding box center [18, 59] width 9 height 9
click at [22, 175] on div at bounding box center [18, 173] width 9 height 9
click at [306, 353] on icon at bounding box center [306, 356] width 9 height 9
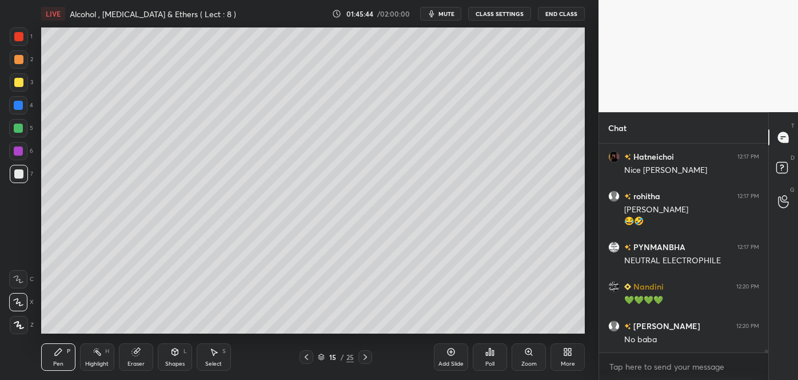
scroll to position [14155, 0]
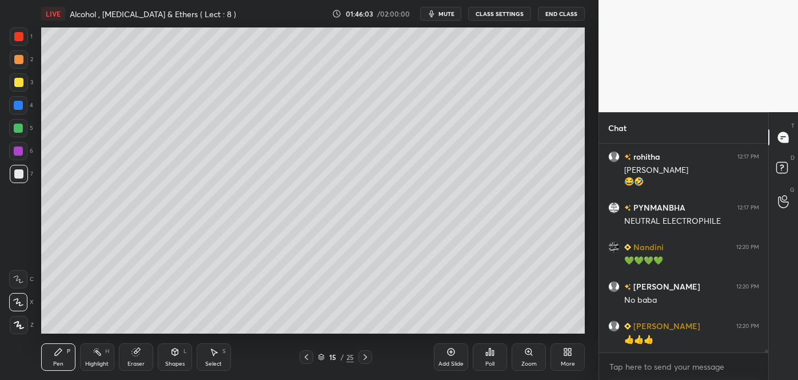
click at [366, 356] on icon at bounding box center [365, 357] width 3 height 6
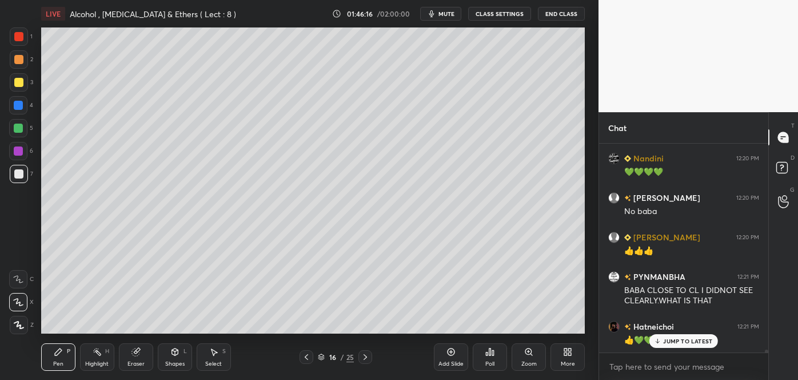
scroll to position [14283, 0]
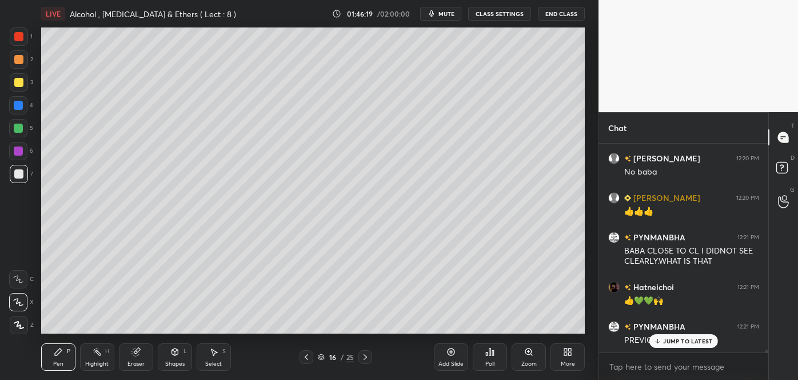
click at [306, 356] on icon at bounding box center [306, 356] width 9 height 9
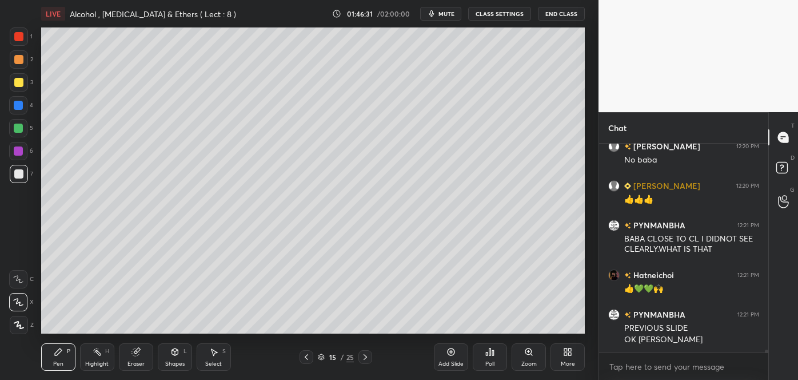
scroll to position [14322, 0]
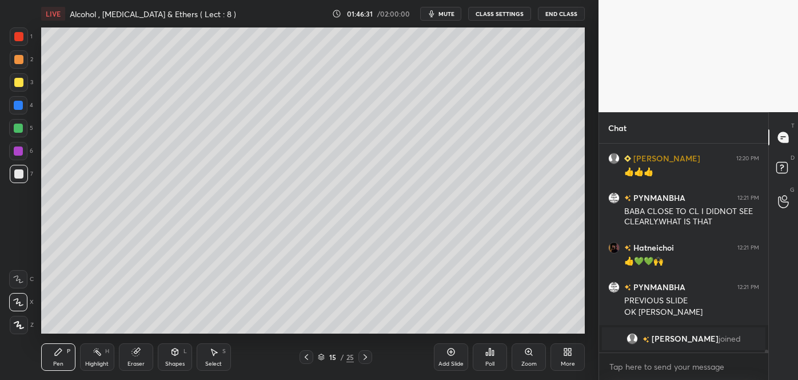
click at [364, 358] on icon at bounding box center [365, 356] width 9 height 9
click at [366, 357] on icon at bounding box center [365, 357] width 3 height 6
click at [21, 131] on div at bounding box center [18, 127] width 9 height 9
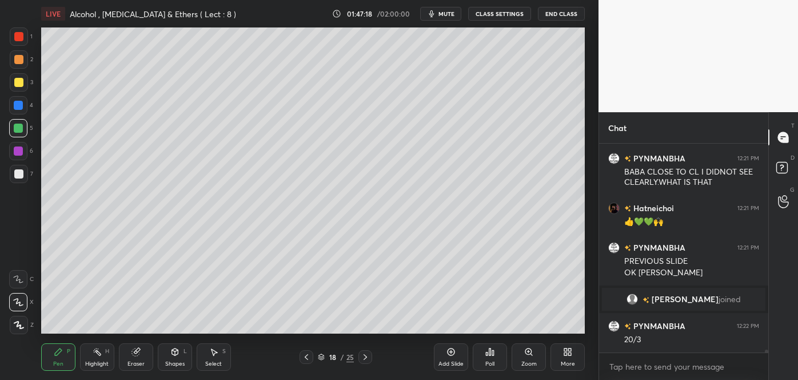
click at [449, 361] on div "Add Slide" at bounding box center [450, 364] width 25 height 6
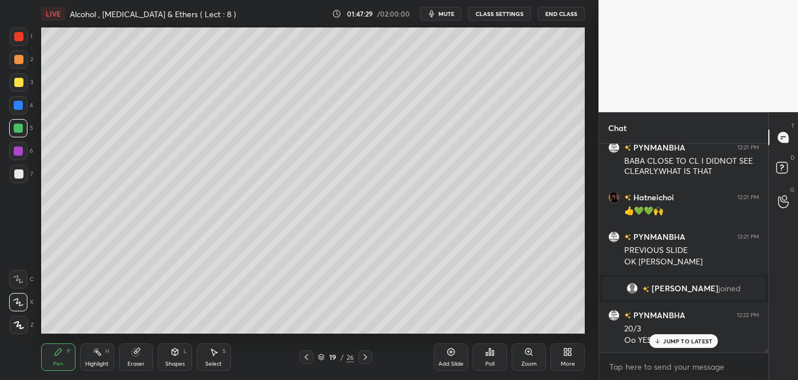
click at [23, 81] on div at bounding box center [19, 82] width 18 height 18
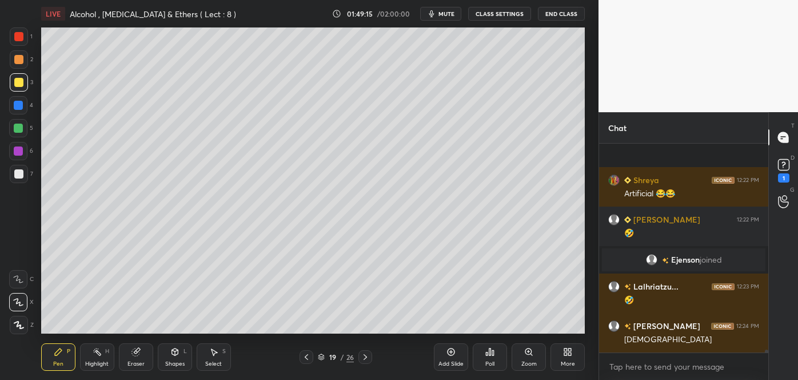
scroll to position [14092, 0]
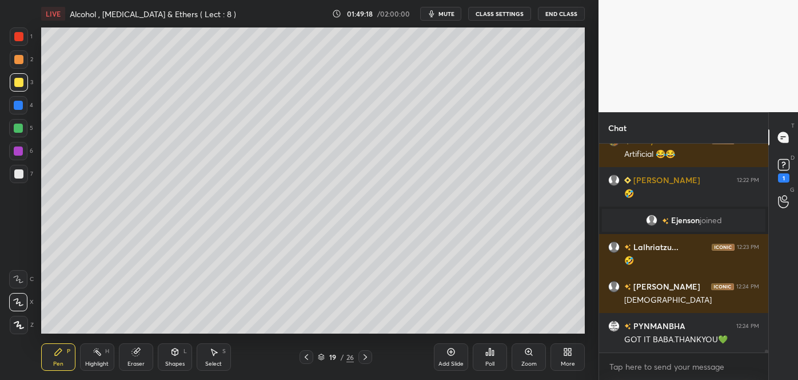
click at [306, 353] on icon at bounding box center [306, 356] width 9 height 9
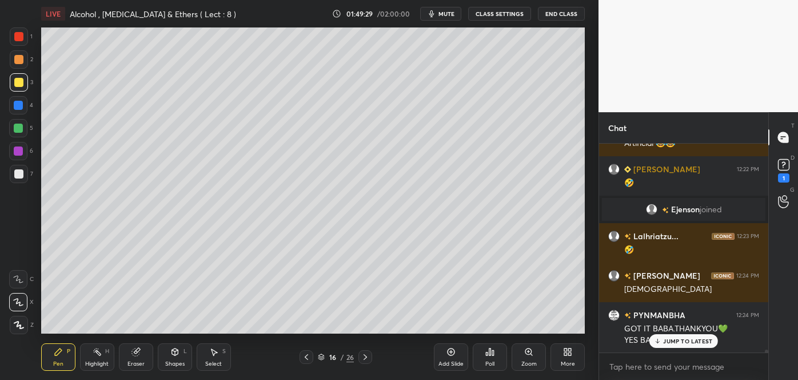
click at [365, 359] on icon at bounding box center [365, 356] width 9 height 9
click at [453, 353] on icon at bounding box center [450, 351] width 9 height 9
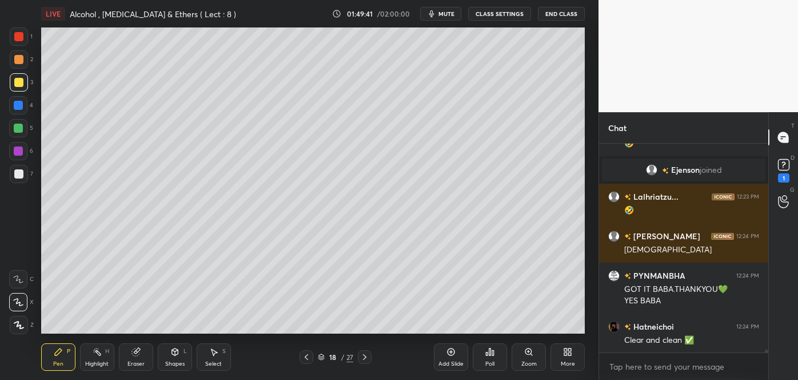
click at [15, 176] on div at bounding box center [18, 173] width 9 height 9
click at [18, 83] on div at bounding box center [18, 82] width 9 height 9
click at [19, 126] on div at bounding box center [18, 127] width 9 height 9
click at [23, 171] on div at bounding box center [19, 174] width 18 height 18
click at [17, 81] on div at bounding box center [18, 82] width 9 height 9
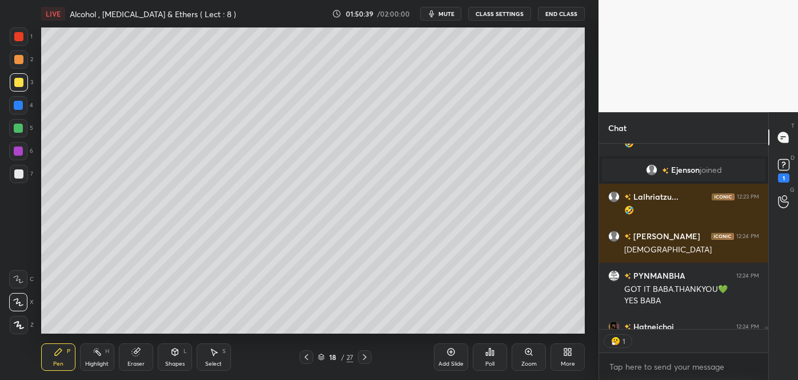
scroll to position [4, 3]
click at [18, 103] on div at bounding box center [18, 105] width 9 height 9
click at [21, 173] on div at bounding box center [18, 173] width 9 height 9
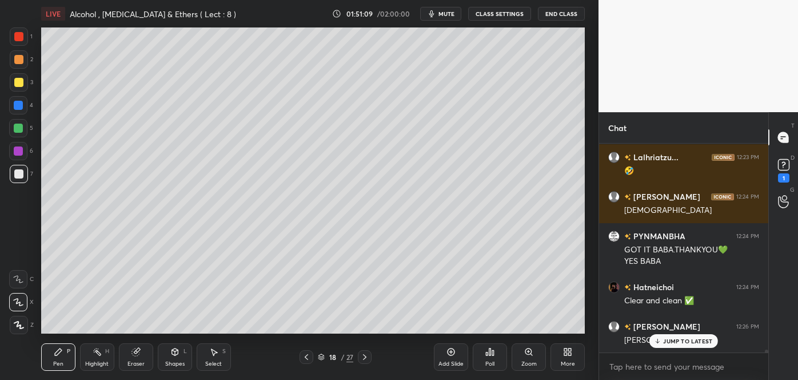
scroll to position [14222, 0]
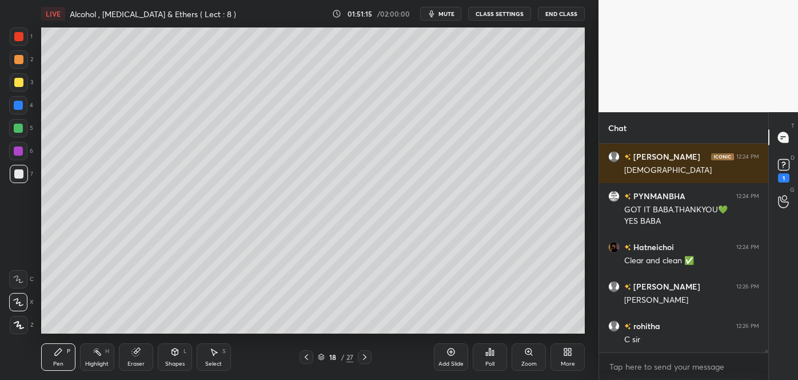
click at [17, 83] on div at bounding box center [18, 82] width 9 height 9
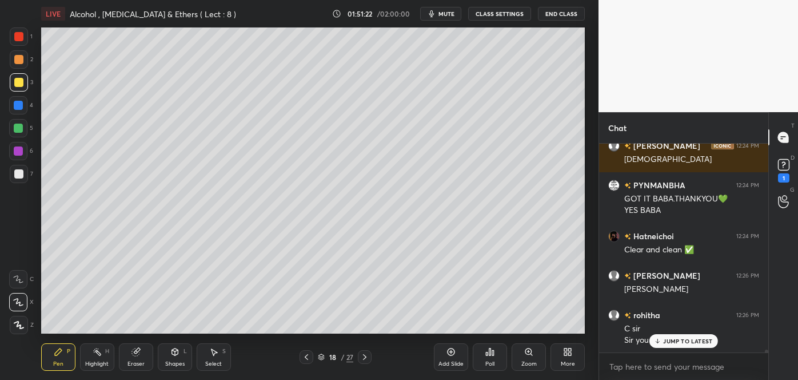
click at [18, 128] on div at bounding box center [18, 127] width 9 height 9
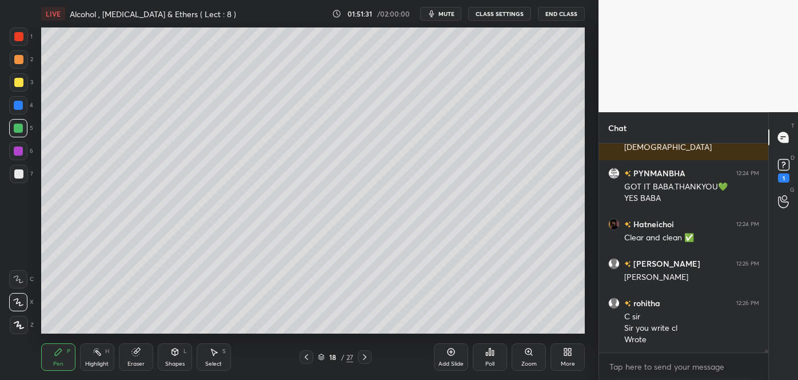
click at [141, 355] on div "Eraser" at bounding box center [136, 356] width 34 height 27
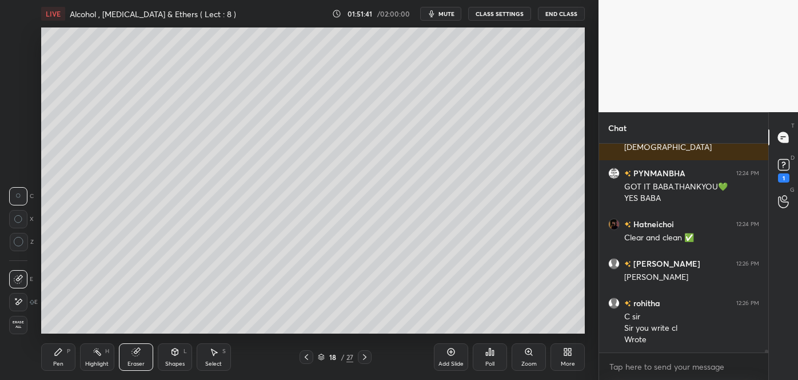
click at [63, 355] on div "Pen P" at bounding box center [58, 356] width 34 height 27
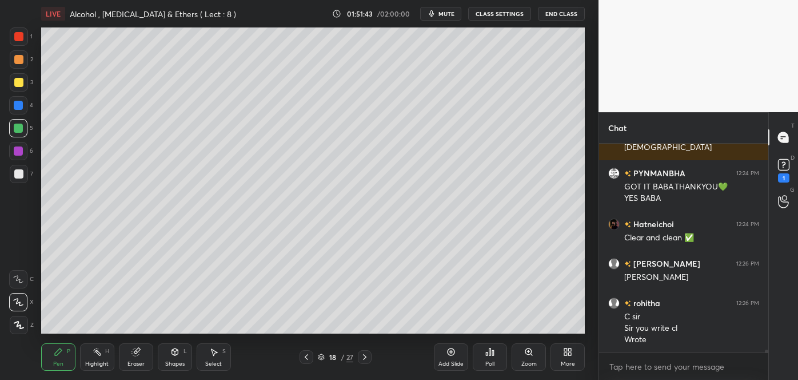
click at [18, 58] on div at bounding box center [18, 59] width 9 height 9
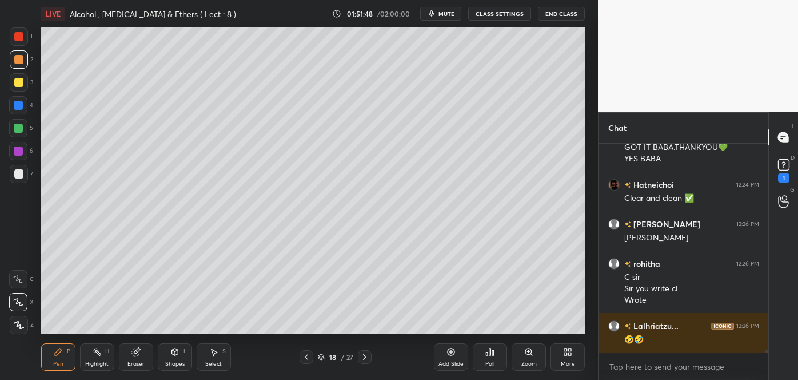
click at [21, 126] on div at bounding box center [18, 127] width 9 height 9
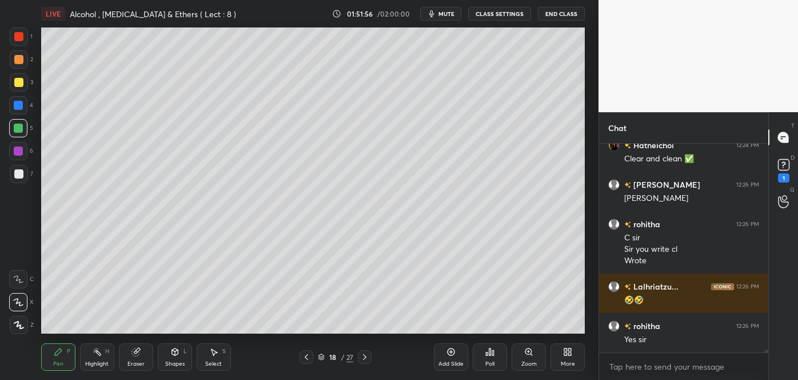
click at [24, 174] on div at bounding box center [19, 174] width 18 height 18
click at [15, 107] on div at bounding box center [18, 105] width 9 height 9
click at [14, 171] on div at bounding box center [19, 174] width 18 height 18
click at [17, 84] on div at bounding box center [18, 82] width 9 height 9
click at [18, 130] on div at bounding box center [18, 127] width 9 height 9
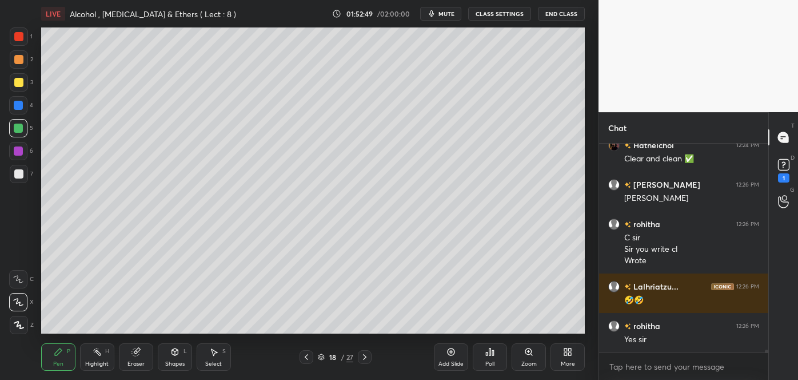
click at [17, 105] on div at bounding box center [18, 105] width 9 height 9
click at [17, 174] on div at bounding box center [18, 173] width 9 height 9
click at [14, 86] on div at bounding box center [18, 82] width 9 height 9
click at [18, 177] on div at bounding box center [18, 173] width 9 height 9
click at [17, 105] on div at bounding box center [18, 105] width 9 height 9
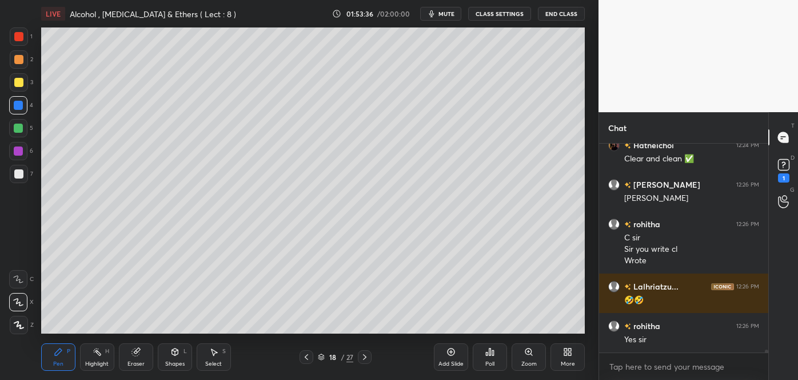
click at [10, 129] on div at bounding box center [18, 128] width 18 height 18
click at [17, 169] on div at bounding box center [18, 173] width 9 height 9
click at [15, 82] on div at bounding box center [18, 82] width 9 height 9
click at [16, 57] on div at bounding box center [18, 59] width 9 height 9
click at [17, 153] on div at bounding box center [18, 150] width 9 height 9
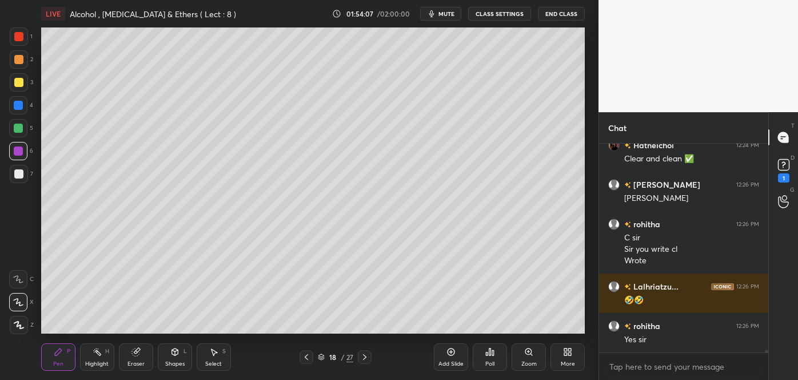
click at [19, 277] on icon at bounding box center [18, 279] width 10 height 8
click at [22, 55] on div at bounding box center [19, 59] width 18 height 18
click at [19, 173] on div at bounding box center [18, 173] width 9 height 9
click at [178, 356] on icon at bounding box center [174, 351] width 9 height 9
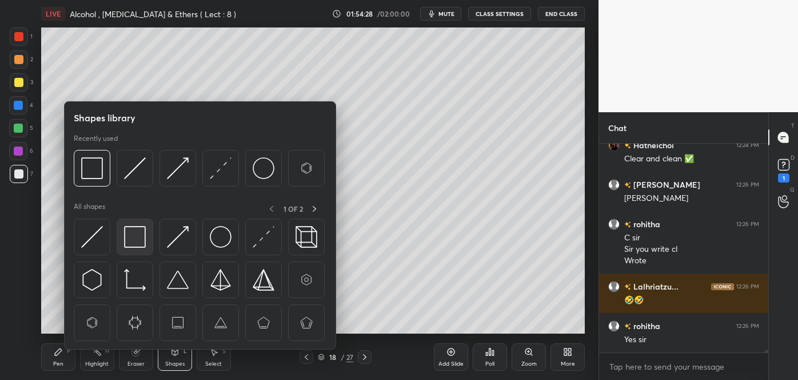
click at [137, 234] on img at bounding box center [135, 237] width 22 height 22
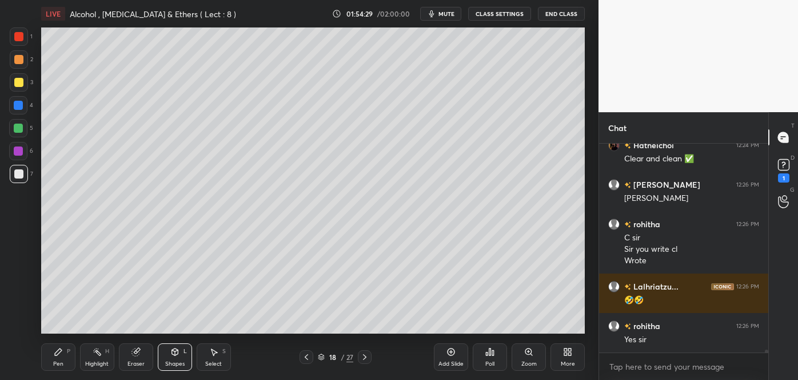
click at [18, 123] on div at bounding box center [18, 128] width 18 height 18
click at [18, 59] on div at bounding box center [18, 59] width 9 height 9
click at [19, 169] on div at bounding box center [18, 173] width 9 height 9
click at [15, 175] on div at bounding box center [18, 173] width 9 height 9
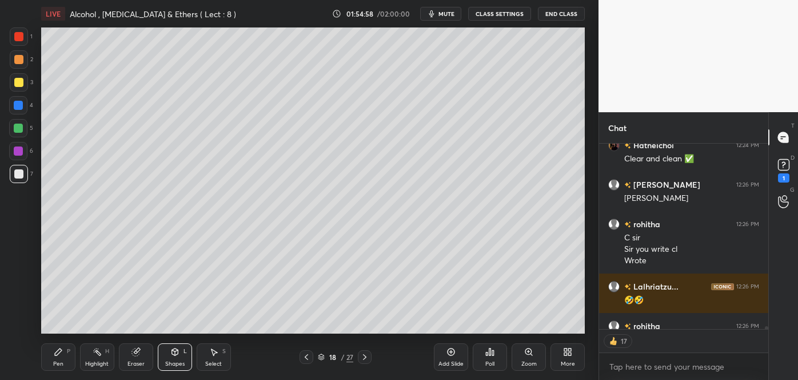
click at [62, 354] on icon at bounding box center [58, 351] width 9 height 9
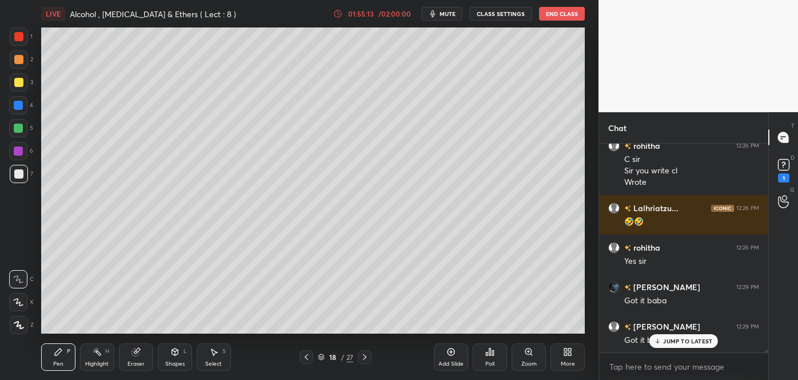
scroll to position [14442, 0]
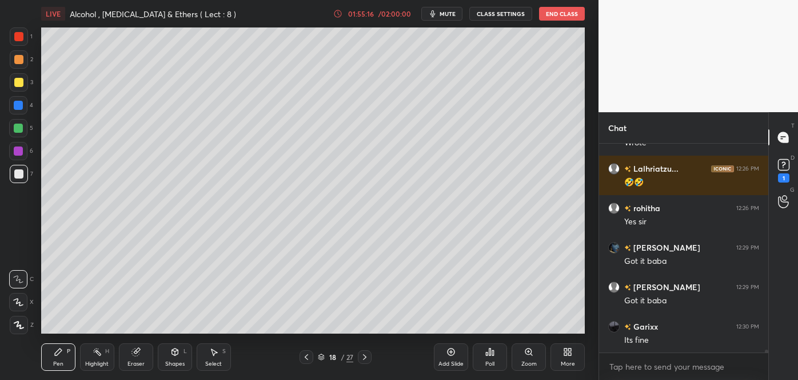
click at [19, 302] on icon at bounding box center [18, 301] width 9 height 7
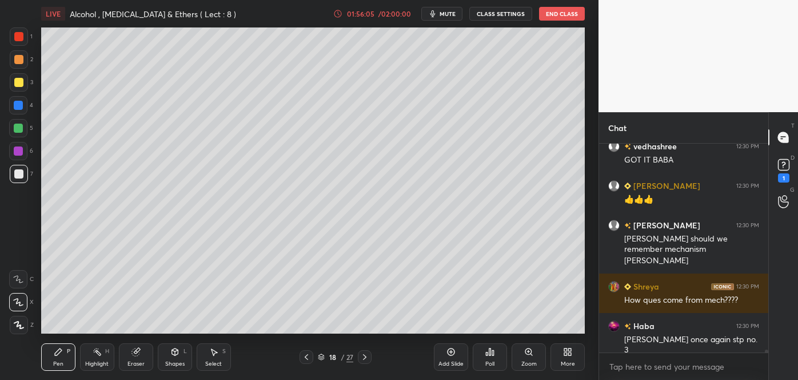
scroll to position [4, 3]
click at [783, 168] on rect at bounding box center [783, 164] width 11 height 11
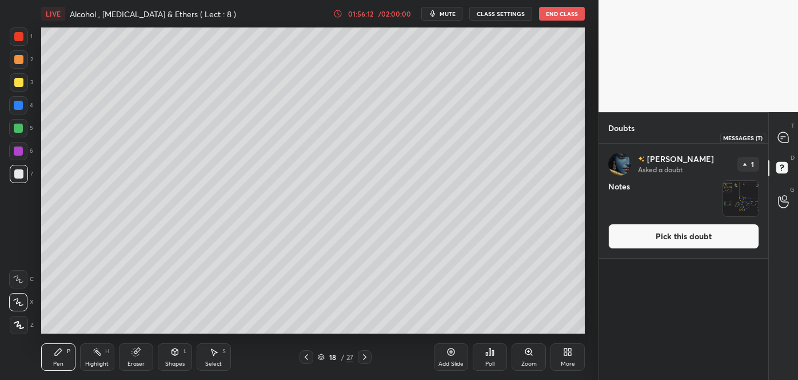
click at [783, 136] on icon at bounding box center [783, 137] width 10 height 10
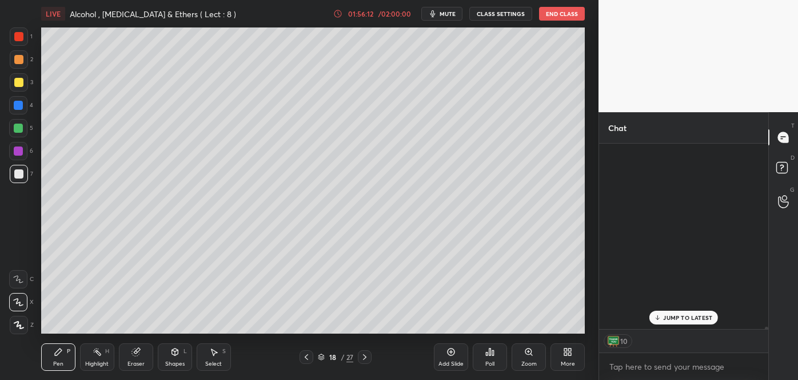
scroll to position [182, 166]
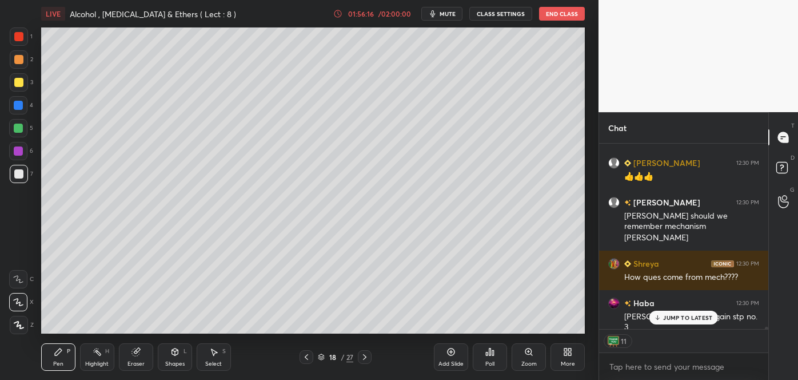
click at [678, 317] on p "JUMP TO LATEST" at bounding box center [687, 317] width 49 height 7
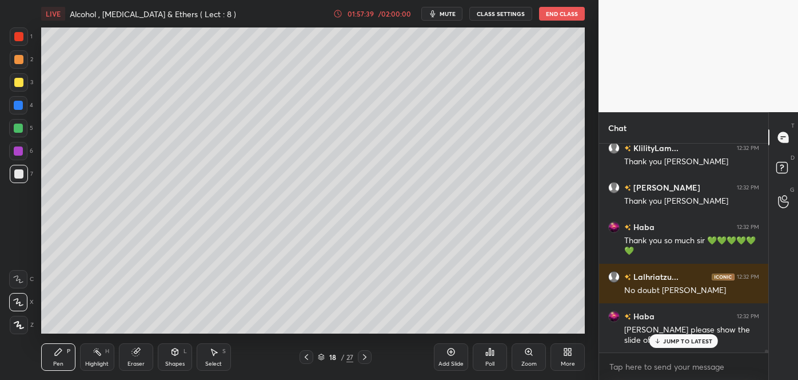
scroll to position [15835, 0]
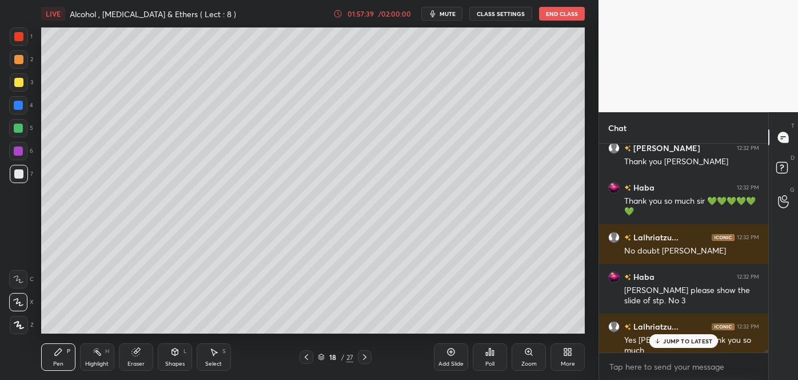
click at [305, 356] on icon at bounding box center [306, 356] width 9 height 9
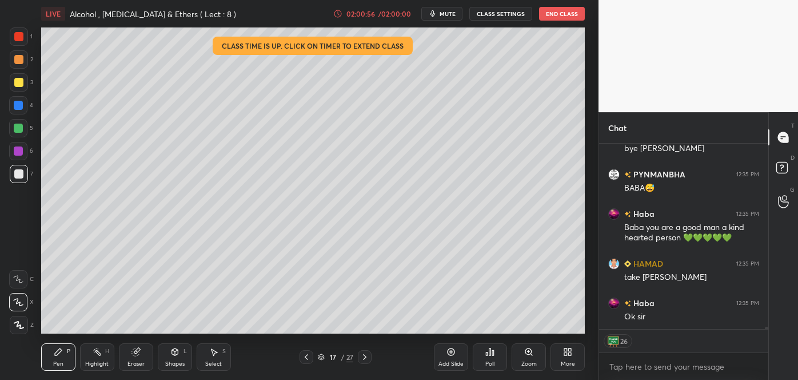
scroll to position [16408, 0]
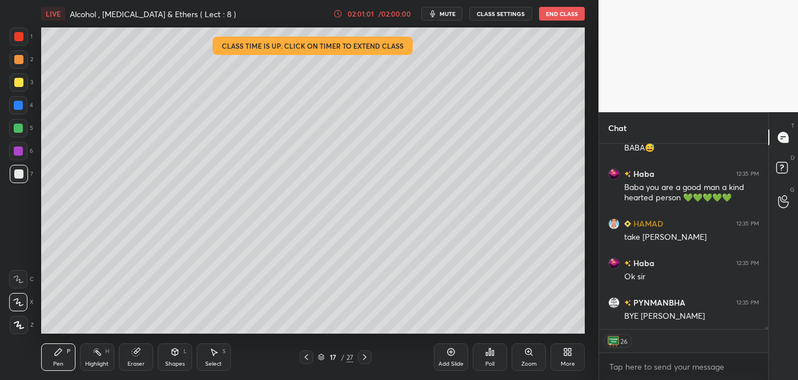
click at [560, 17] on button "End Class" at bounding box center [562, 14] width 46 height 14
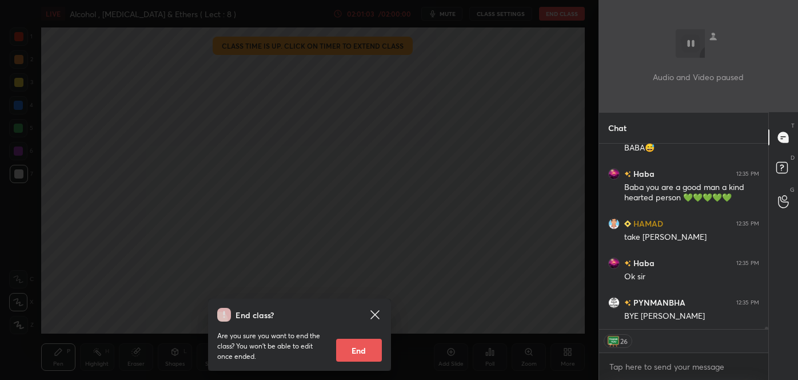
click at [357, 344] on button "End" at bounding box center [359, 349] width 46 height 23
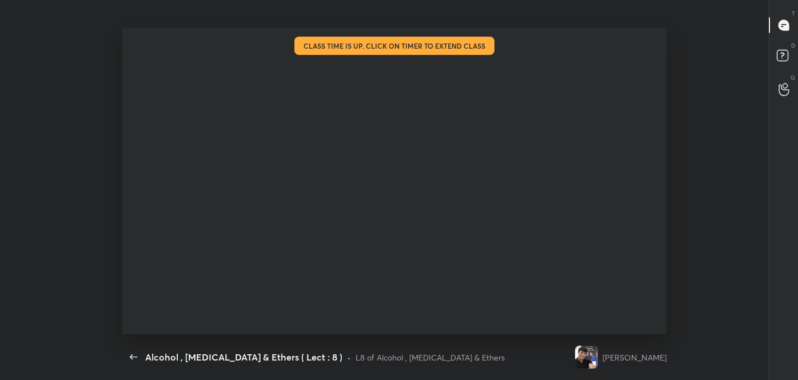
scroll to position [16265, 0]
type textarea "x"
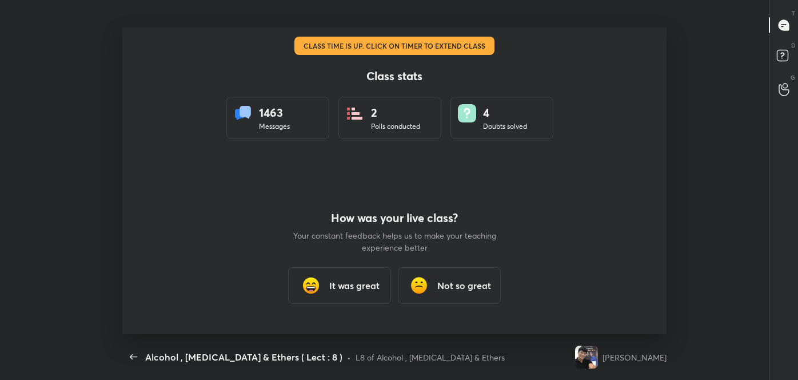
scroll to position [0, 0]
click at [350, 280] on h3 "It was great" at bounding box center [354, 285] width 50 height 14
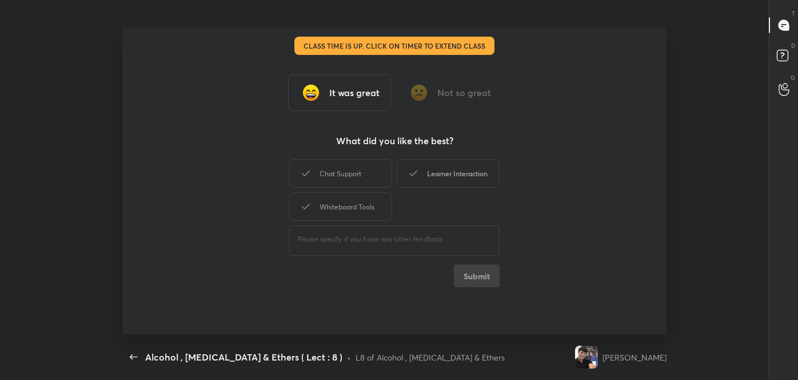
click at [449, 180] on div "Learner Interaction" at bounding box center [448, 173] width 103 height 29
click at [353, 171] on div "Chat Support" at bounding box center [340, 173] width 103 height 29
click at [353, 209] on div "Whiteboard Tools" at bounding box center [340, 206] width 103 height 29
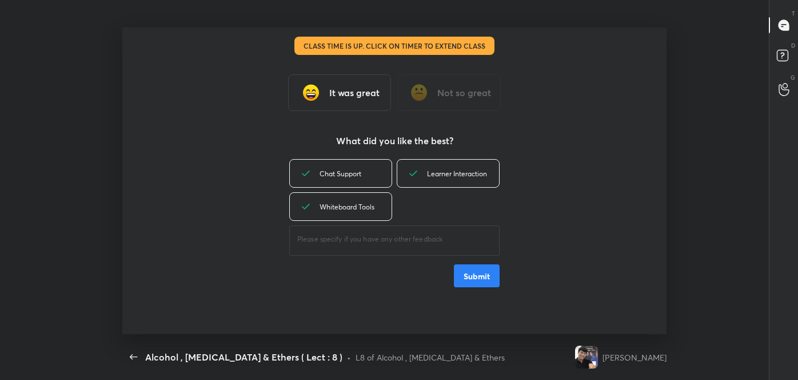
click at [476, 274] on button "Submit" at bounding box center [477, 275] width 46 height 23
